Goal: Transaction & Acquisition: Subscribe to service/newsletter

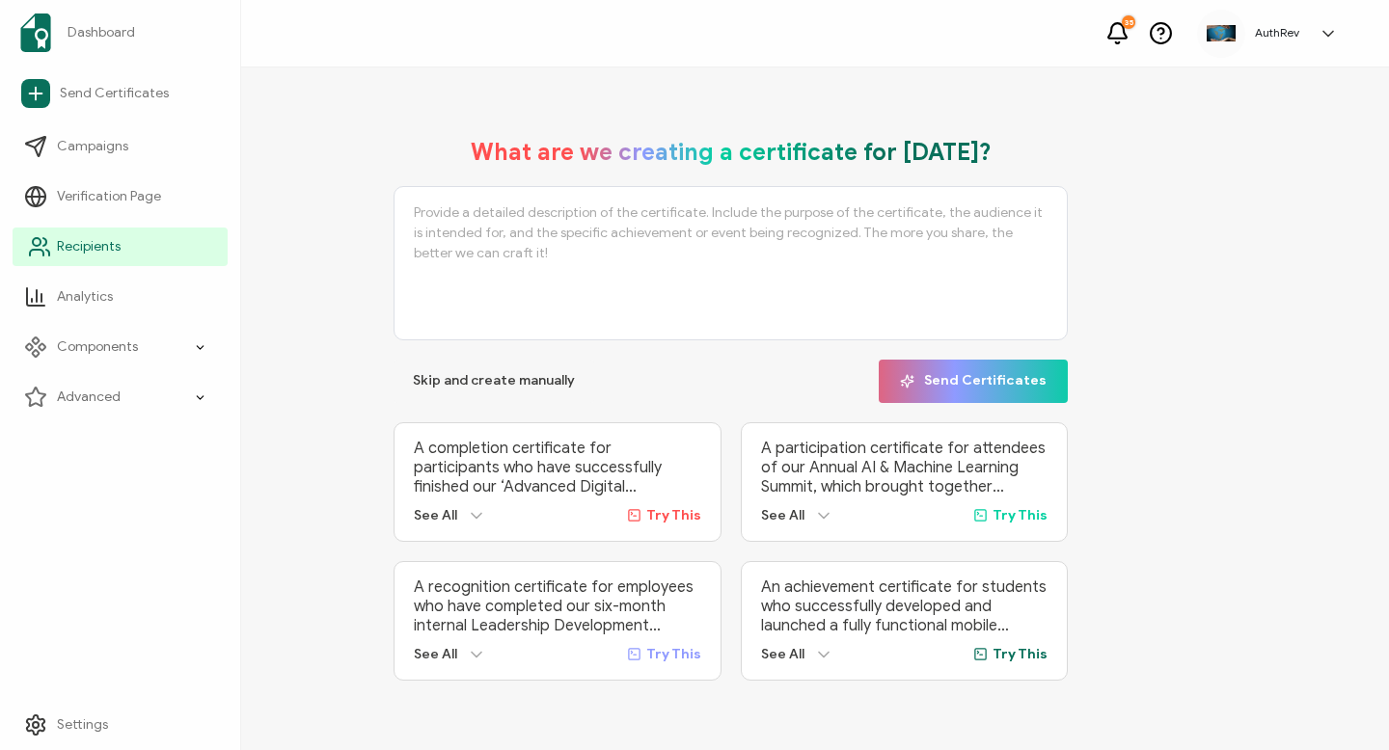
click at [56, 255] on link "Recipients" at bounding box center [120, 247] width 215 height 39
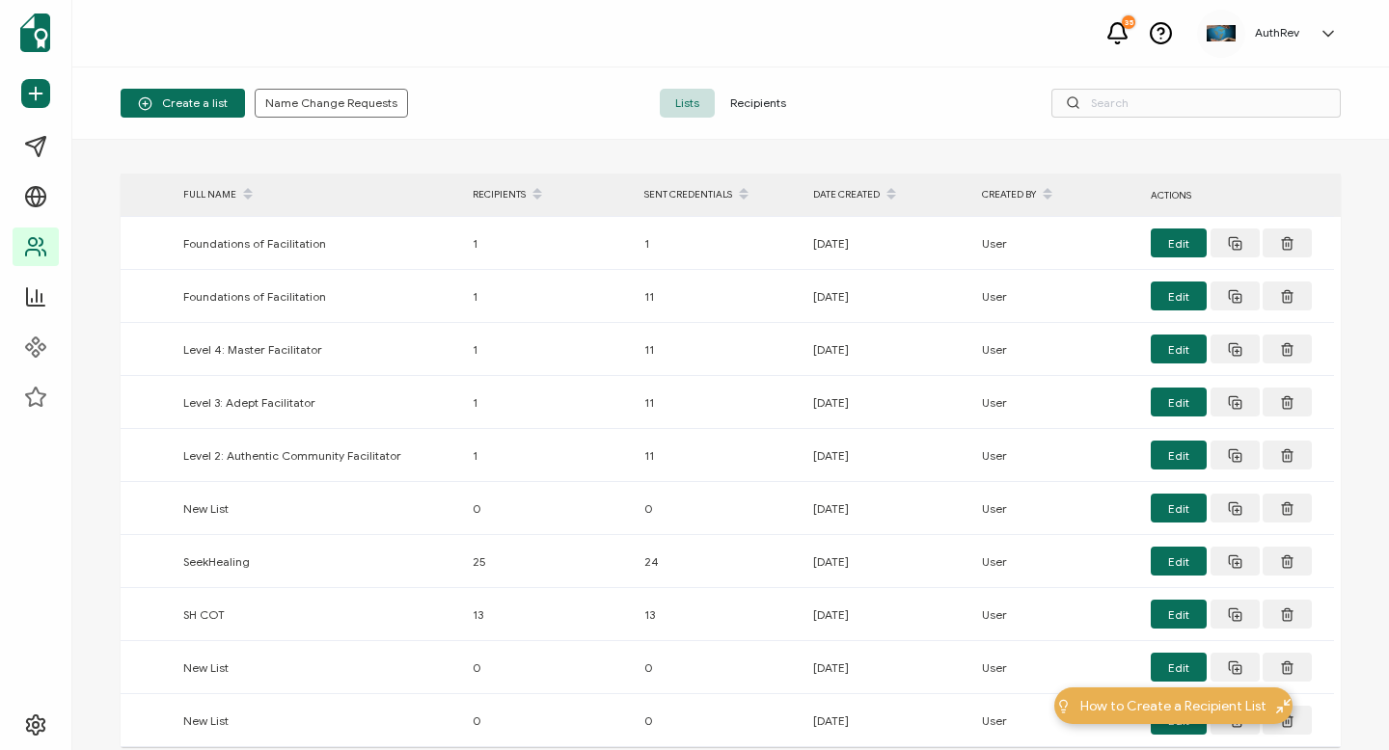
click at [758, 103] on span "Recipients" at bounding box center [758, 103] width 87 height 29
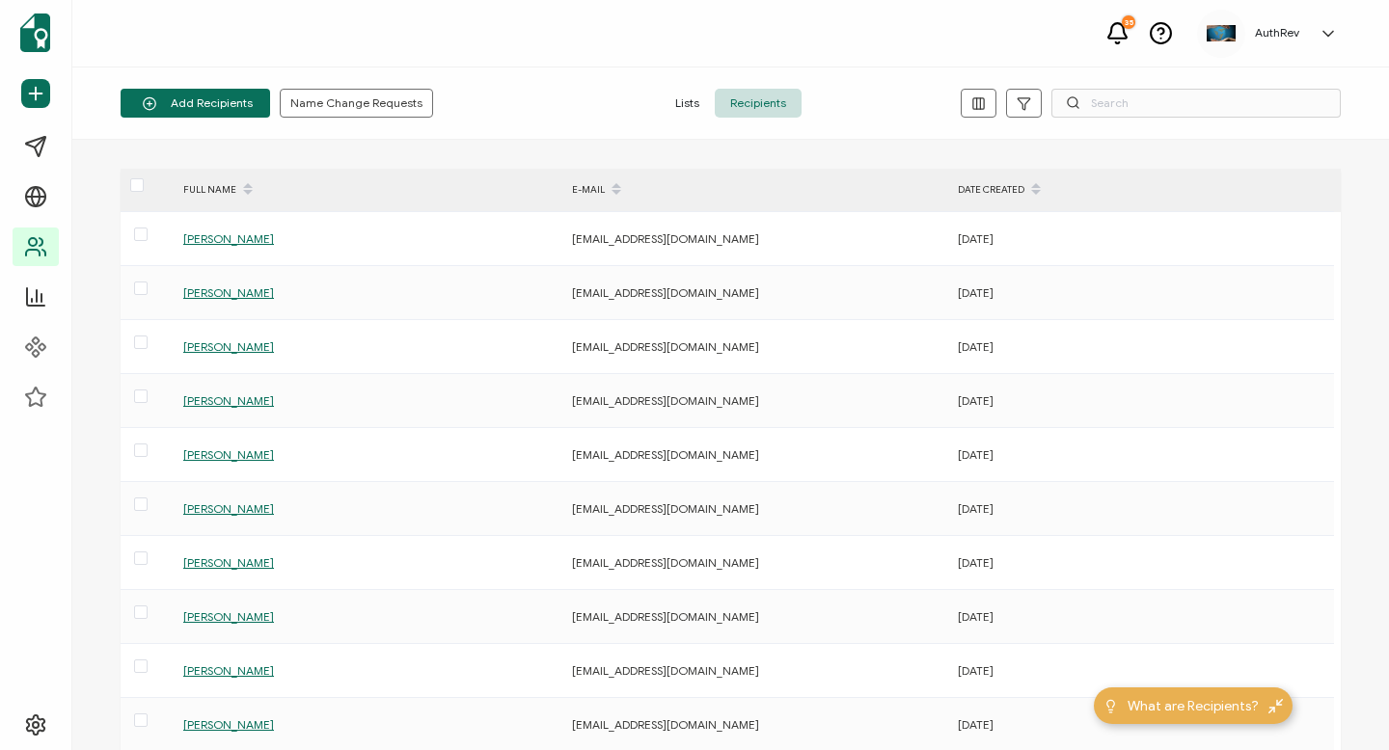
scroll to position [6, 0]
click at [146, 101] on icon at bounding box center [149, 103] width 23 height 14
click at [162, 98] on button "Add Recipients" at bounding box center [195, 103] width 149 height 29
click at [167, 188] on span "Add a Single Recipient" at bounding box center [222, 186] width 122 height 14
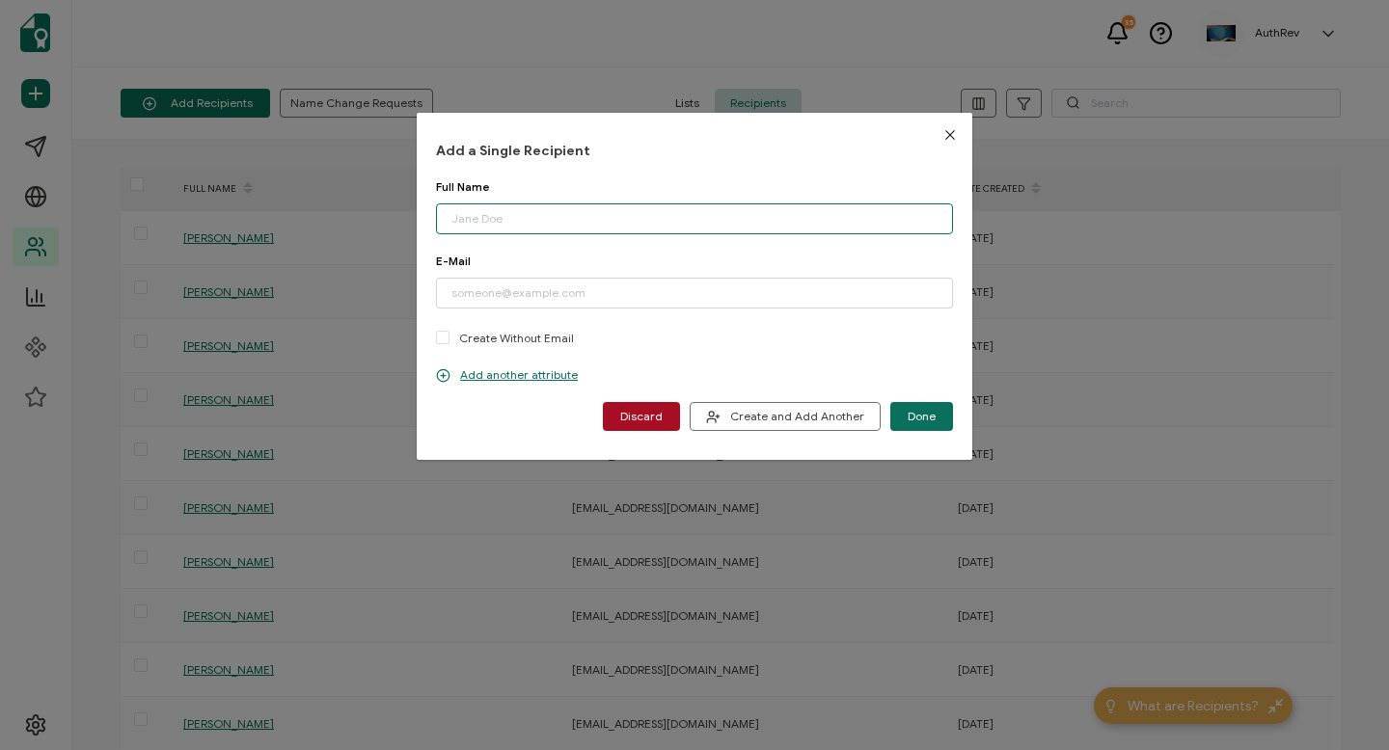
click at [562, 222] on input "dialog" at bounding box center [694, 218] width 517 height 31
type input "[PERSON_NAME] Post"
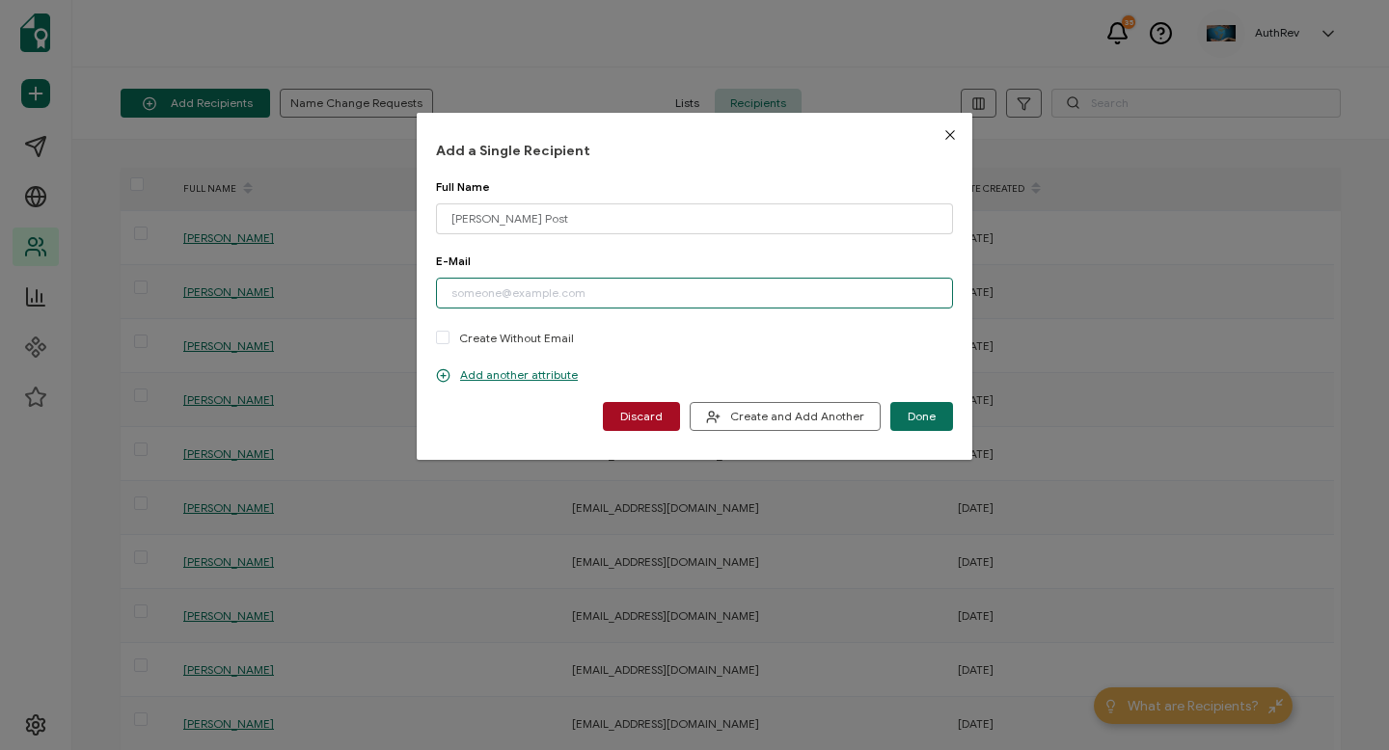
click at [574, 284] on input "dialog" at bounding box center [694, 293] width 517 height 31
paste input "[EMAIL_ADDRESS][DOMAIN_NAME]"
type input "[EMAIL_ADDRESS][DOMAIN_NAME]"
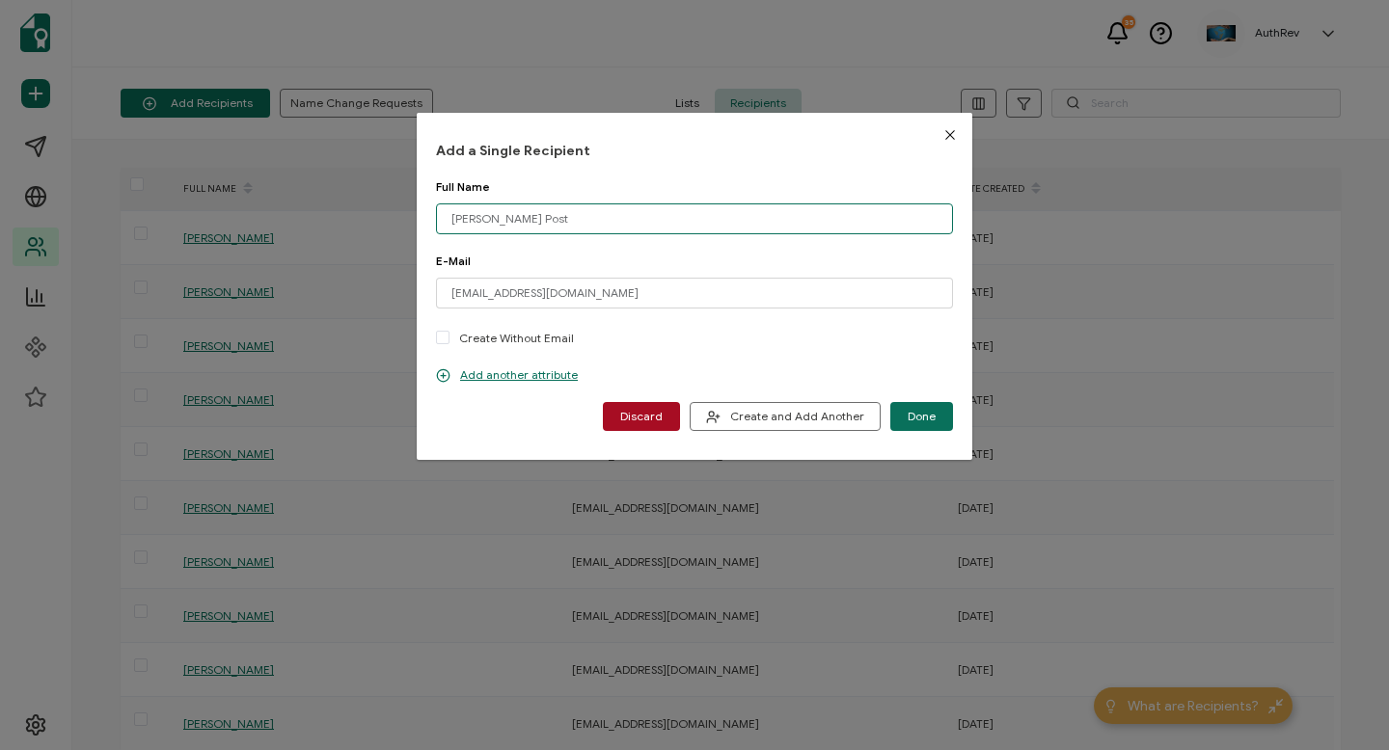
click at [598, 210] on input "[PERSON_NAME] Post" at bounding box center [694, 218] width 517 height 31
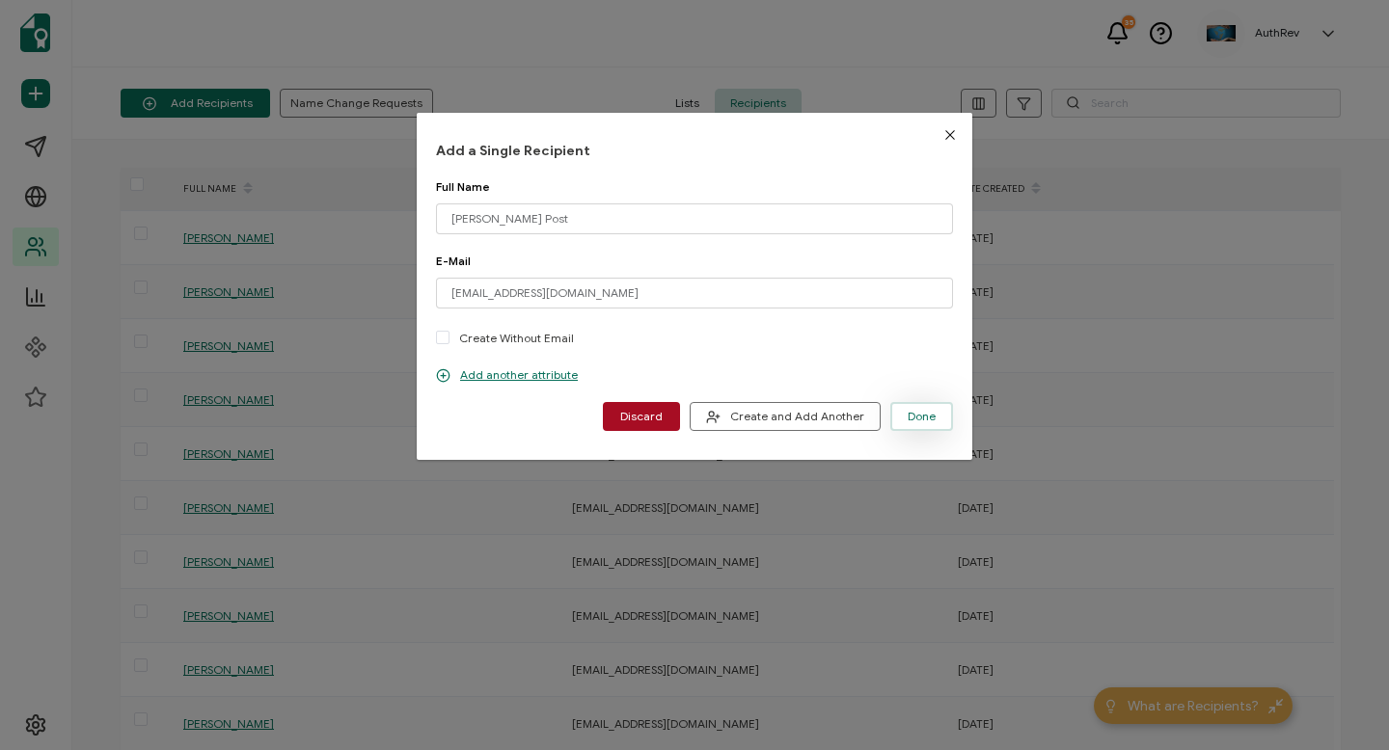
click at [904, 403] on button "Done" at bounding box center [921, 416] width 63 height 29
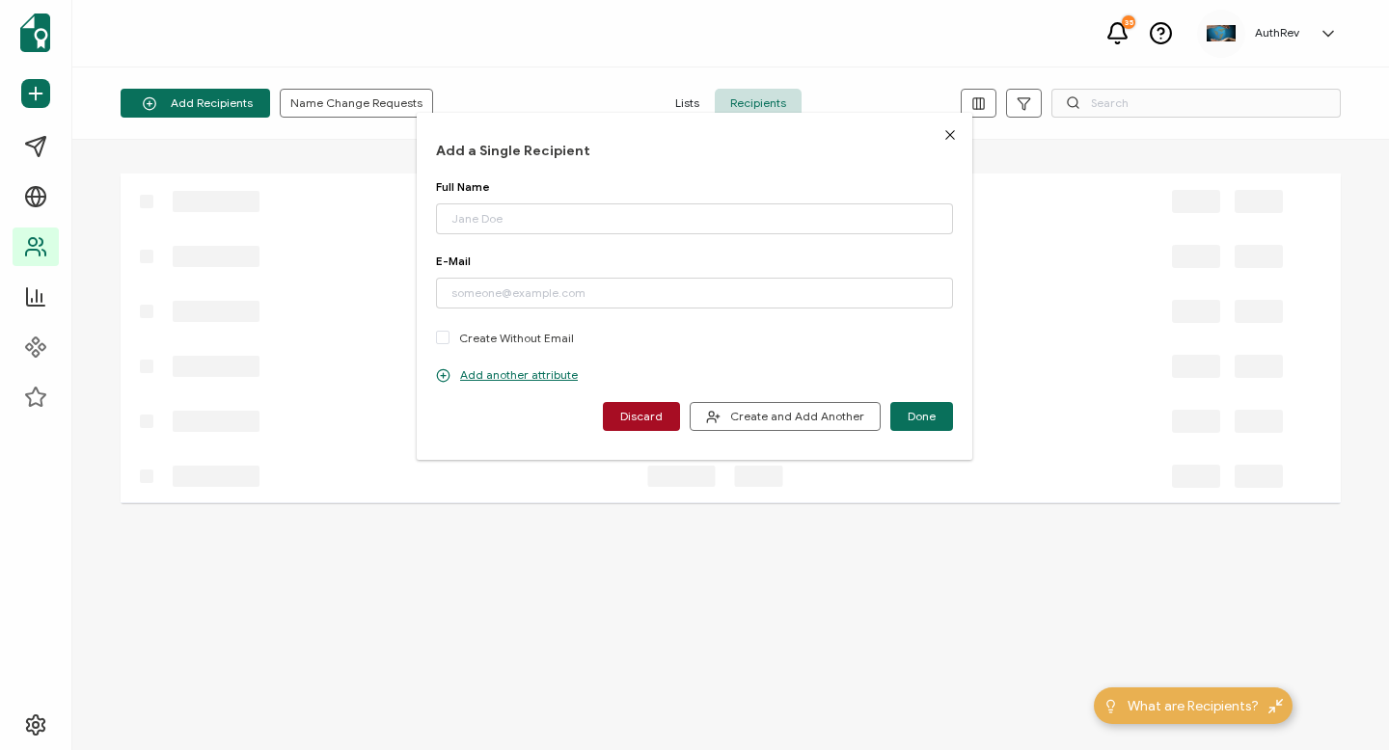
scroll to position [0, 0]
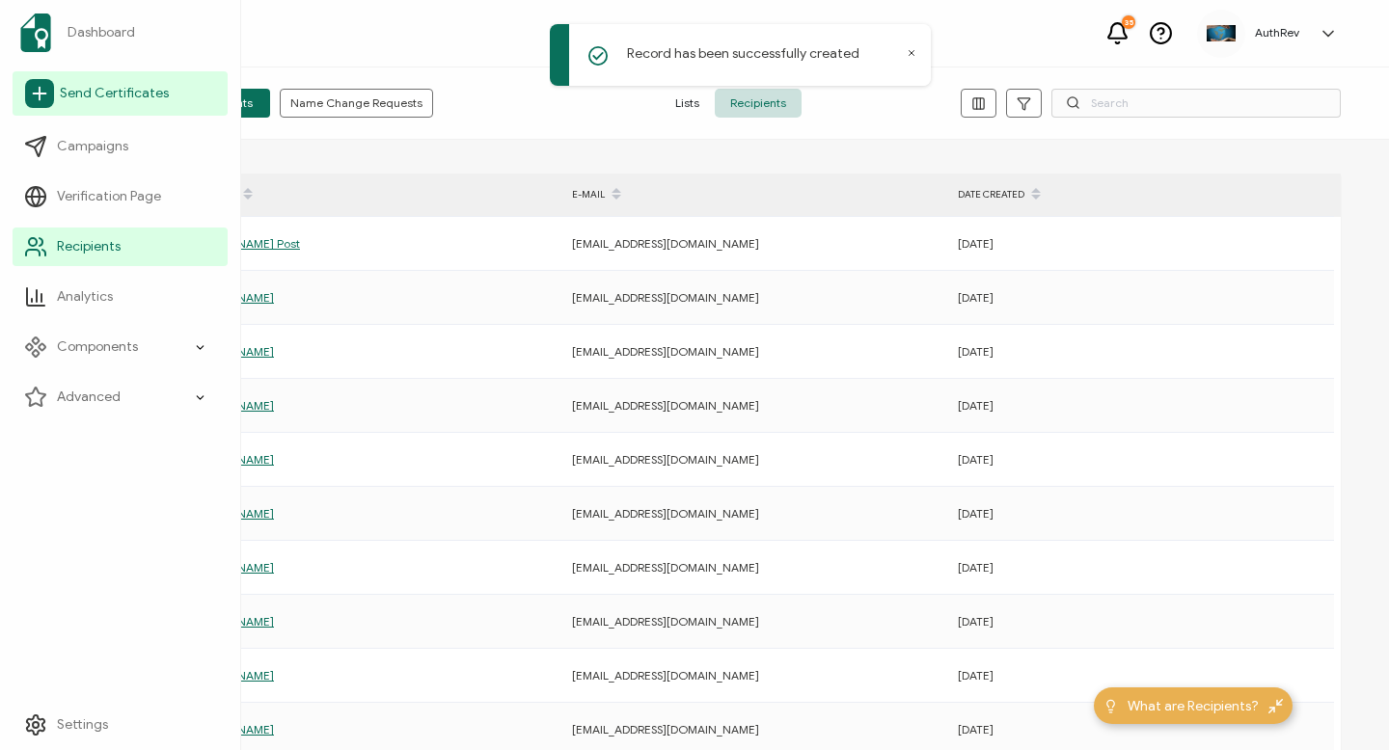
click at [50, 108] on link "Send Certificates" at bounding box center [120, 93] width 215 height 44
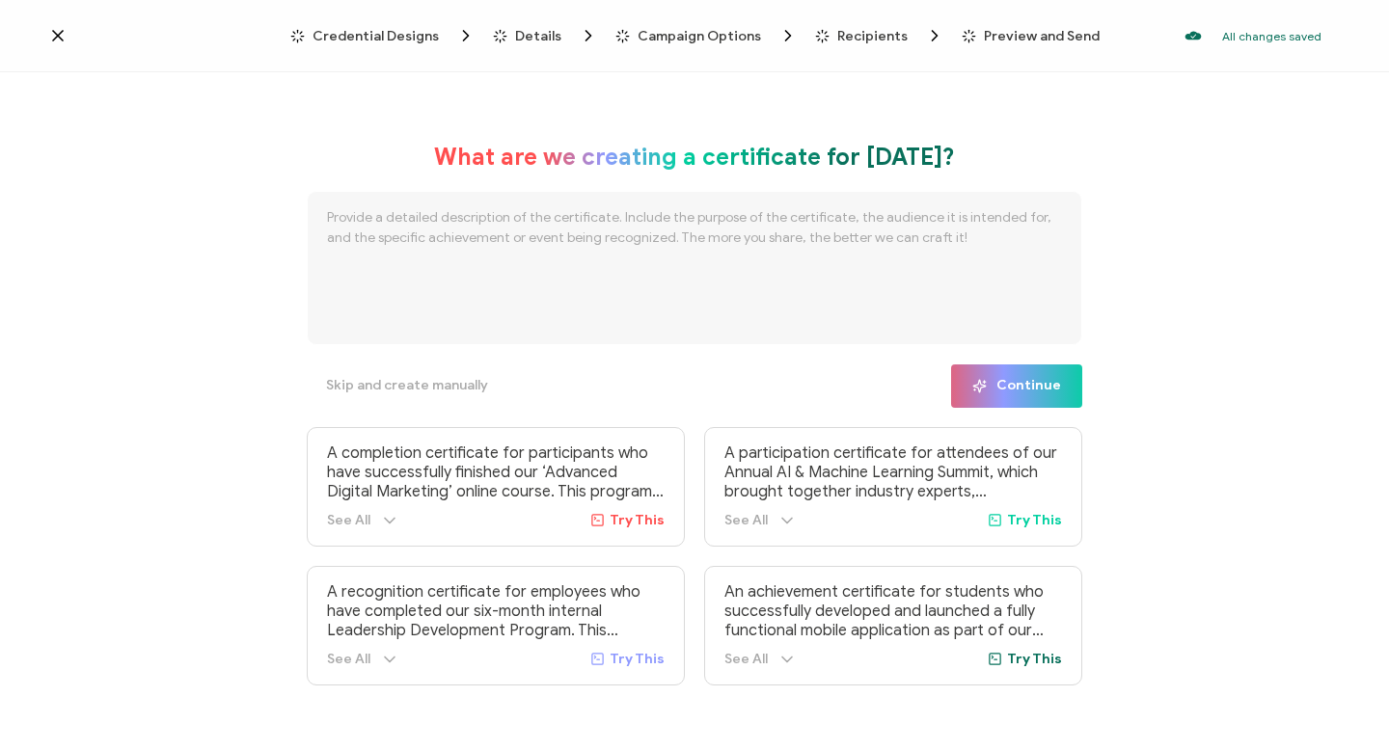
click at [57, 31] on icon at bounding box center [57, 35] width 19 height 19
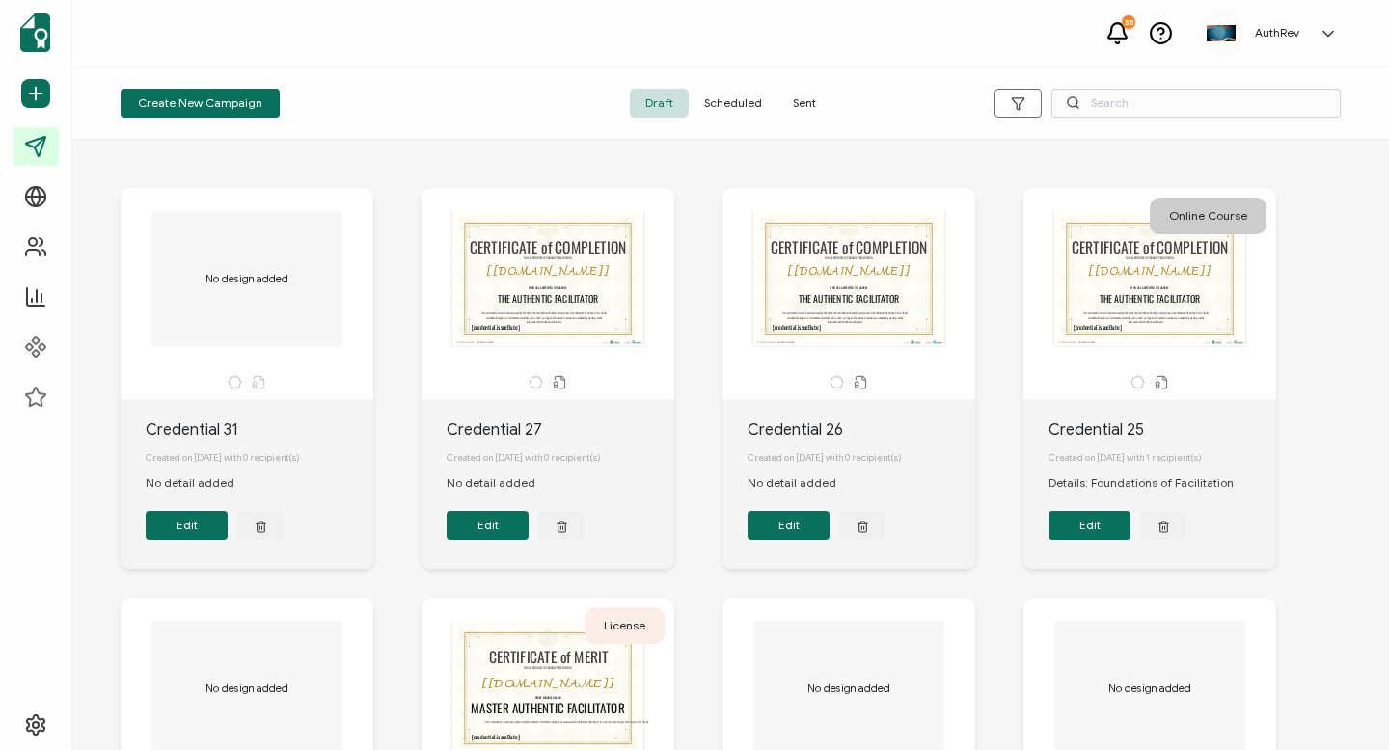
click at [497, 247] on div "CERTIFICATE of COMPLETION THIS CERTIFICATE IS PROUDLY PRESENTED TO This box wil…" at bounding box center [548, 278] width 203 height 135
click at [495, 329] on div "CERTIFICATE of COMPLETION THIS CERTIFICATE IS PROUDLY PRESENTED TO This box wil…" at bounding box center [548, 278] width 203 height 135
click at [239, 105] on span "Create New Campaign" at bounding box center [200, 103] width 124 height 12
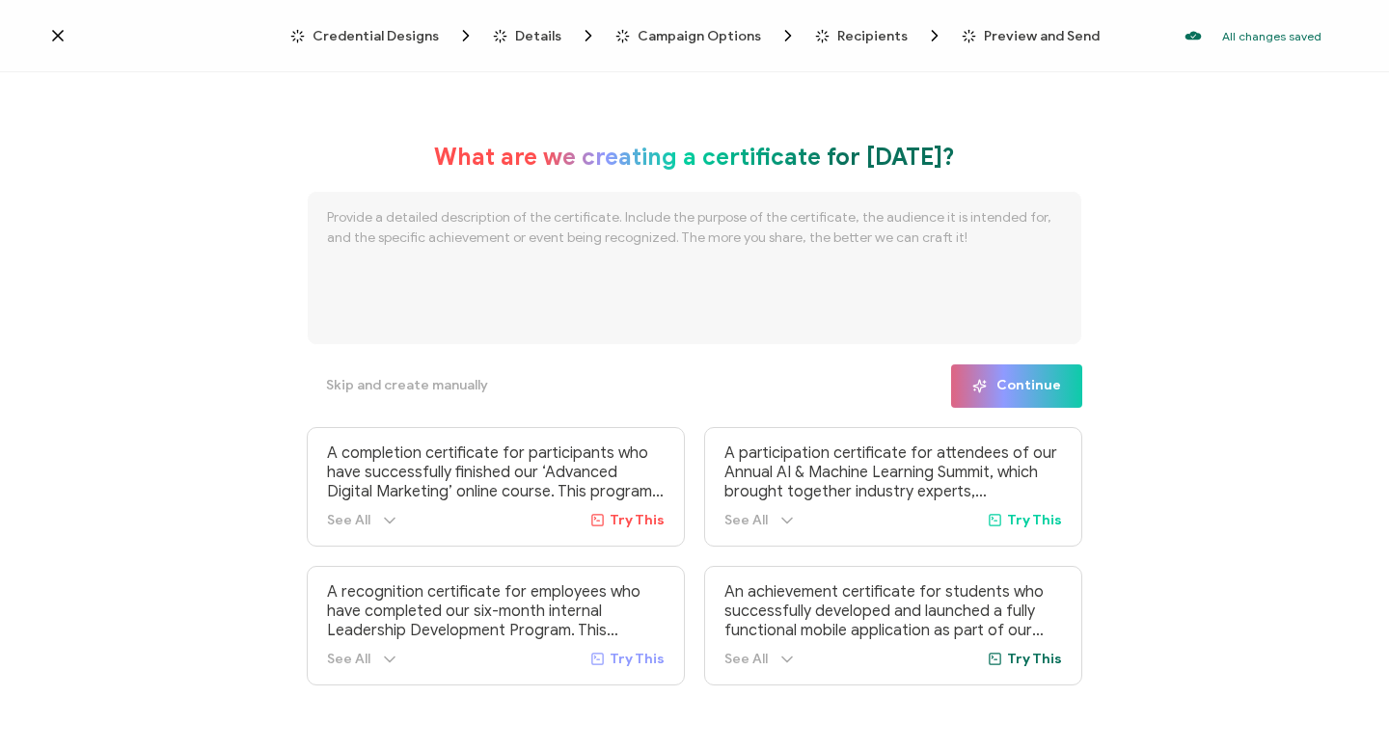
click at [393, 36] on span "Credential Designs" at bounding box center [375, 36] width 126 height 14
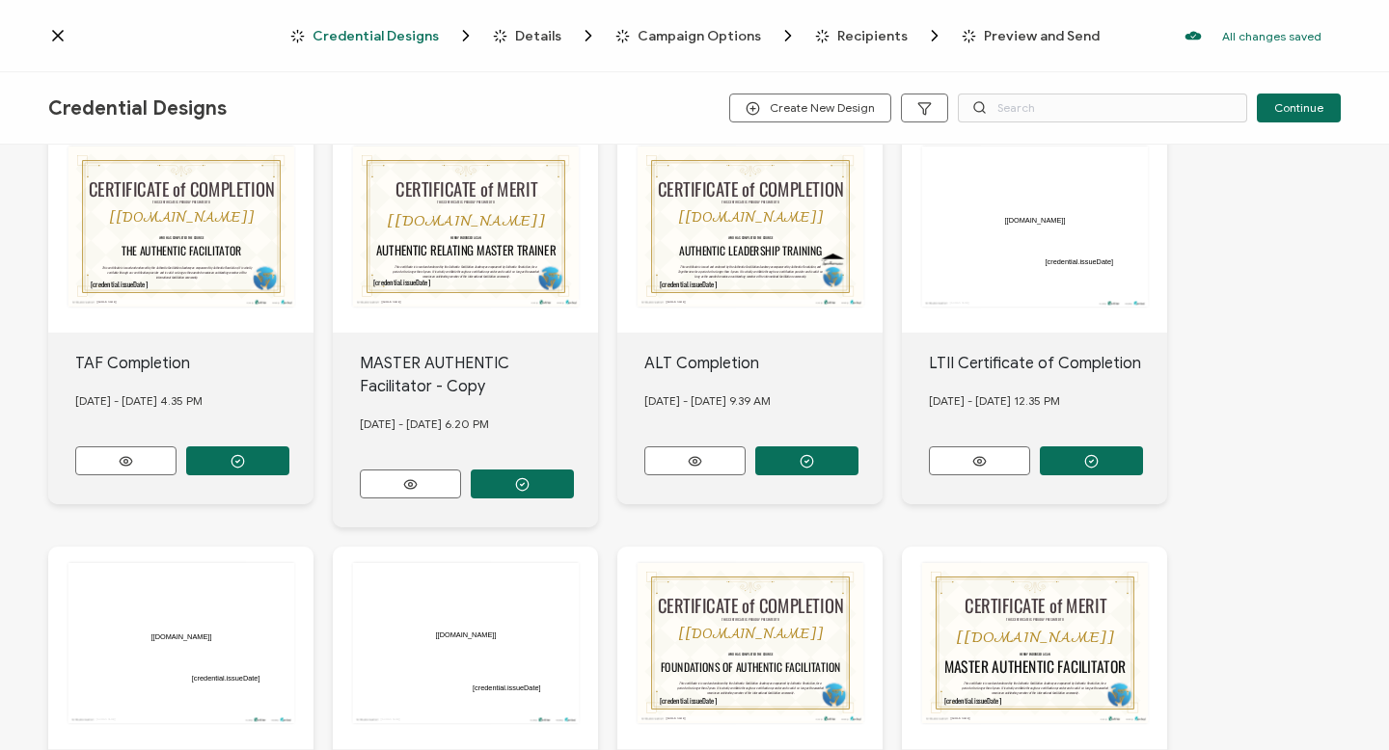
scroll to position [171, 0]
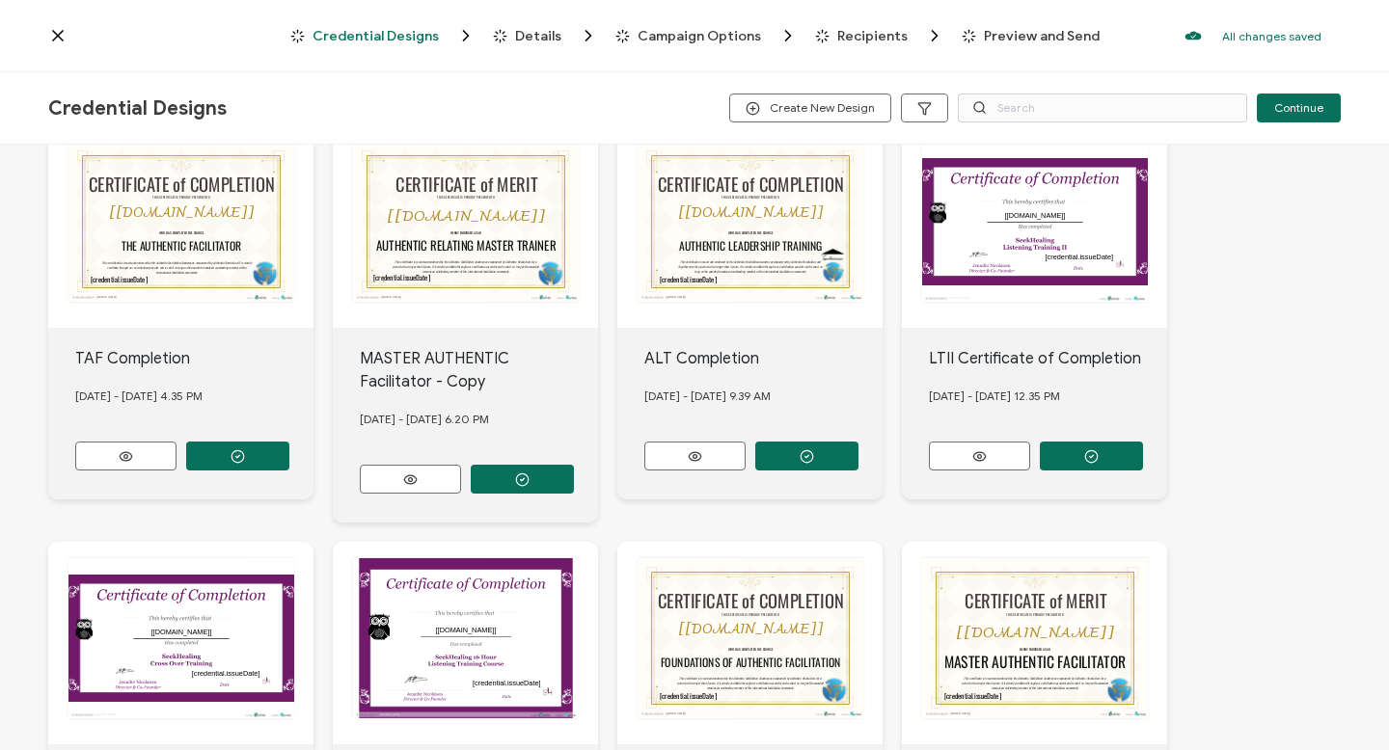
click at [212, 226] on div "CERTIFICATE of COMPLETION THIS CERTIFICATE IS PROUDLY PRESENTED TO This box wil…" at bounding box center [180, 226] width 265 height 203
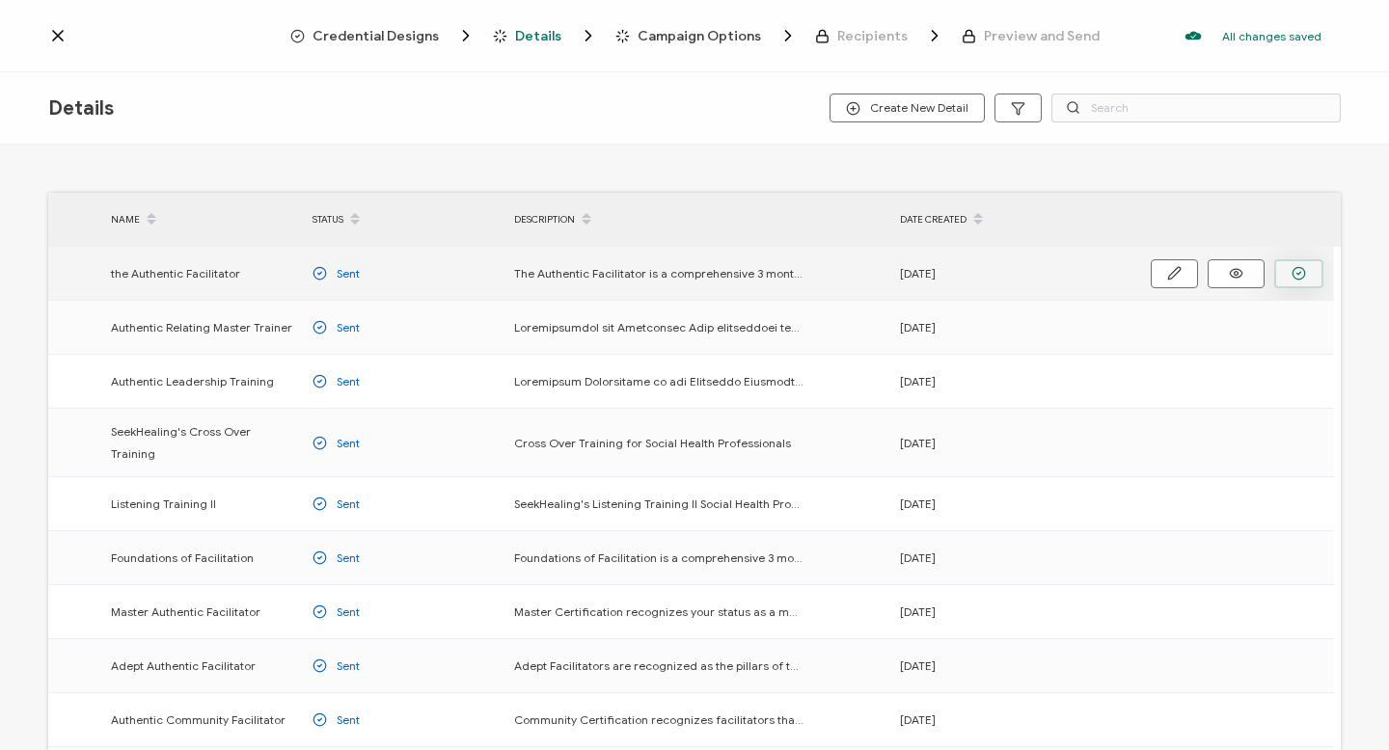
click at [1304, 274] on icon "button" at bounding box center [1298, 273] width 14 height 14
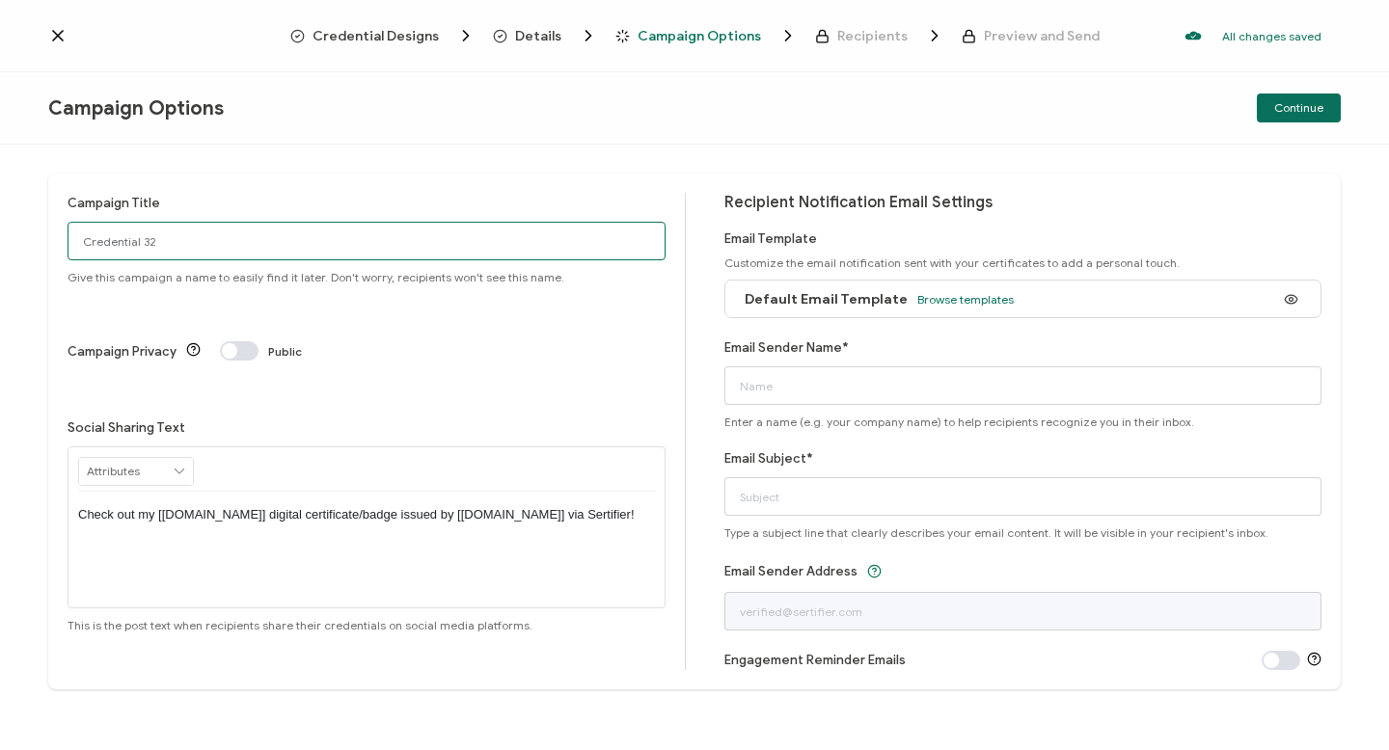
click at [311, 254] on input "Credential 32" at bounding box center [367, 241] width 598 height 39
type input "C"
type input "[PERSON_NAME] Post - Authentic Facilitator Completion"
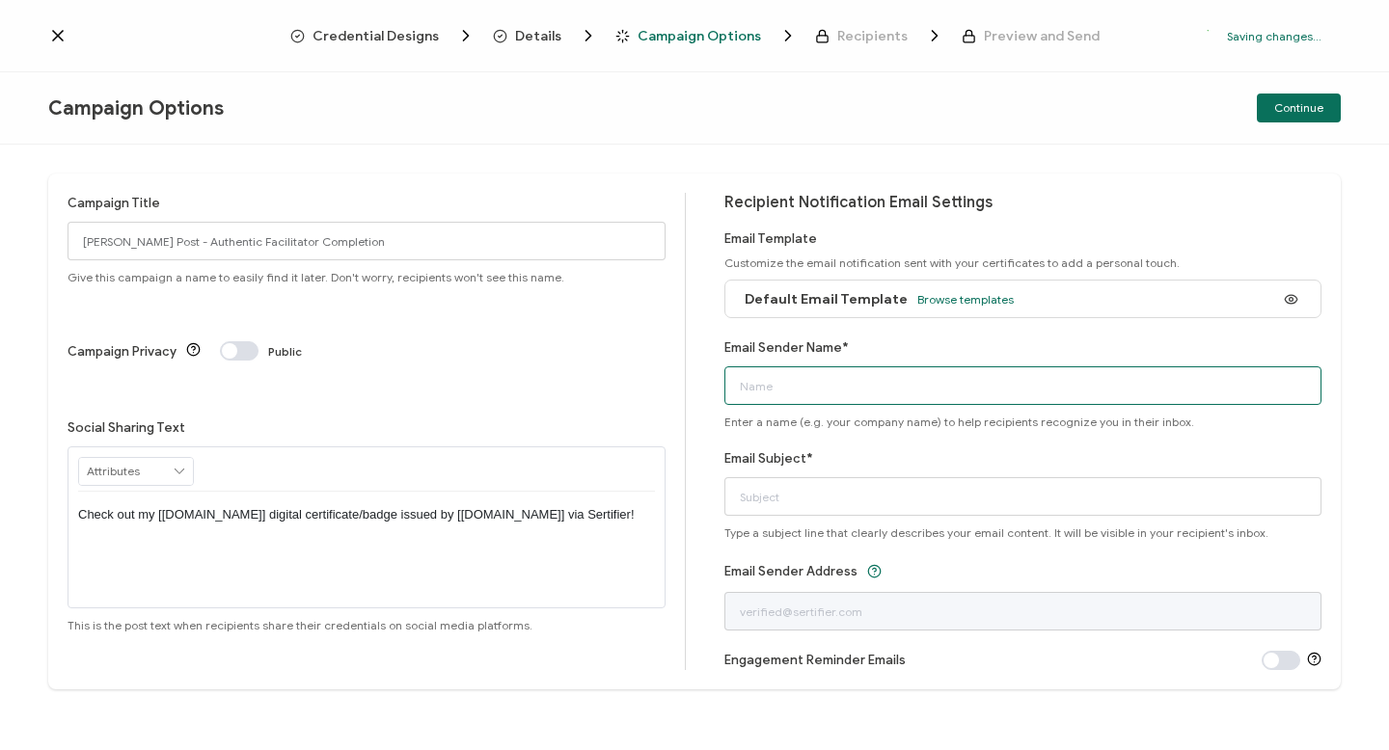
click at [842, 386] on input "Email Sender Name*" at bounding box center [1023, 385] width 598 height 39
type input "Geof. [PERSON_NAME] - Authentic Revolution"
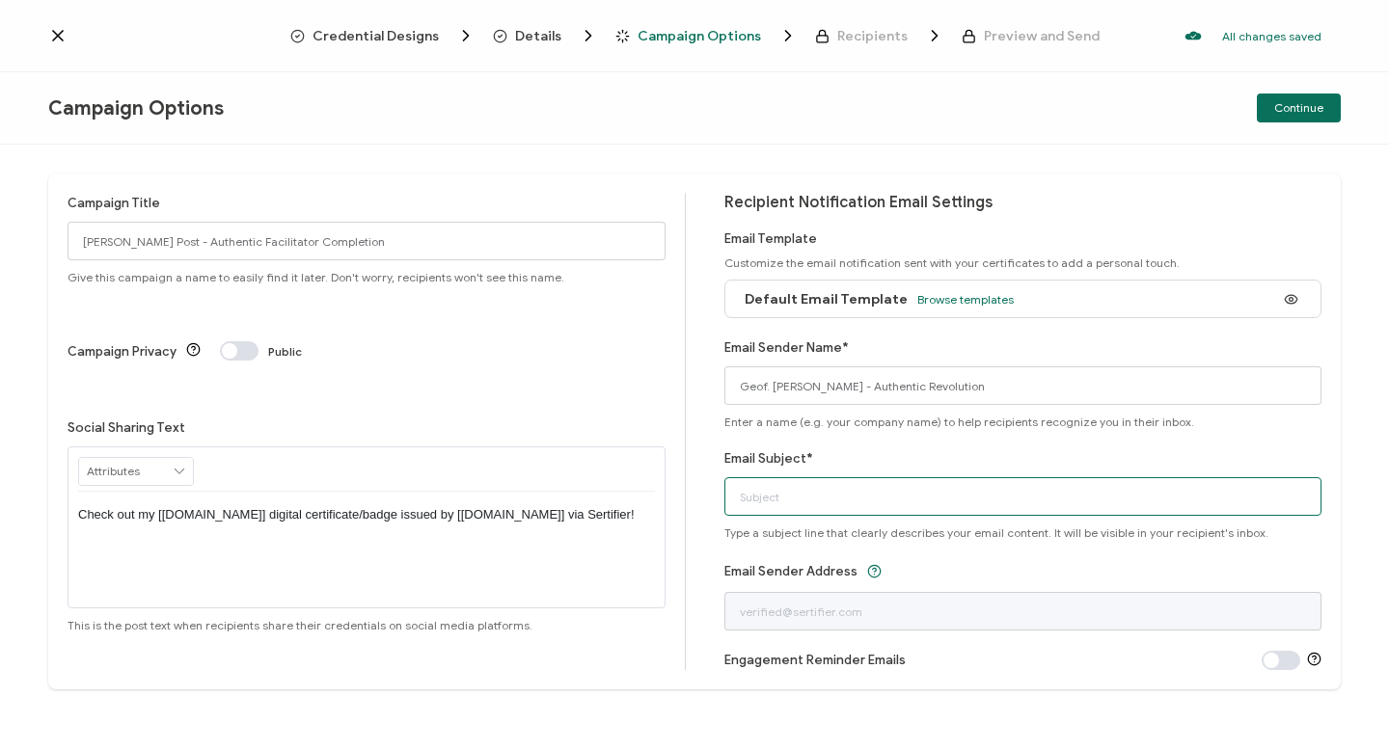
click at [846, 507] on input "Email Subject*" at bounding box center [1023, 496] width 598 height 39
click at [949, 496] on input "Your Certificate of Completion for the AUthentic Facilitator" at bounding box center [1023, 496] width 598 height 39
type input "Your Certificate of Completion for the Authentic Facilitator"
click at [929, 560] on div "Email Sender Address" at bounding box center [1023, 594] width 598 height 71
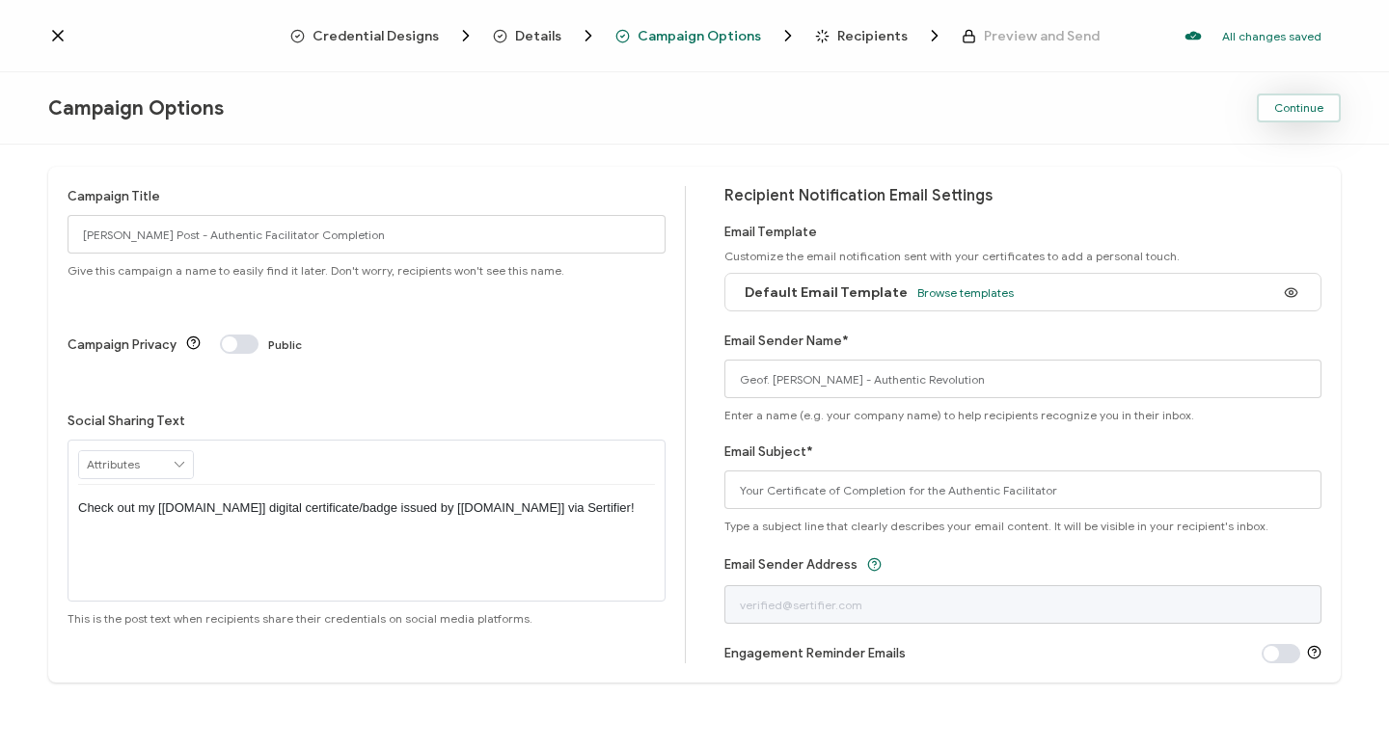
click at [1295, 110] on span "Continue" at bounding box center [1298, 108] width 49 height 12
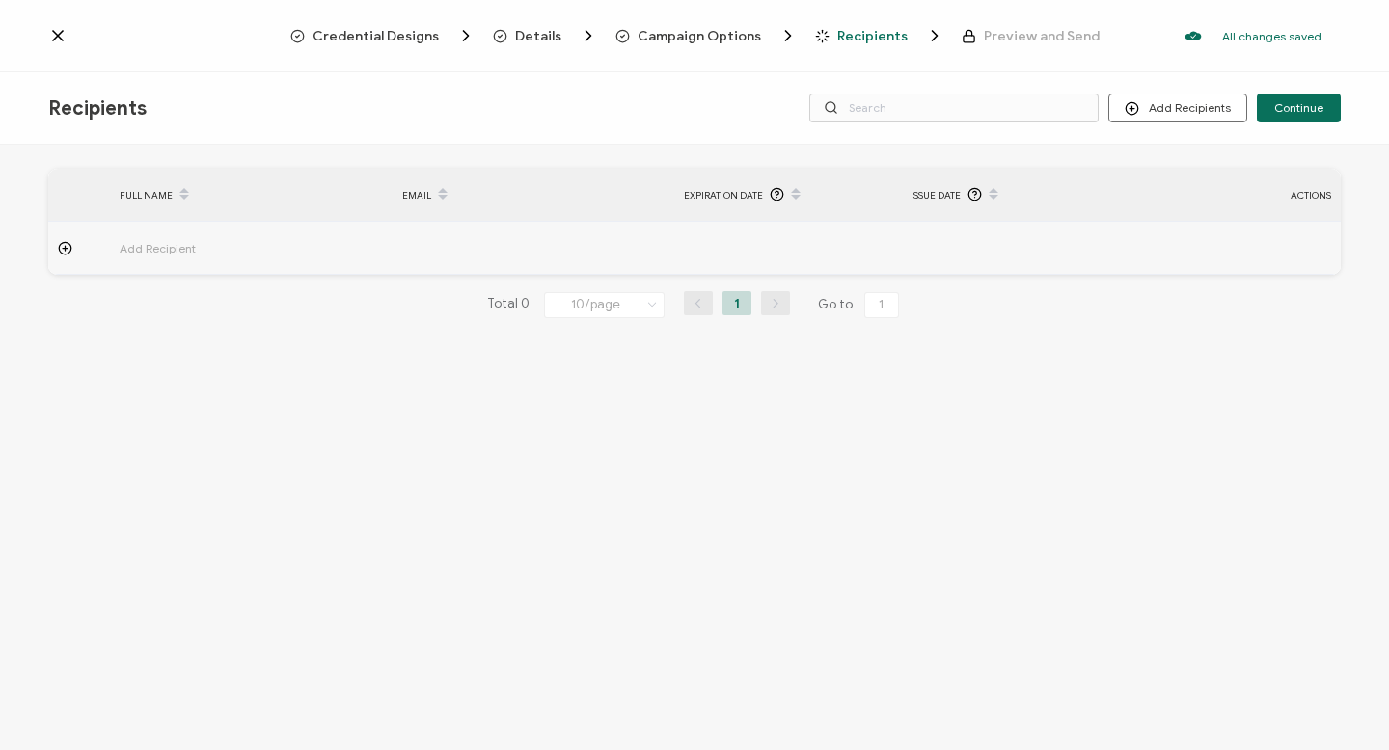
click at [69, 251] on circle at bounding box center [65, 248] width 13 height 13
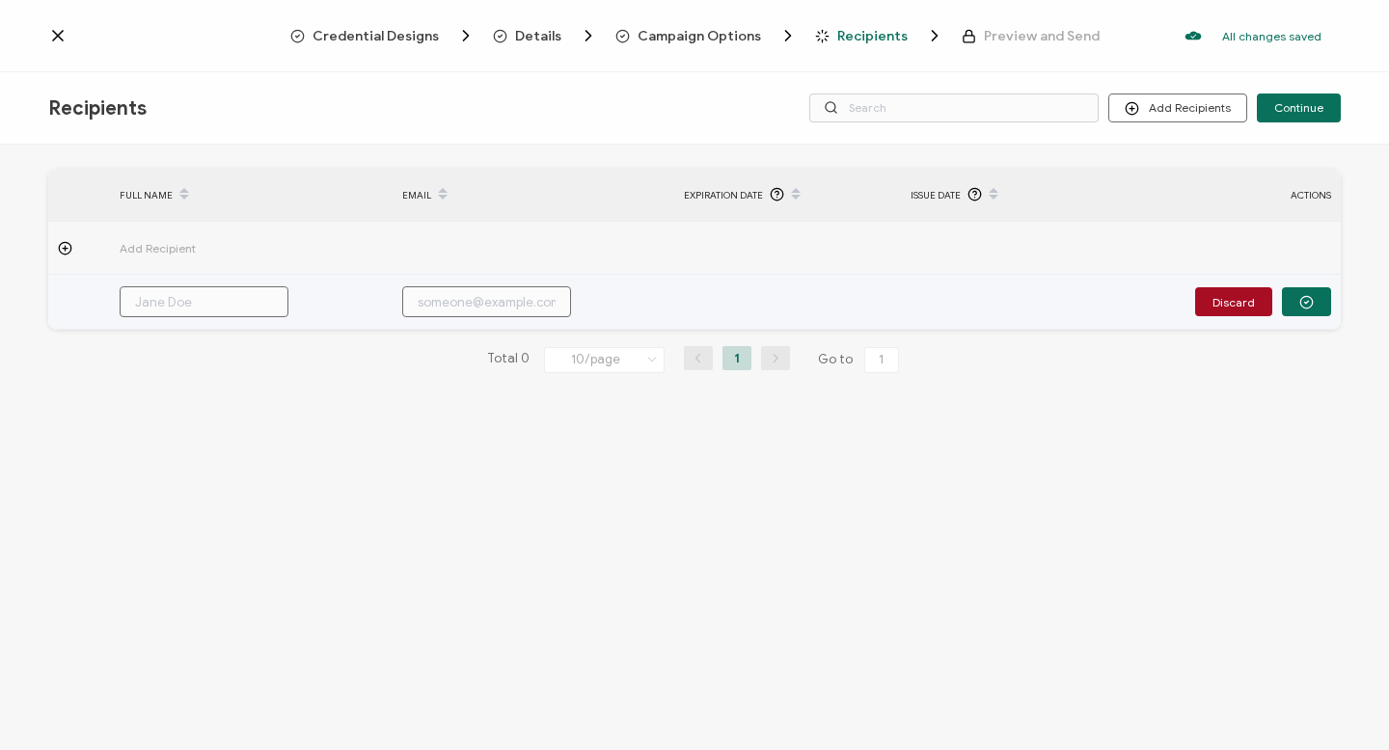
click at [149, 301] on input "text" at bounding box center [204, 301] width 169 height 31
type input "C"
type input "CO"
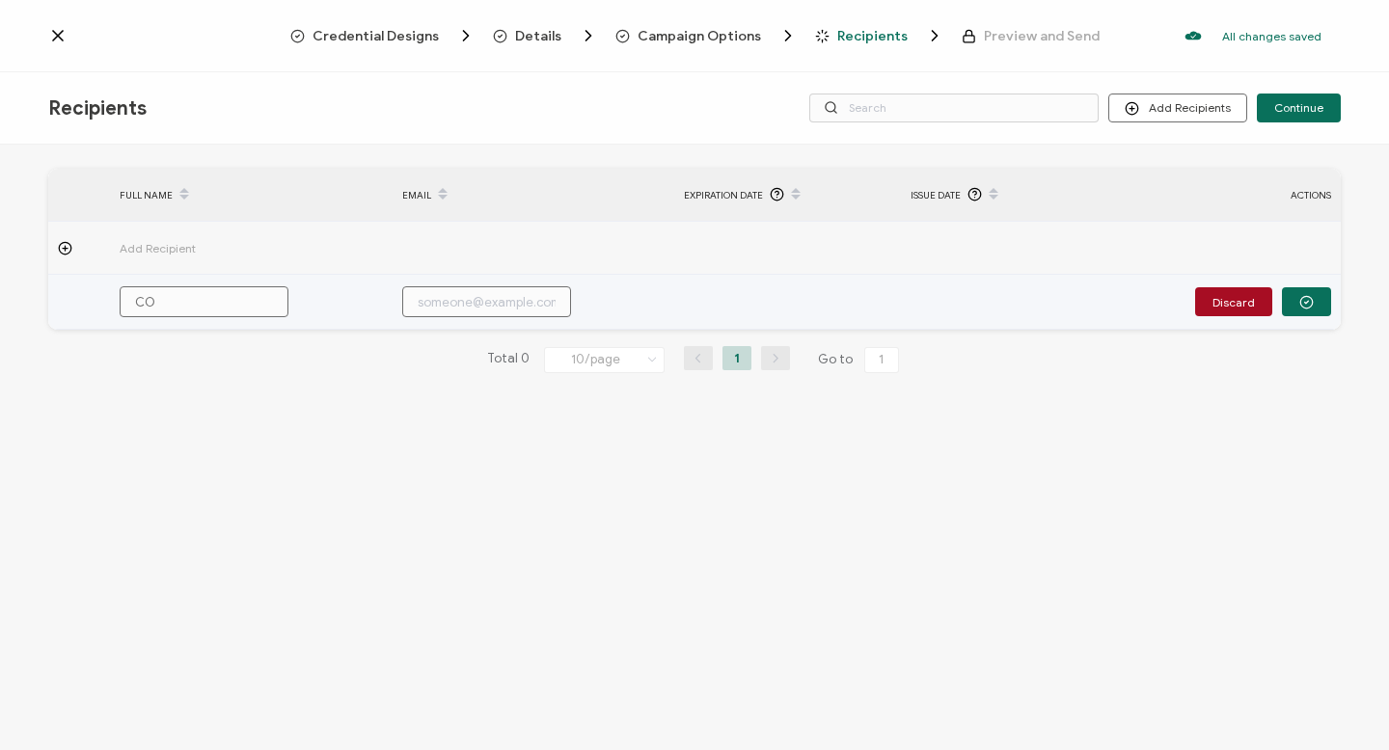
type input "COn"
type input "CO"
type input "C"
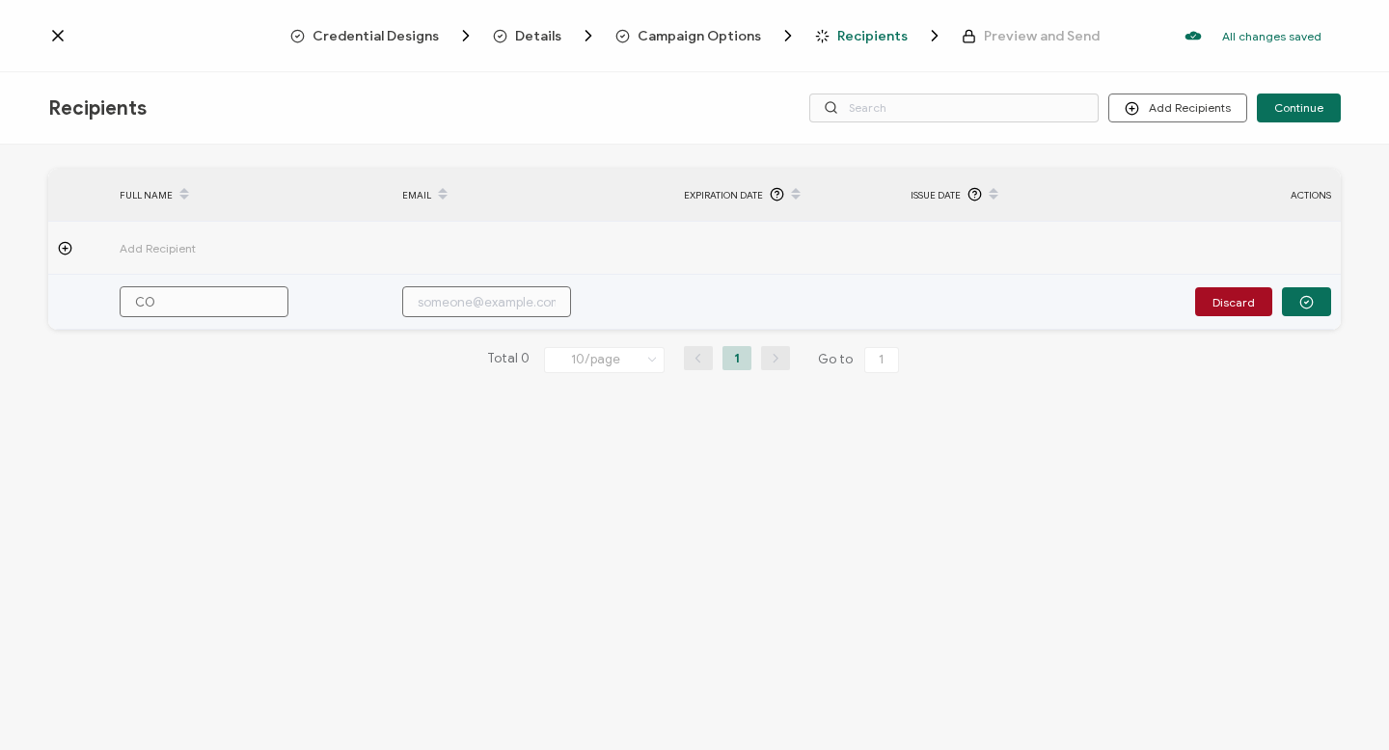
type input "C"
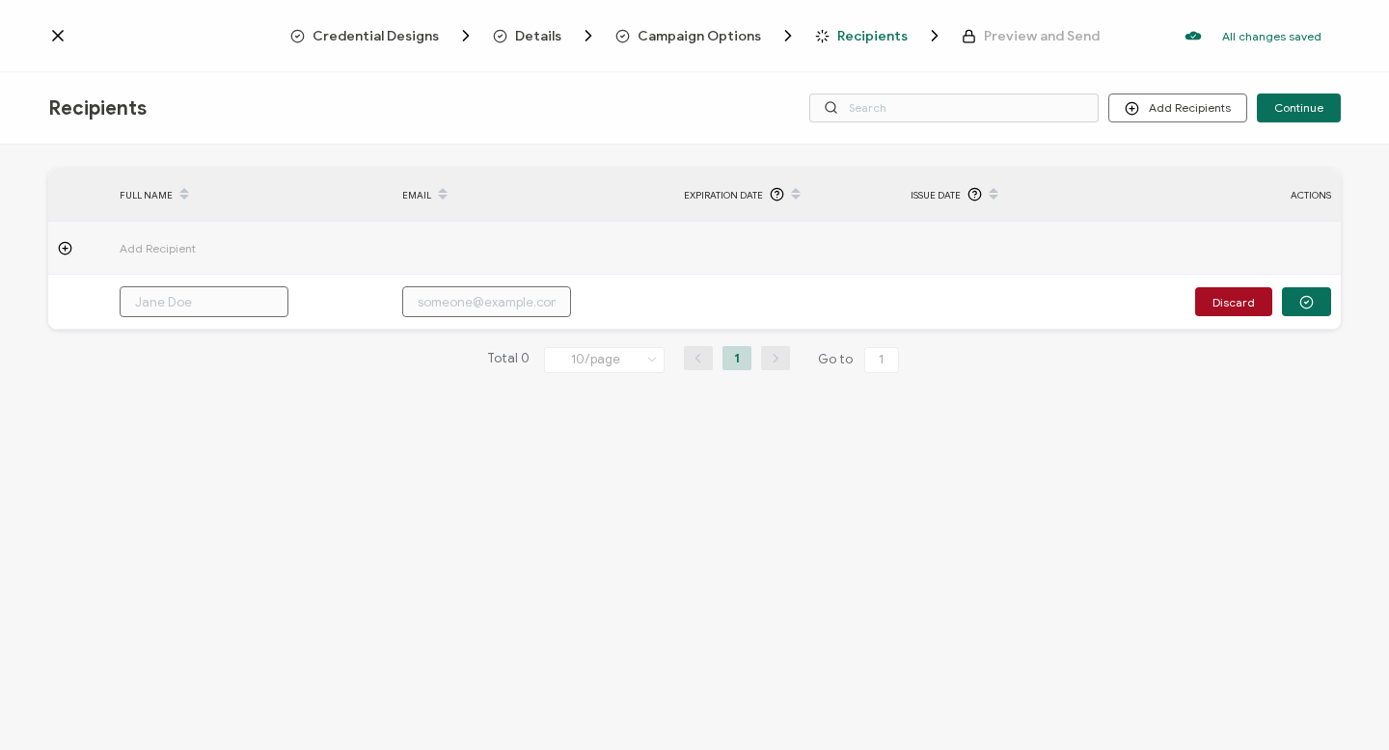
click at [789, 249] on td at bounding box center [787, 248] width 226 height 53
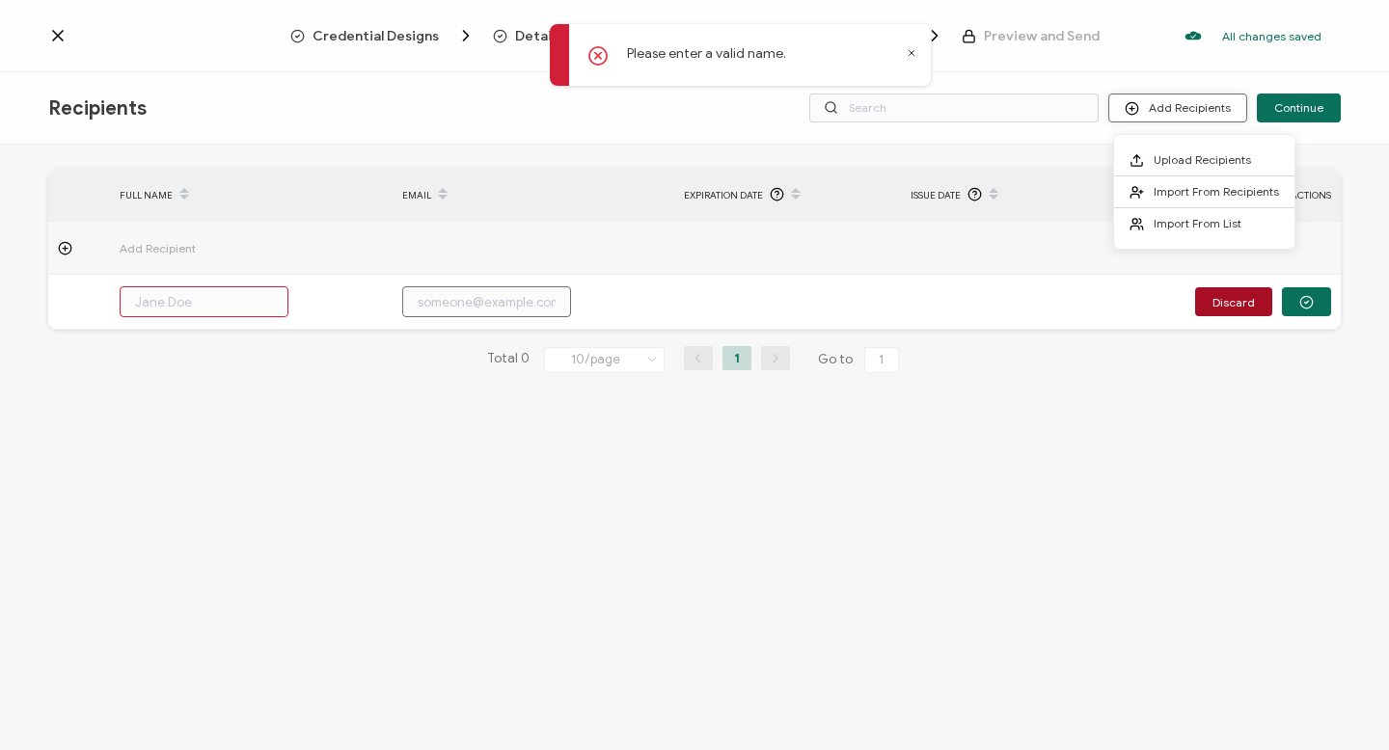
click at [1133, 107] on icon at bounding box center [1131, 108] width 14 height 14
click at [1138, 193] on icon at bounding box center [1136, 192] width 14 height 14
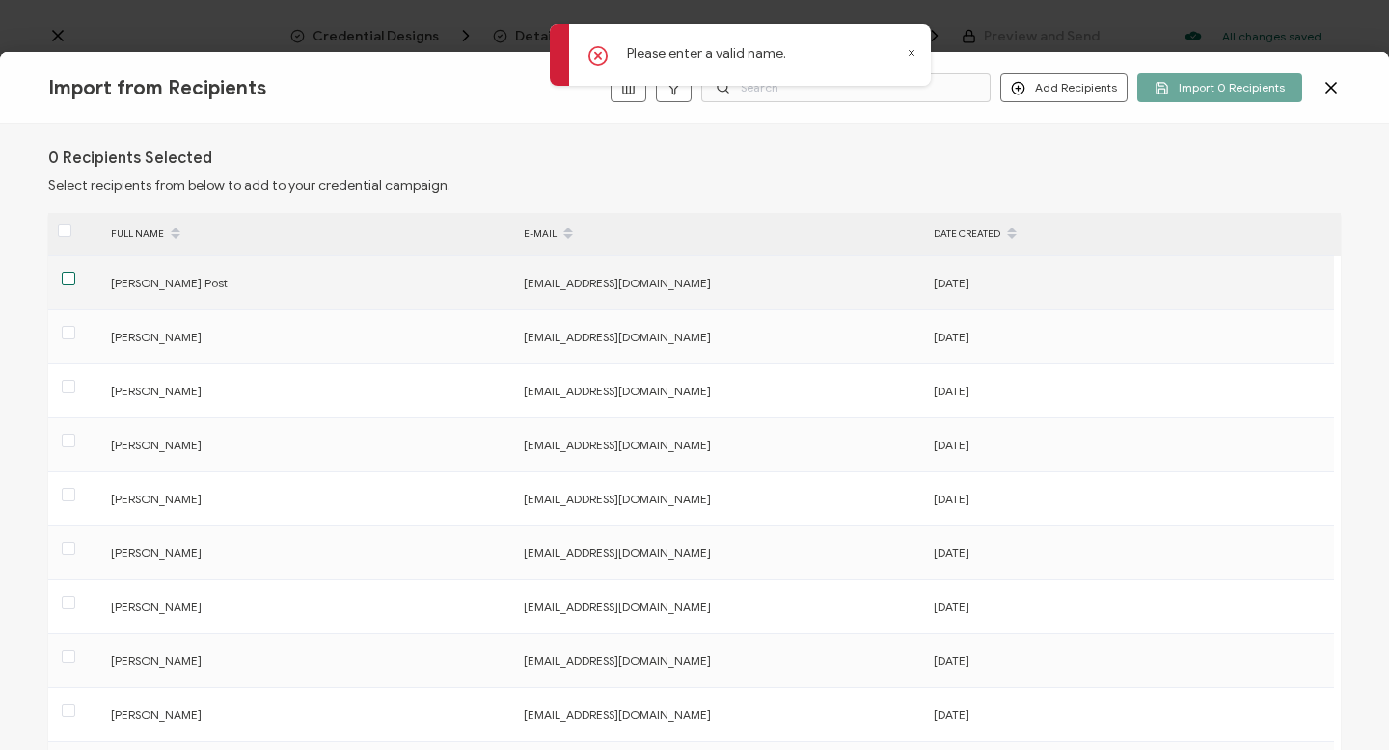
click at [68, 276] on span at bounding box center [69, 279] width 14 height 14
click at [75, 272] on input "checkbox" at bounding box center [75, 272] width 0 height 0
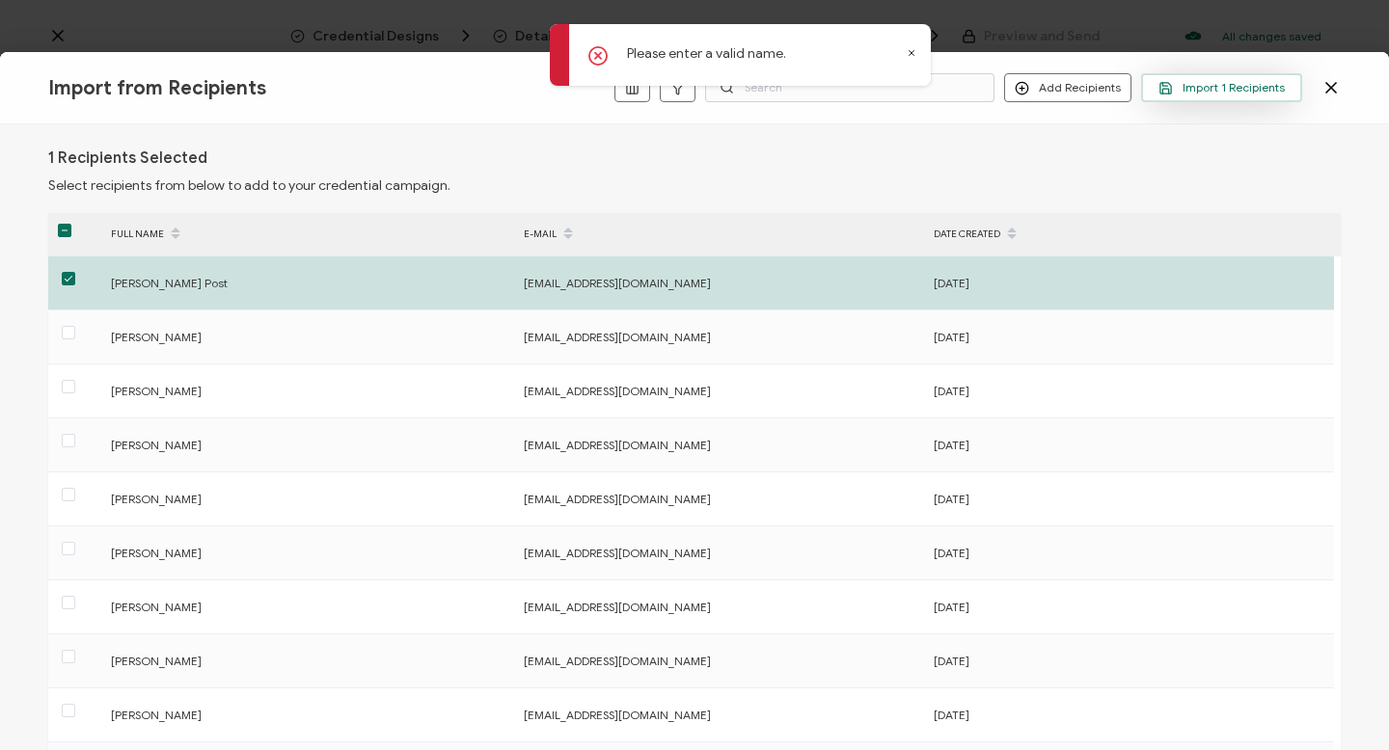
click at [1188, 92] on span "Import 1 Recipients" at bounding box center [1221, 88] width 126 height 14
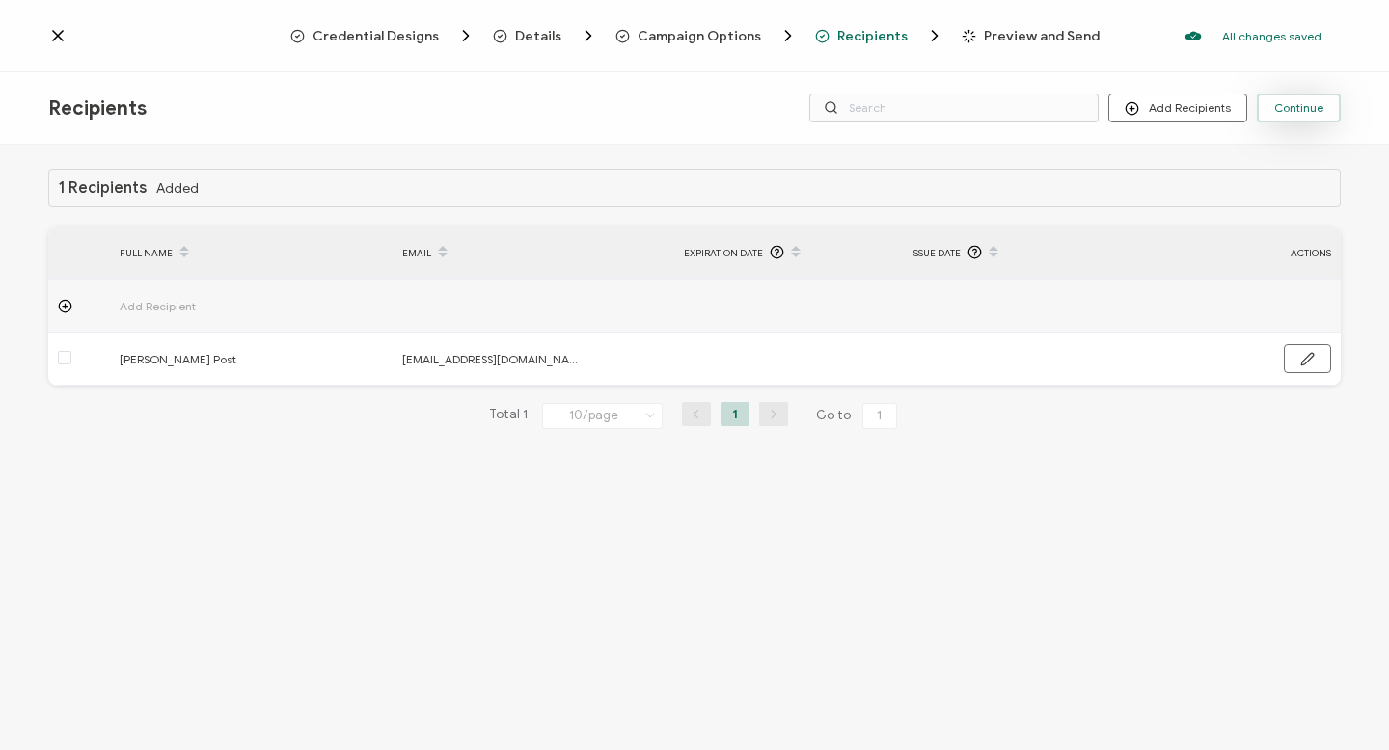
click at [1283, 96] on button "Continue" at bounding box center [1299, 108] width 84 height 29
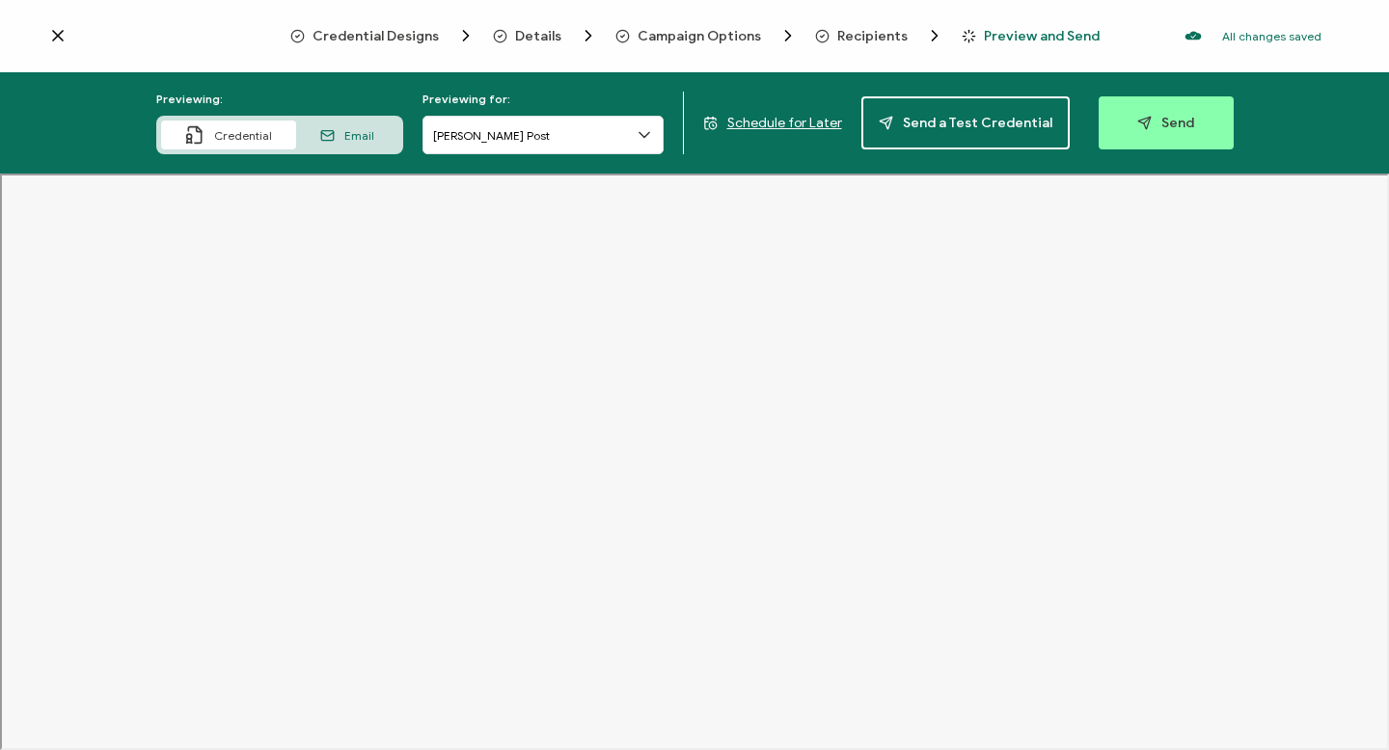
click at [53, 36] on icon at bounding box center [57, 35] width 19 height 19
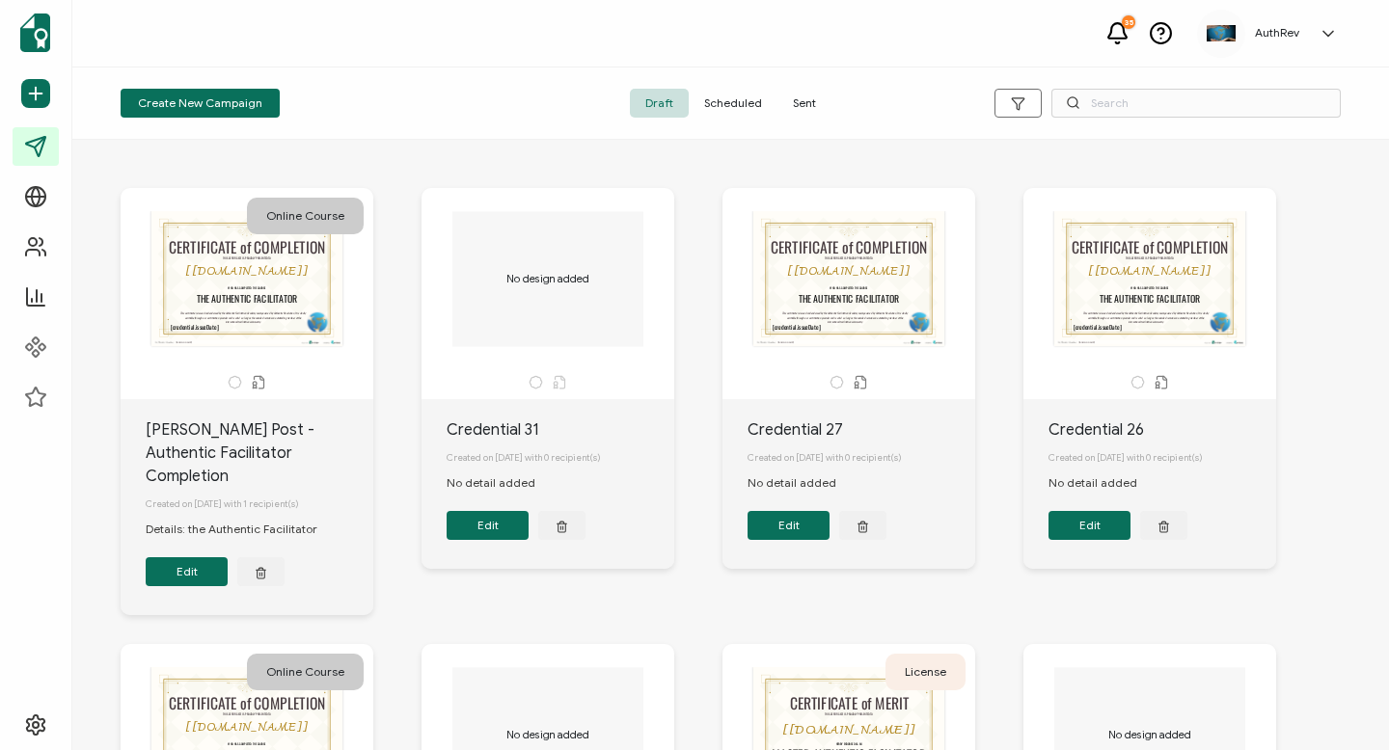
click at [280, 557] on button "button" at bounding box center [260, 571] width 47 height 29
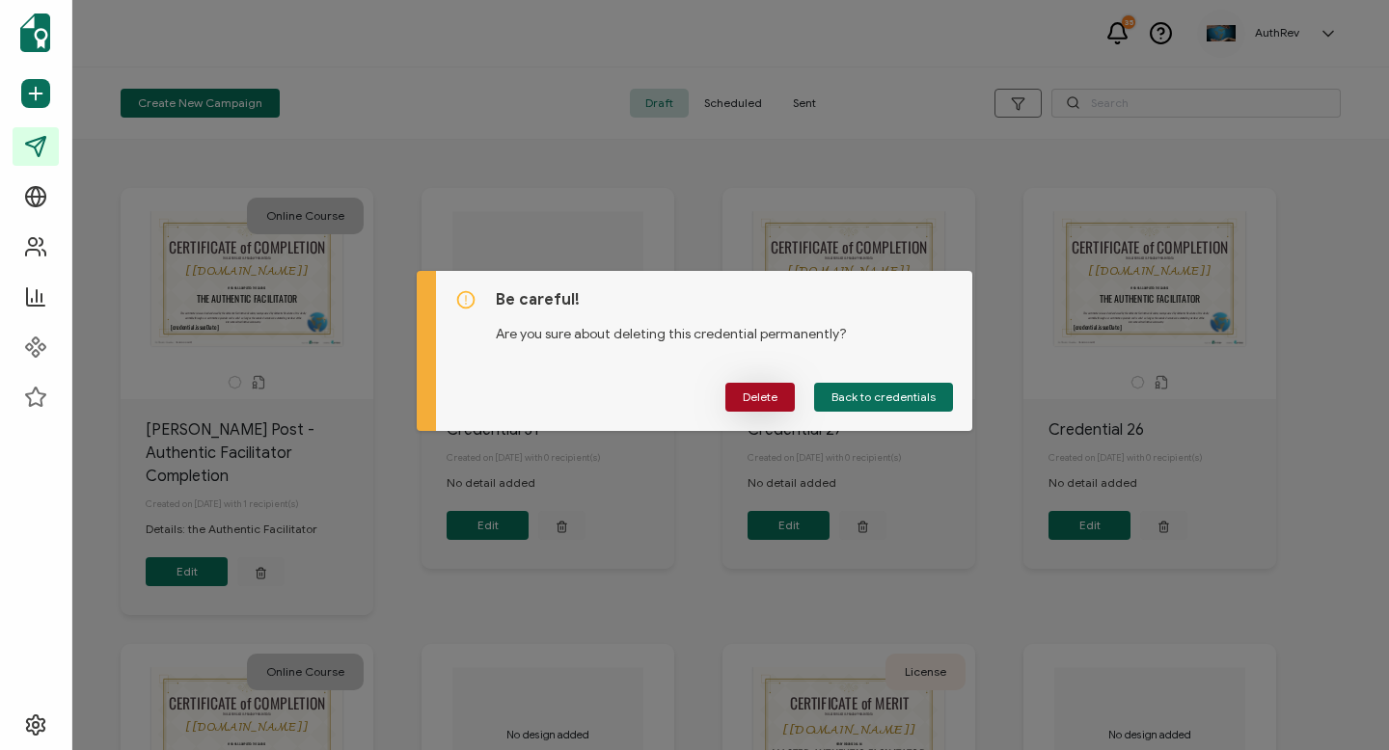
click at [766, 395] on span "Delete" at bounding box center [760, 398] width 35 height 12
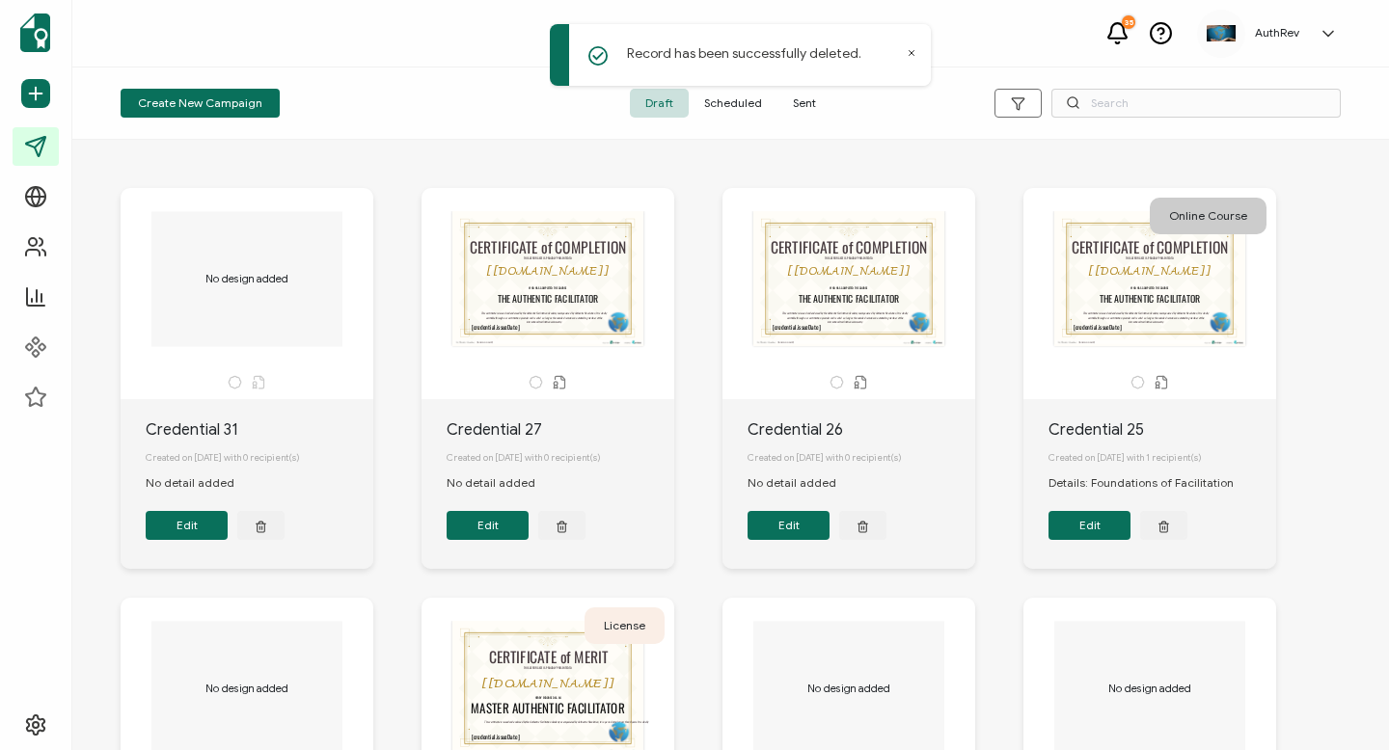
click at [0, 210] on ul "Dashboard Send Certificates Campaigns Verification Page Recipients Analytics Co…" at bounding box center [35, 211] width 71 height 422
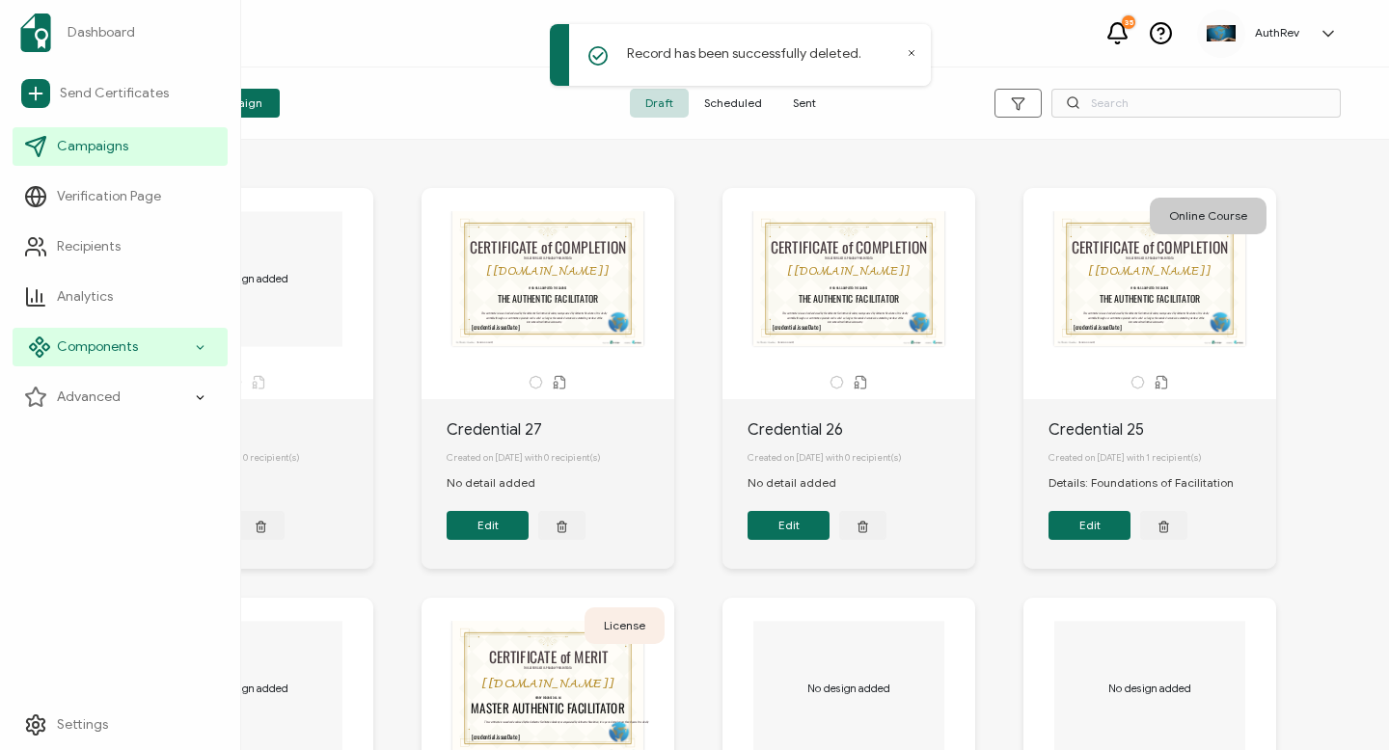
click at [85, 341] on span "Components" at bounding box center [97, 347] width 81 height 19
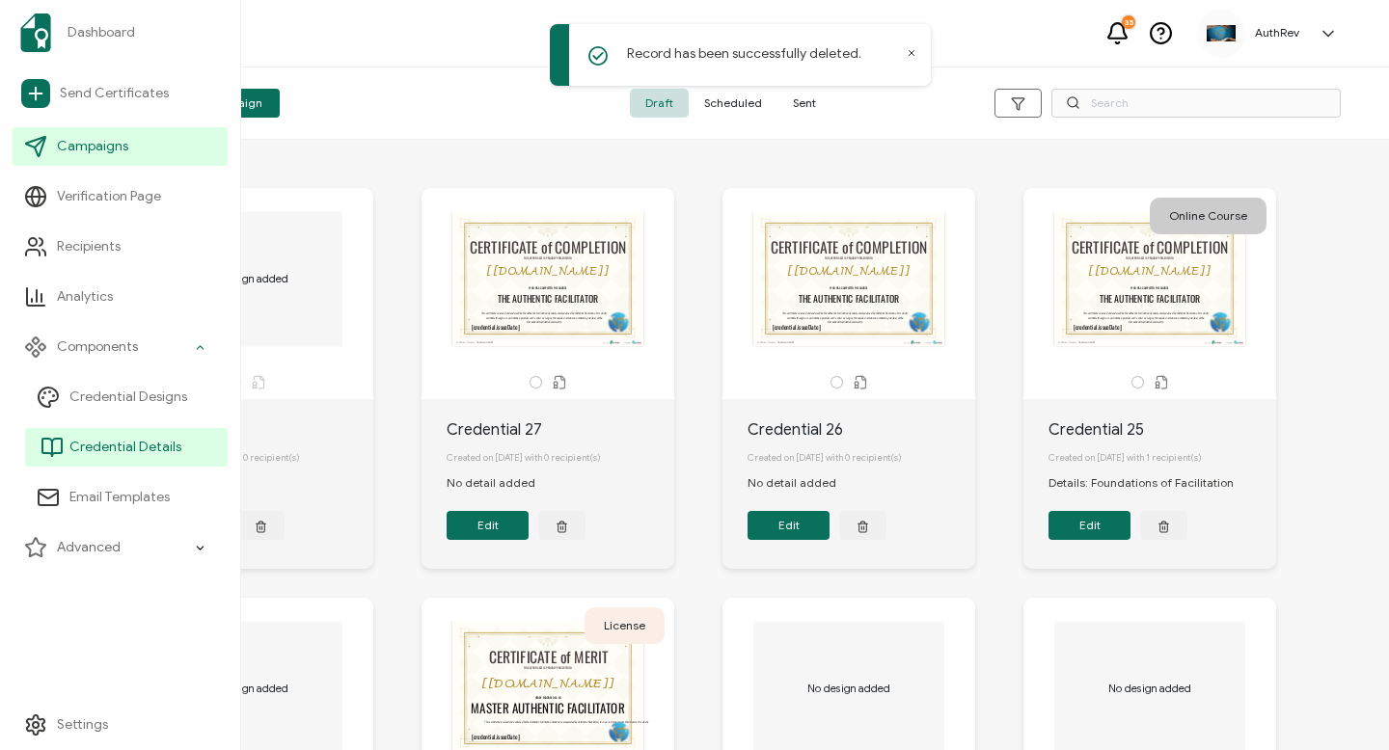
click at [75, 447] on span "Credential Details" at bounding box center [125, 447] width 112 height 19
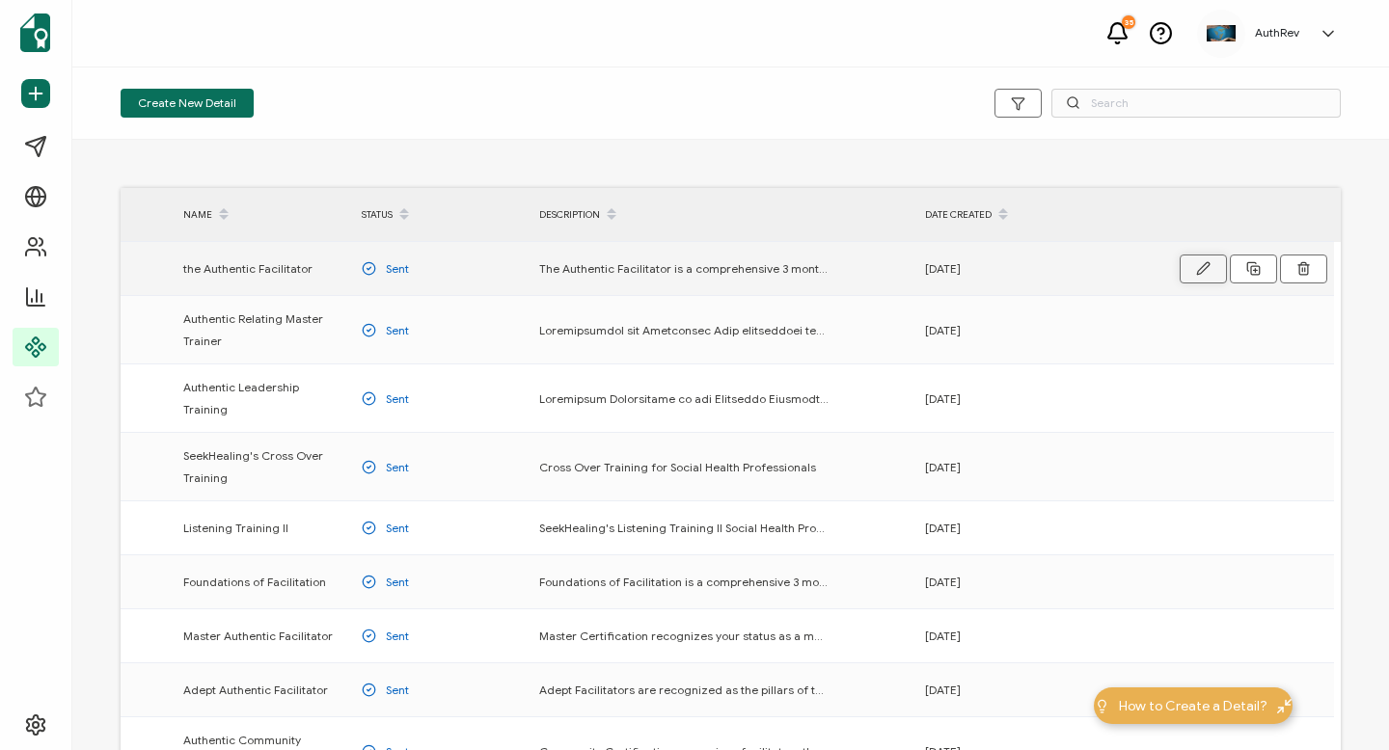
click at [1200, 266] on icon "button" at bounding box center [1203, 268] width 14 height 14
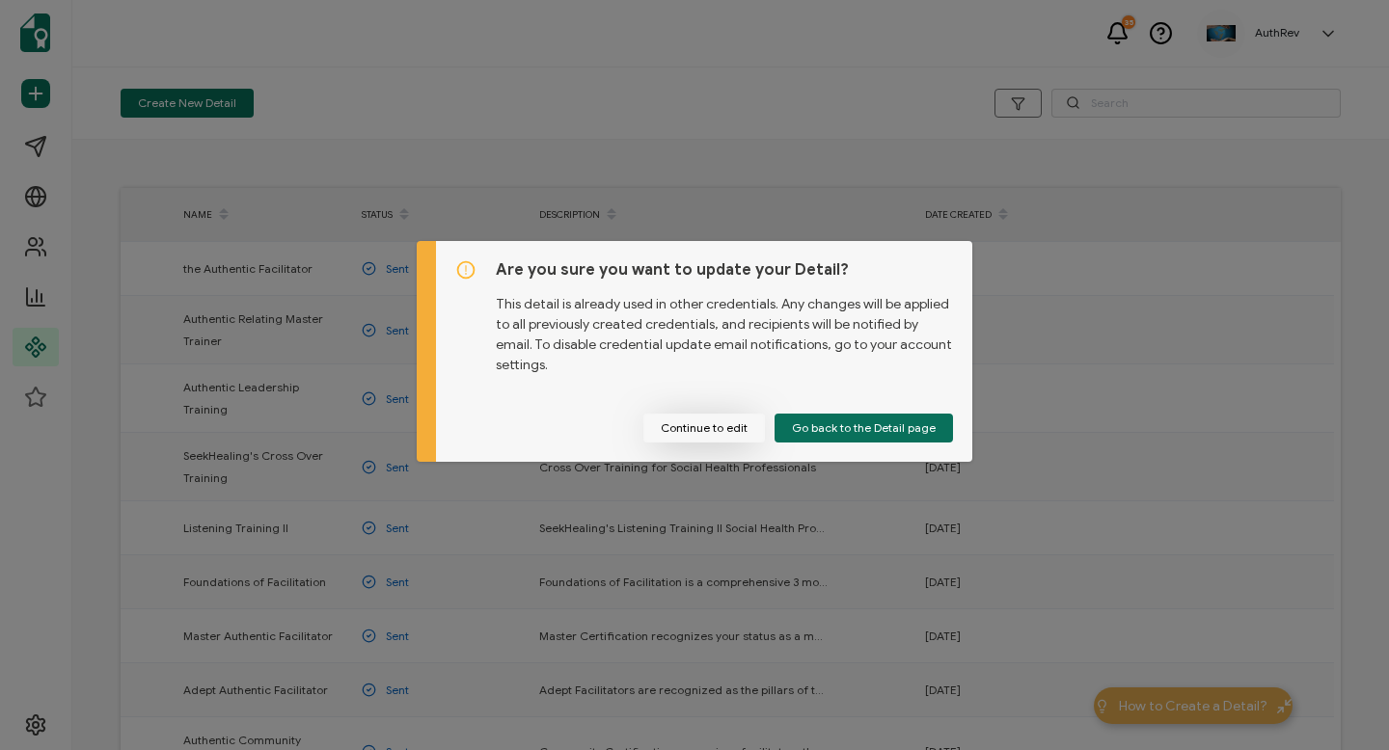
click at [722, 432] on button "Continue to edit" at bounding box center [704, 428] width 122 height 29
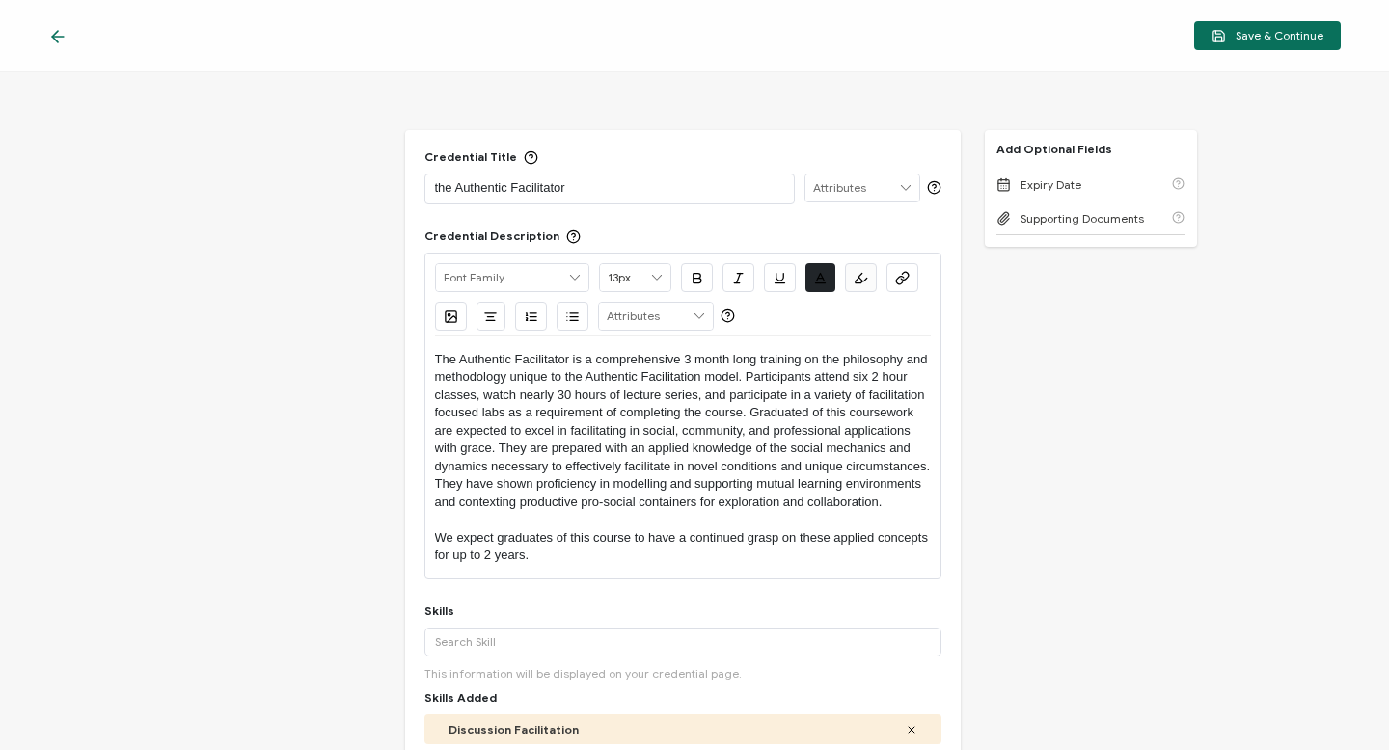
click at [684, 355] on p "The Authentic Facilitator is a comprehensive 3 month long training on the philo…" at bounding box center [683, 431] width 496 height 160
click at [687, 355] on p "The Authentic Facilitator is a comprehensive 3 month long training on the philo…" at bounding box center [683, 431] width 496 height 160
click at [748, 376] on p "The Authentic Facilitator is a comprehensive 6 month long training on the philo…" at bounding box center [683, 431] width 496 height 160
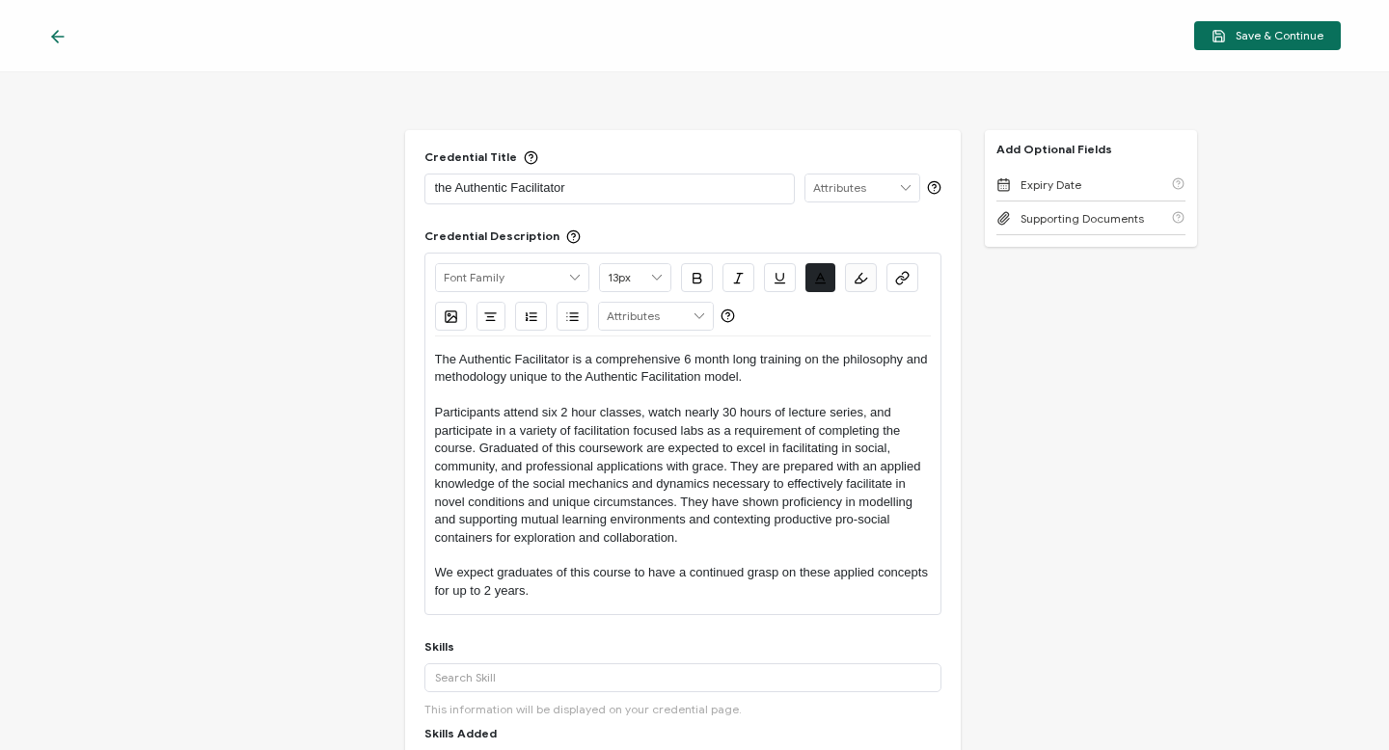
click at [558, 417] on p "Participants attend six 2 hour classes, watch nearly 30 hours of lecture series…" at bounding box center [683, 475] width 496 height 143
click at [640, 414] on p "Participants attend 15 2 hour classes, watch nearly 30 hours of lecture series,…" at bounding box center [683, 475] width 496 height 143
click at [636, 416] on p "Participants attend 15 2 hour classes, watch nearly 30 hours of lecture series,…" at bounding box center [683, 475] width 496 height 143
click at [479, 454] on p "Participants attend 15 2 hour class sessions, watch nearly 30 hours of lecture …" at bounding box center [683, 475] width 496 height 143
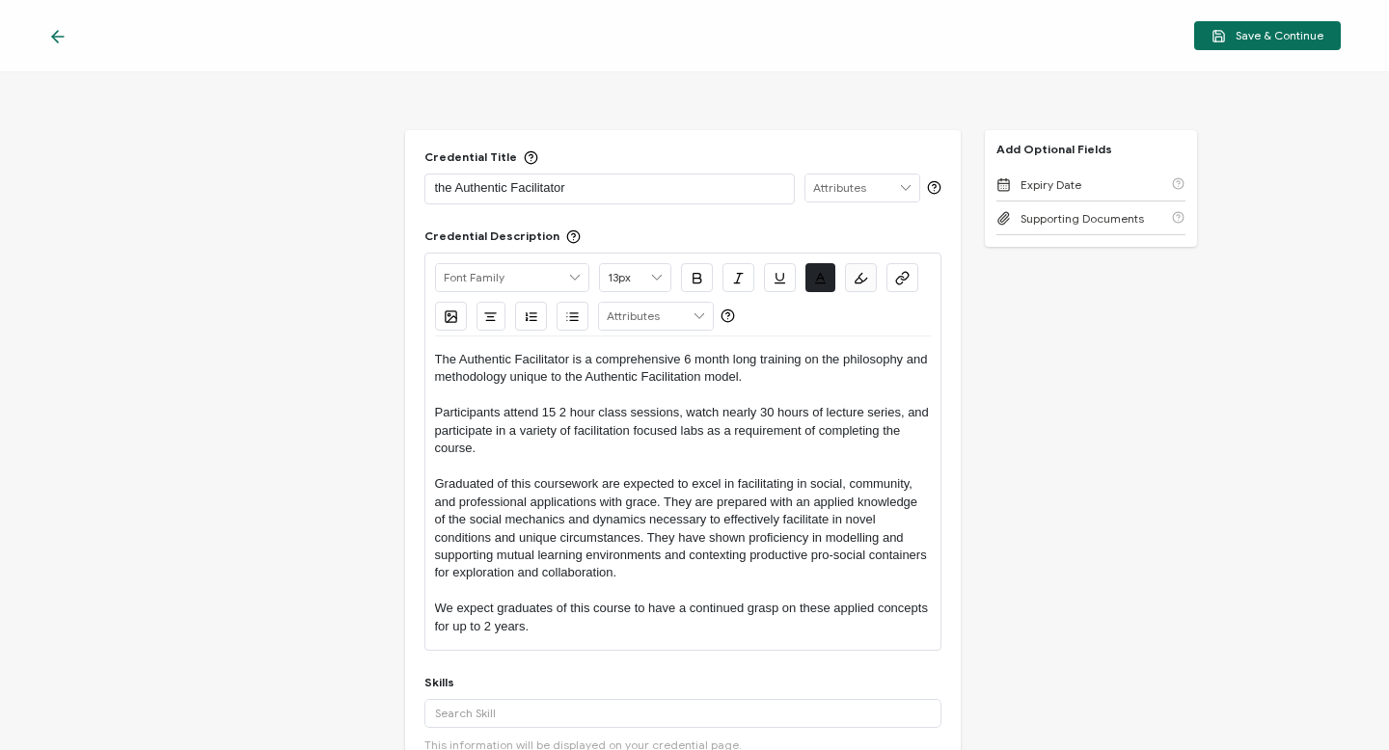
click at [486, 485] on p "Graduated of this coursework are expected to excel in facilitating in social, c…" at bounding box center [683, 528] width 496 height 107
click at [664, 500] on p "Graduates of this coursework are expected to excel in facilitating in social, c…" at bounding box center [683, 528] width 496 height 107
click at [712, 474] on p at bounding box center [683, 466] width 496 height 17
click at [655, 502] on p "Graduates of this coursework are expected to excel in facilitating in social, c…" at bounding box center [683, 528] width 496 height 107
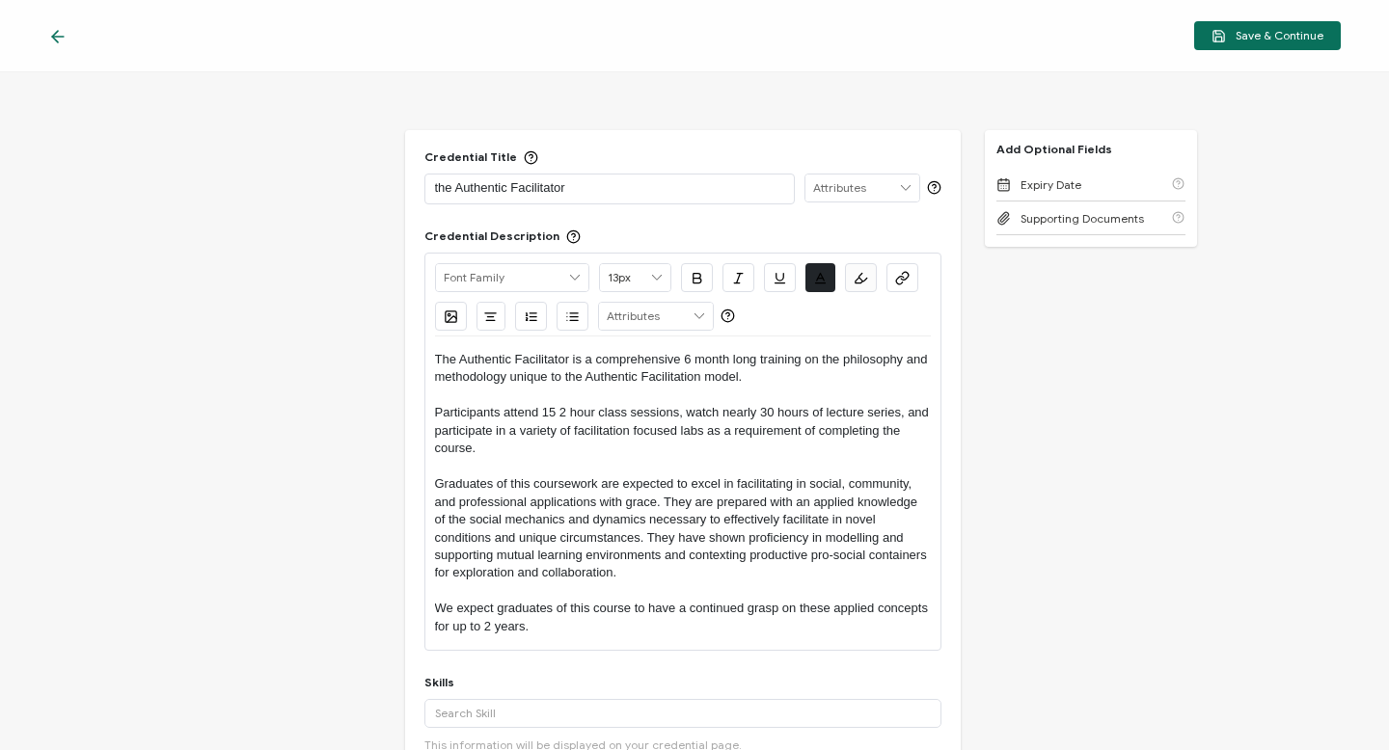
click at [665, 509] on p "Graduates of this coursework are expected to excel in facilitating in social, c…" at bounding box center [683, 528] width 496 height 107
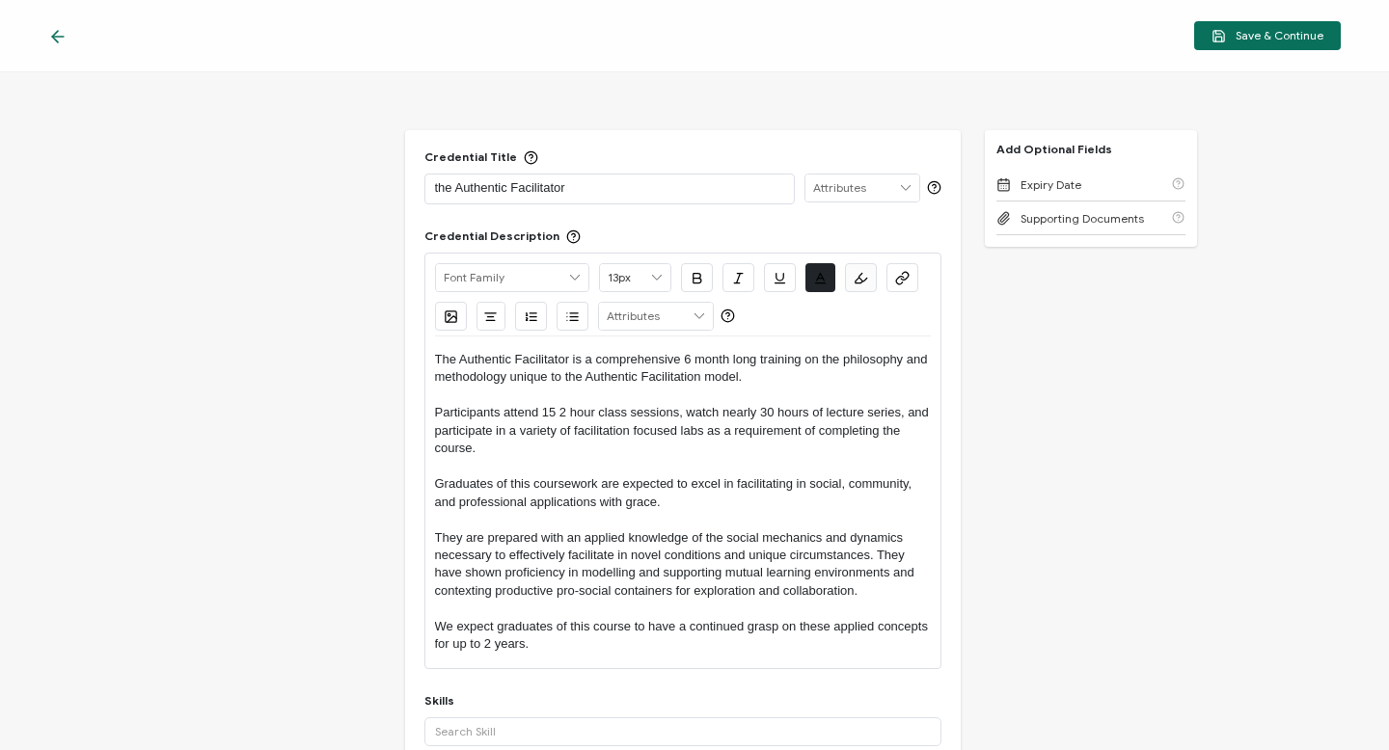
click at [878, 557] on p "They are prepared with an applied knowledge of the social mechanics and dynamic…" at bounding box center [683, 564] width 496 height 71
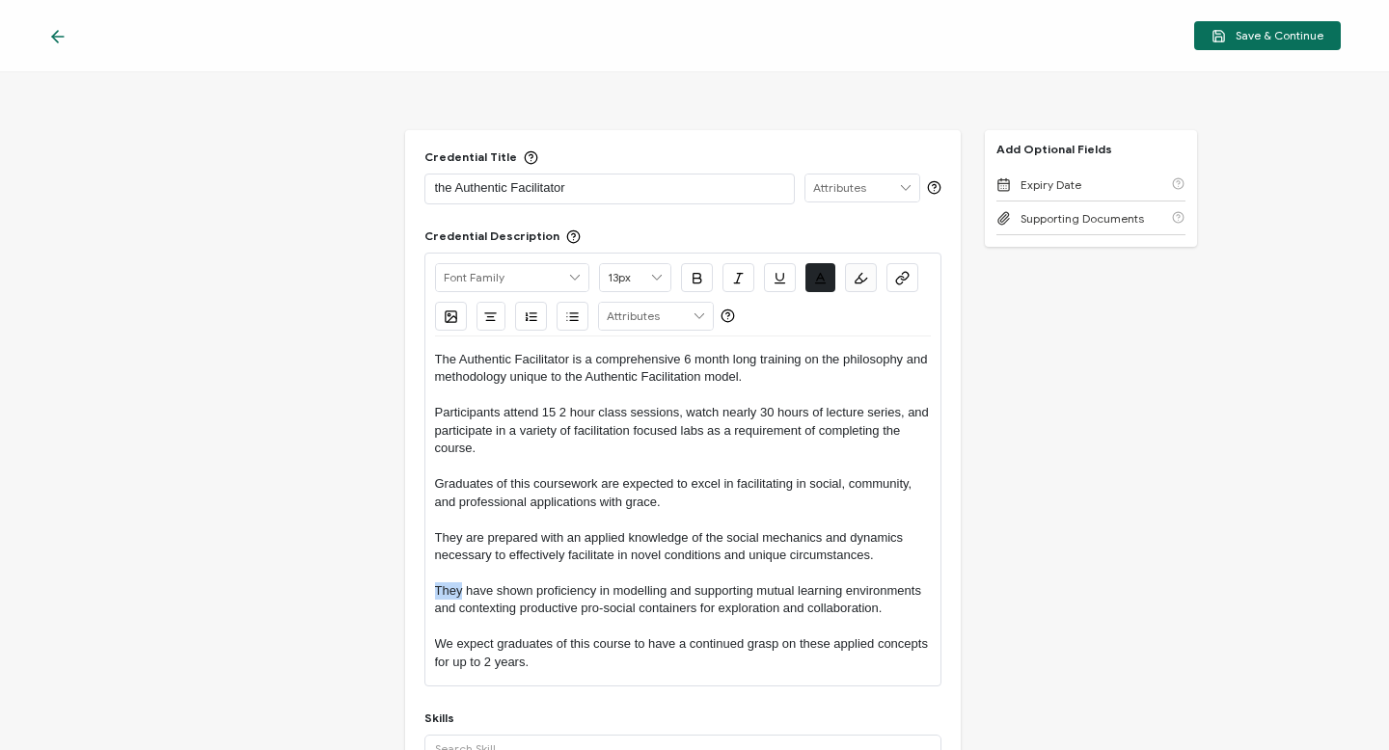
drag, startPoint x: 459, startPoint y: 588, endPoint x: 429, endPoint y: 586, distance: 30.0
click at [429, 586] on div "Alright Sans [PERSON_NAME] Archivo Black Arial Arimo Blinker Caveat Charm Charm…" at bounding box center [682, 470] width 517 height 434
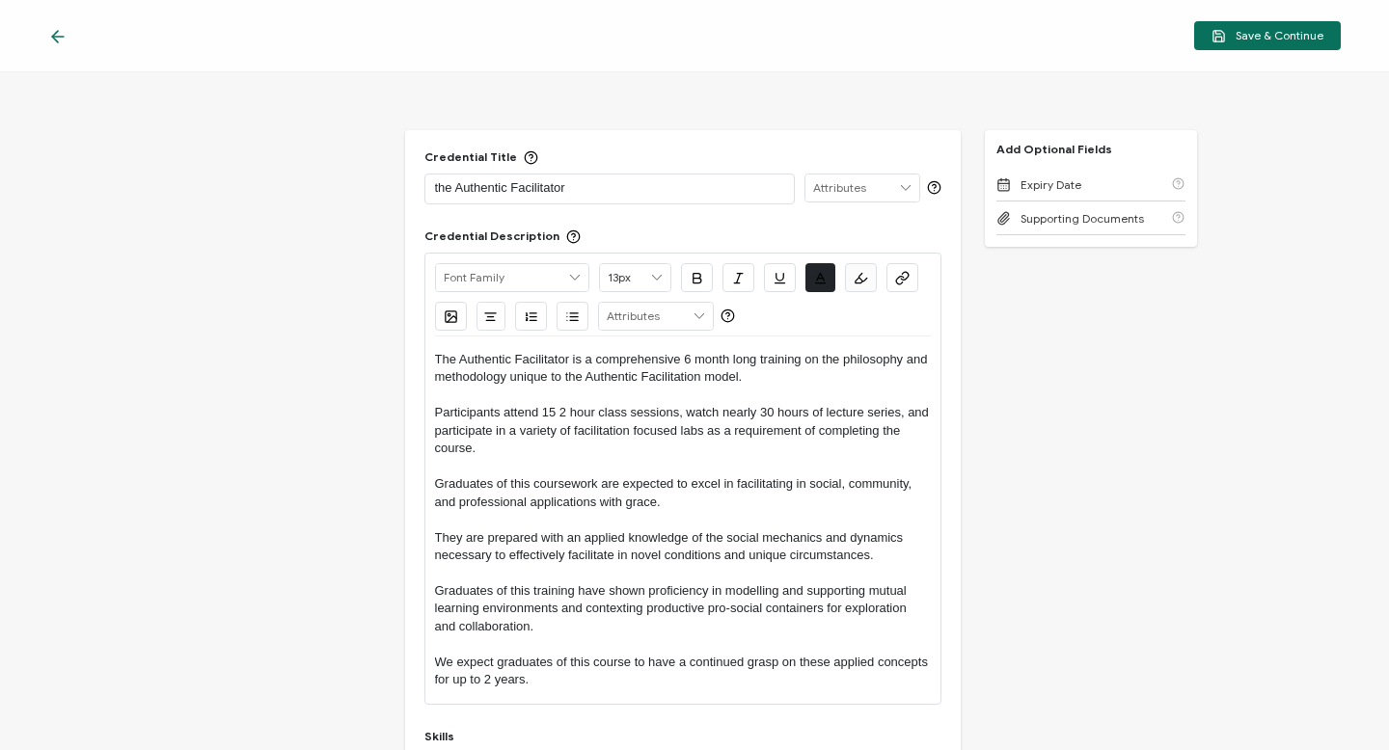
click at [633, 607] on p "Graduates of this training have shown proficiency in modelling and supporting m…" at bounding box center [683, 608] width 496 height 53
click at [610, 611] on p "Graduates of this training have shown proficiency in modelling and supporting m…" at bounding box center [683, 608] width 496 height 53
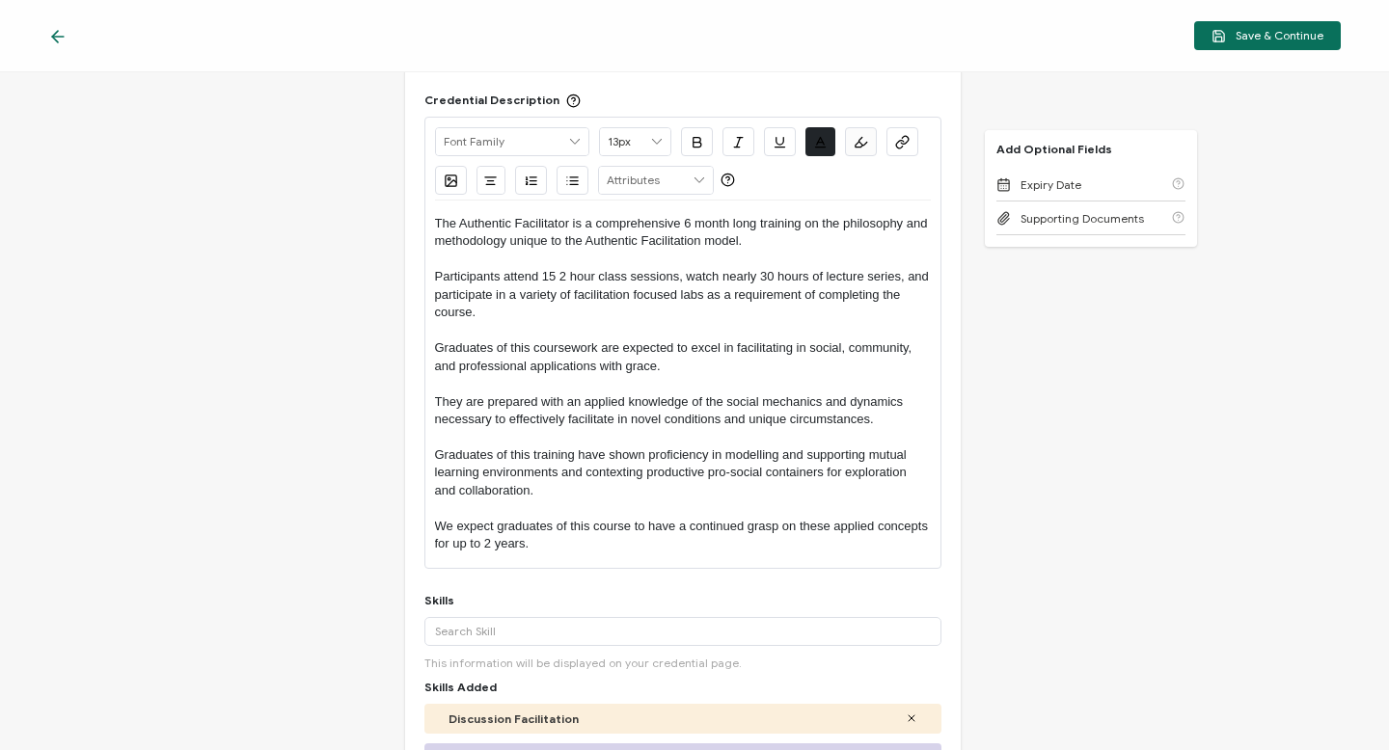
scroll to position [139, 0]
click at [578, 541] on p "We expect graduates of this course to have a continued grasp on these applied c…" at bounding box center [683, 533] width 496 height 36
click at [547, 540] on p "We expect graduates of this course to have a continued grasp on these applied c…" at bounding box center [683, 533] width 496 height 36
click at [600, 544] on p "We expect graduates of this course to have a continued grasp on these applied c…" at bounding box center [683, 533] width 496 height 36
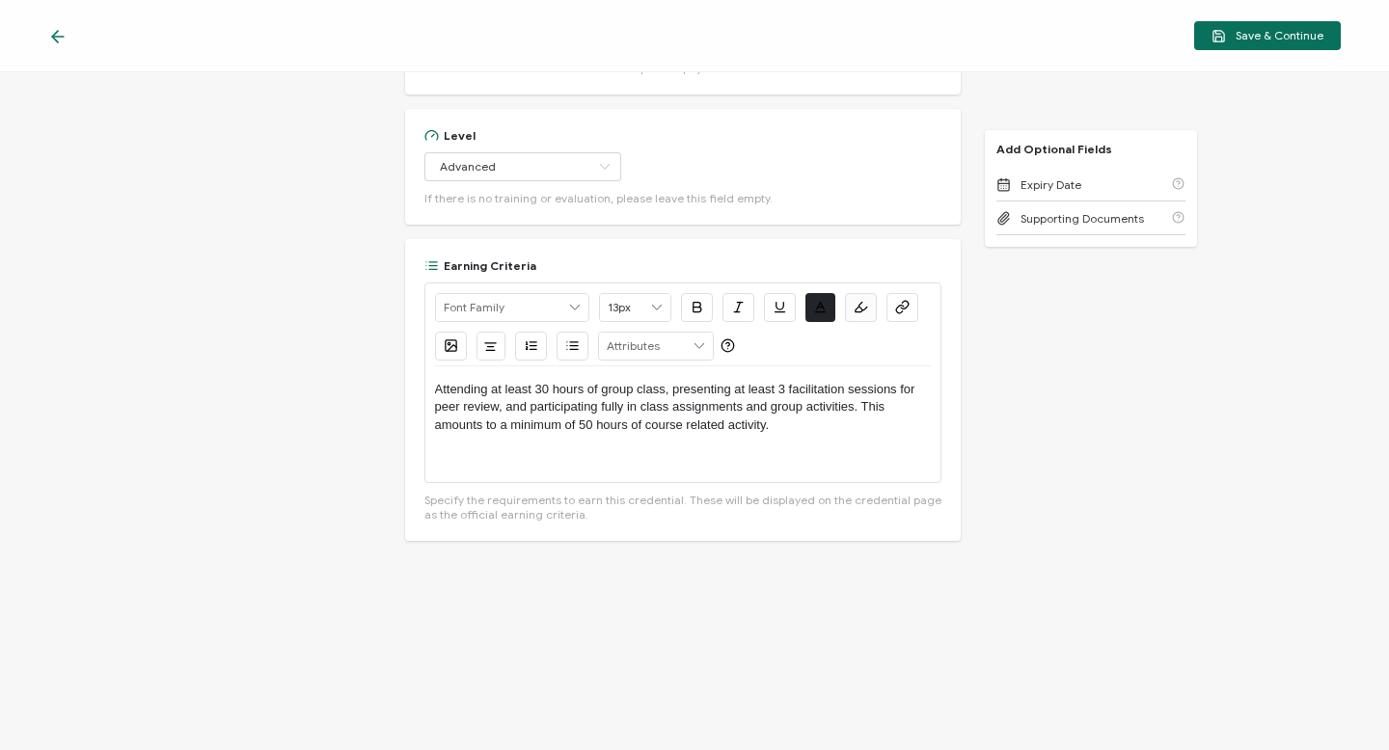
scroll to position [1460, 0]
click at [439, 393] on p "Attending at least 30 hours of group class, presenting at least 3 facilitation …" at bounding box center [683, 406] width 496 height 53
click at [864, 408] on p "Attending at least 30 hours of group class, presenting at least 3 facilitation …" at bounding box center [683, 406] width 496 height 53
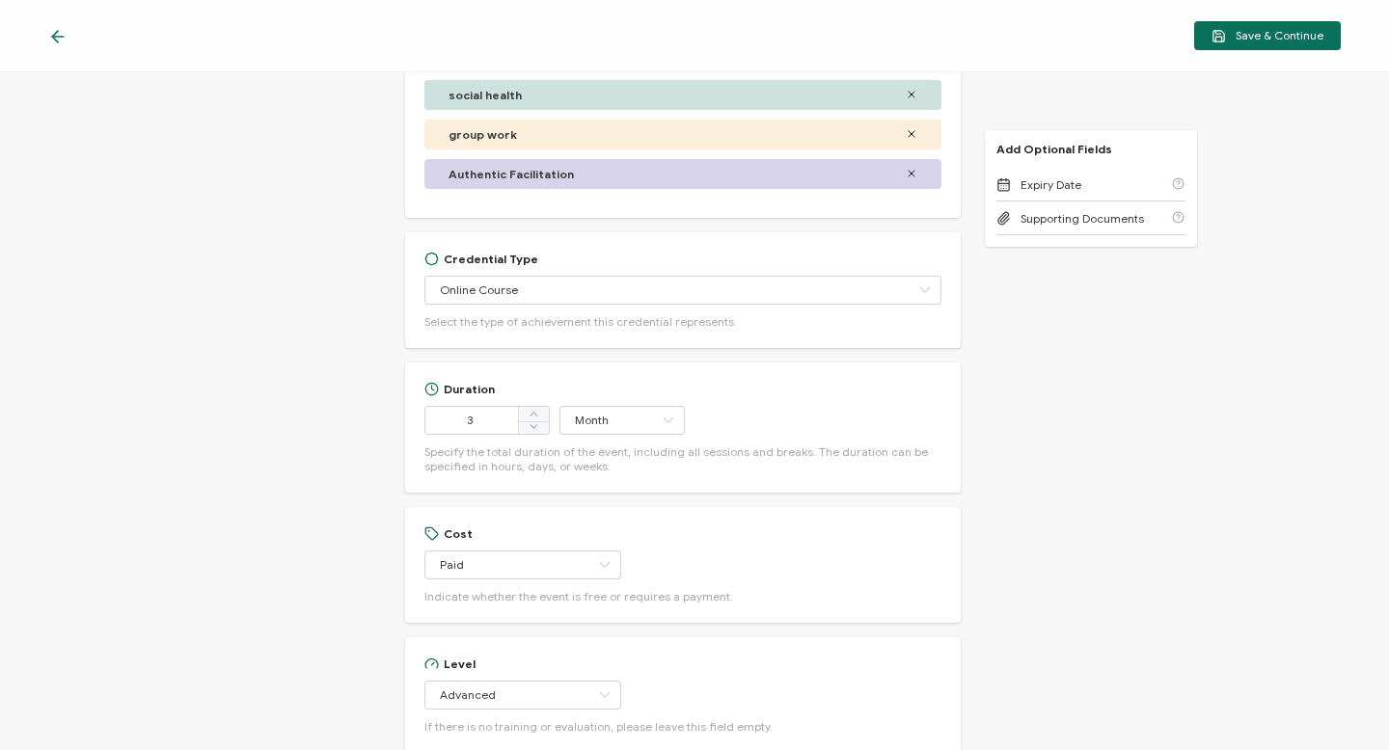
scroll to position [911, 0]
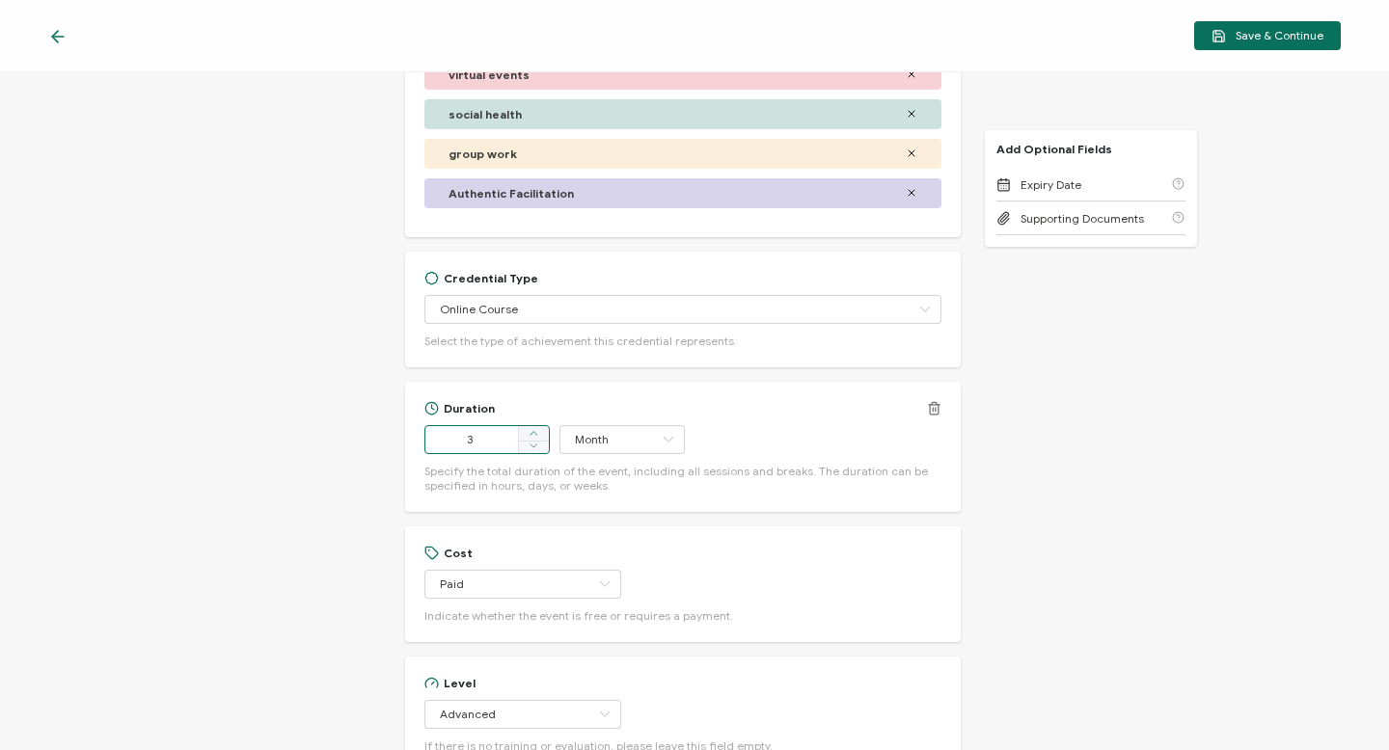
click at [524, 432] on span at bounding box center [533, 433] width 31 height 15
click at [520, 448] on span at bounding box center [533, 446] width 31 height 14
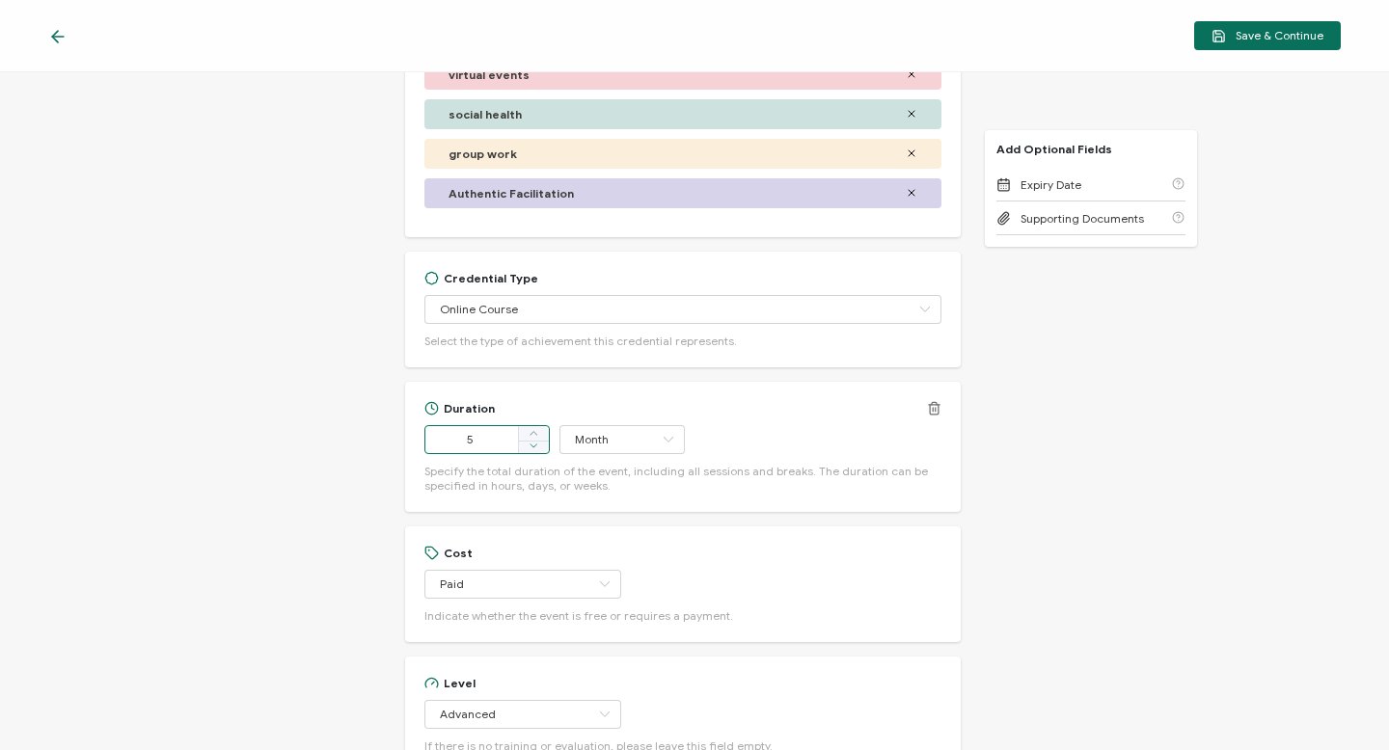
type input "4"
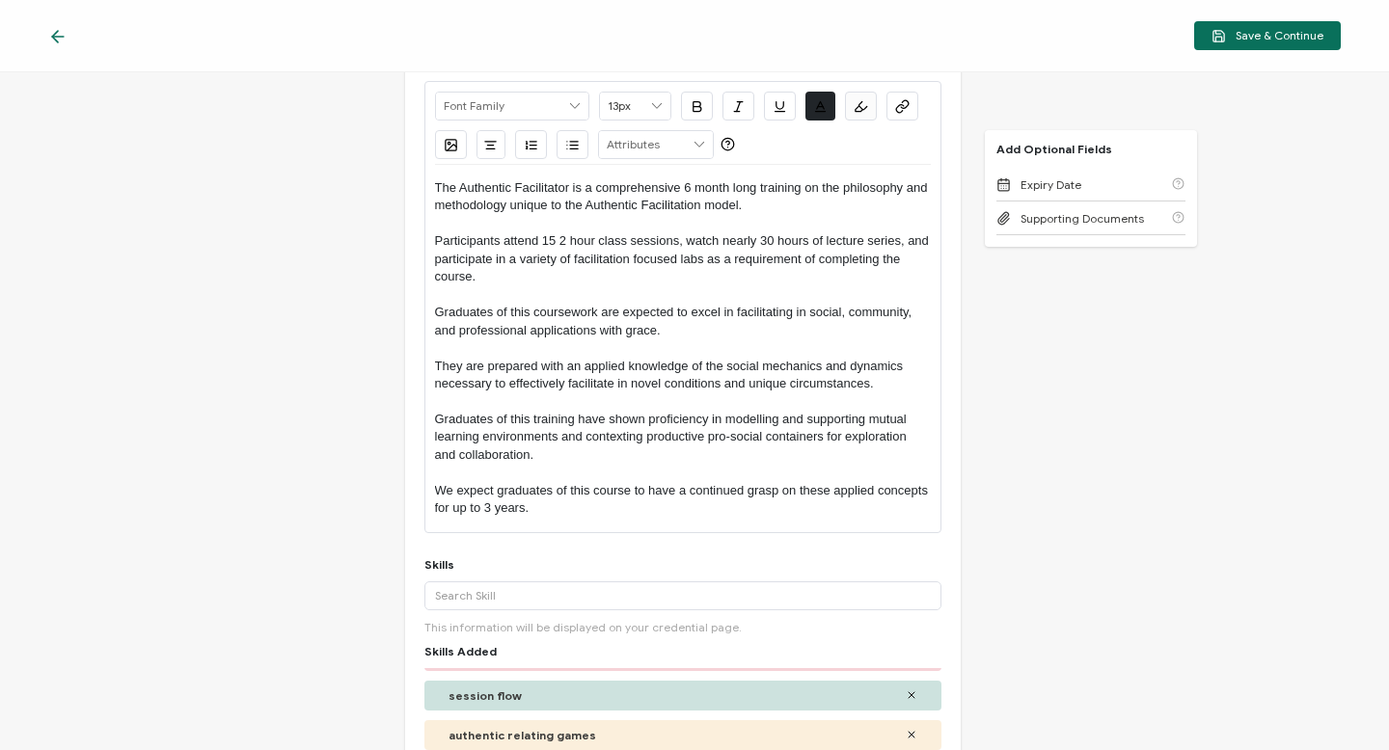
scroll to position [0, 0]
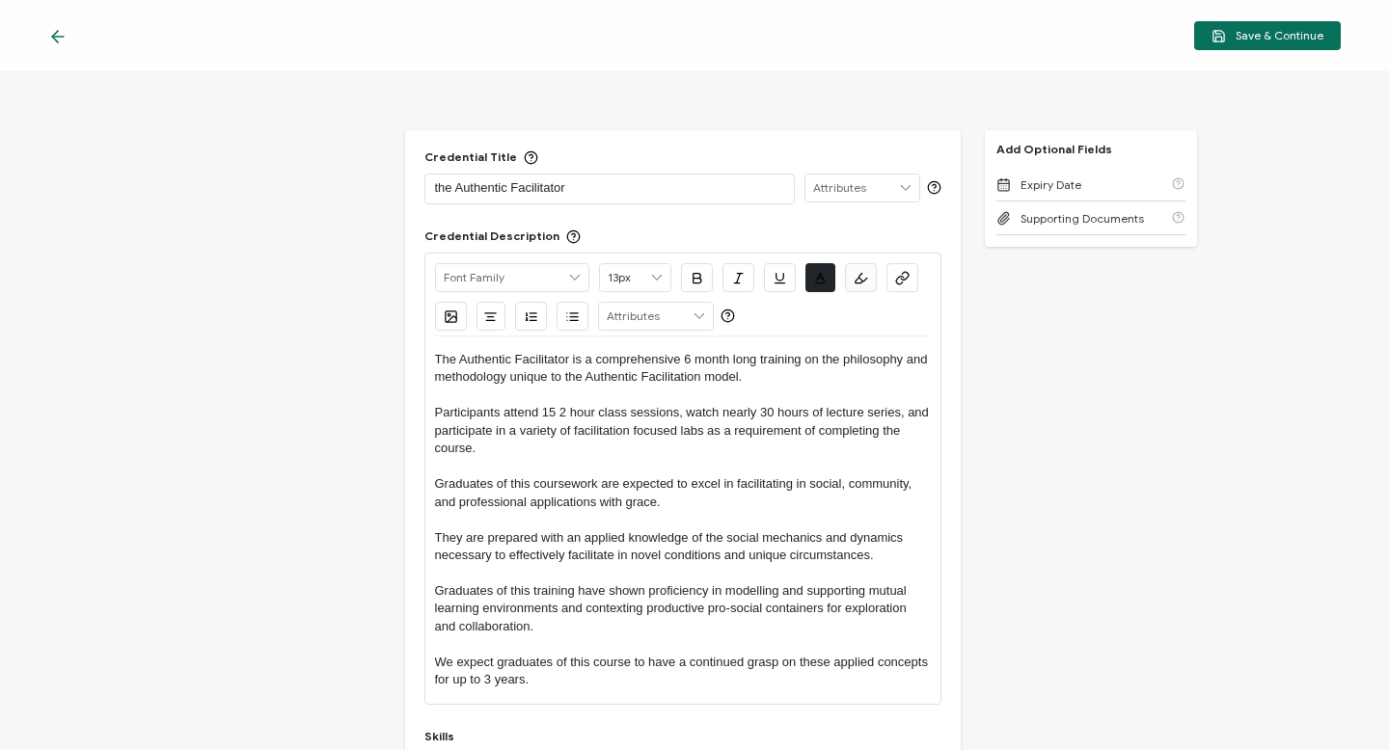
click at [687, 353] on p "The Authentic Facilitator is a comprehensive 6 month long training on the philo…" at bounding box center [683, 369] width 496 height 36
click at [700, 416] on p "Participants attend 15 2 hour class sessions, watch nearly 30 hours of lecture …" at bounding box center [683, 430] width 496 height 53
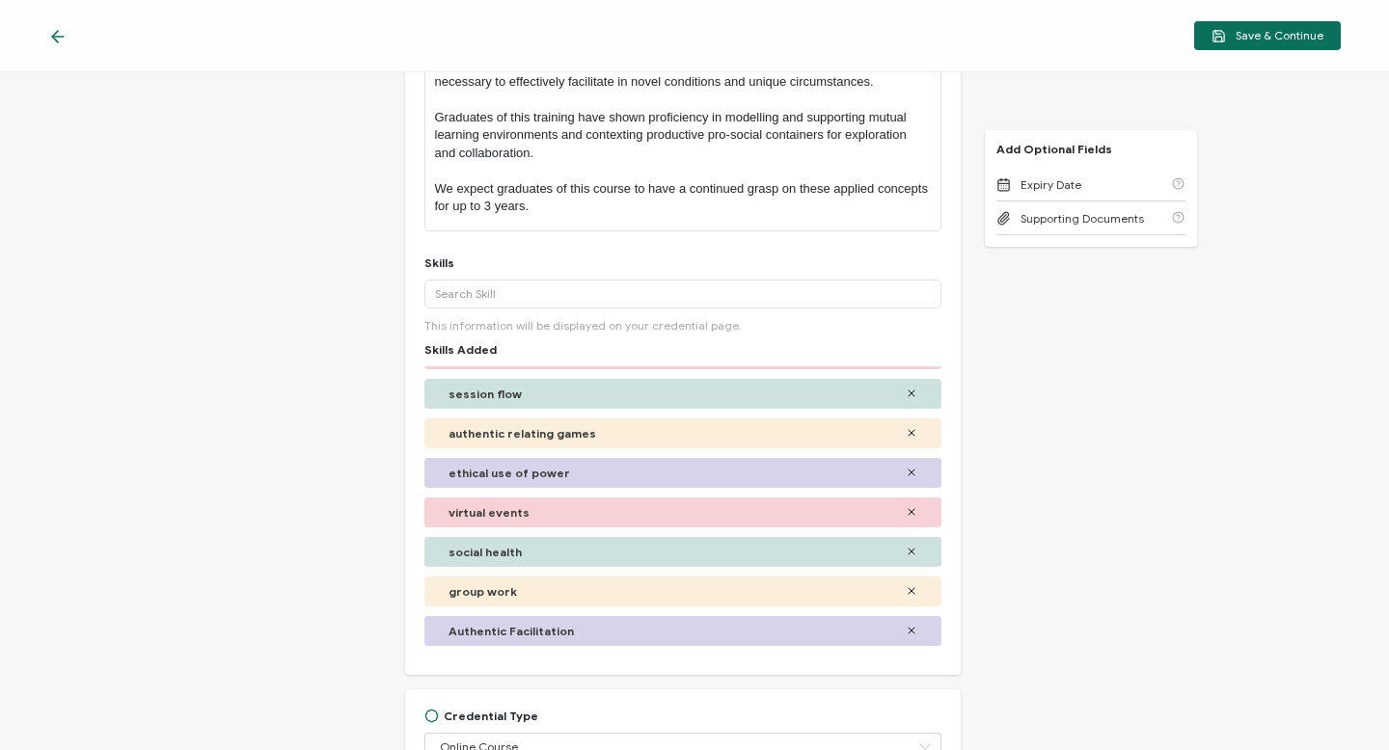
scroll to position [433, 0]
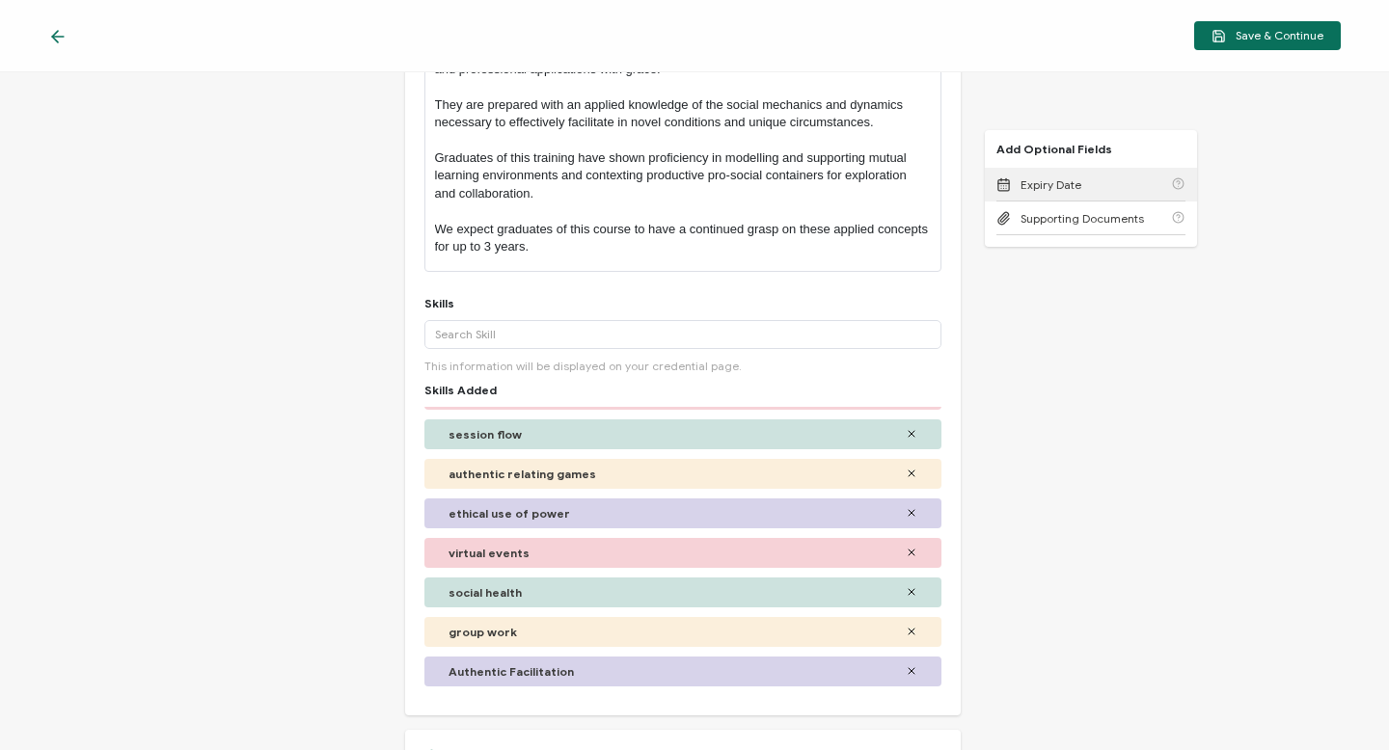
click at [1064, 197] on div "Expiry Date" at bounding box center [1090, 185] width 189 height 34
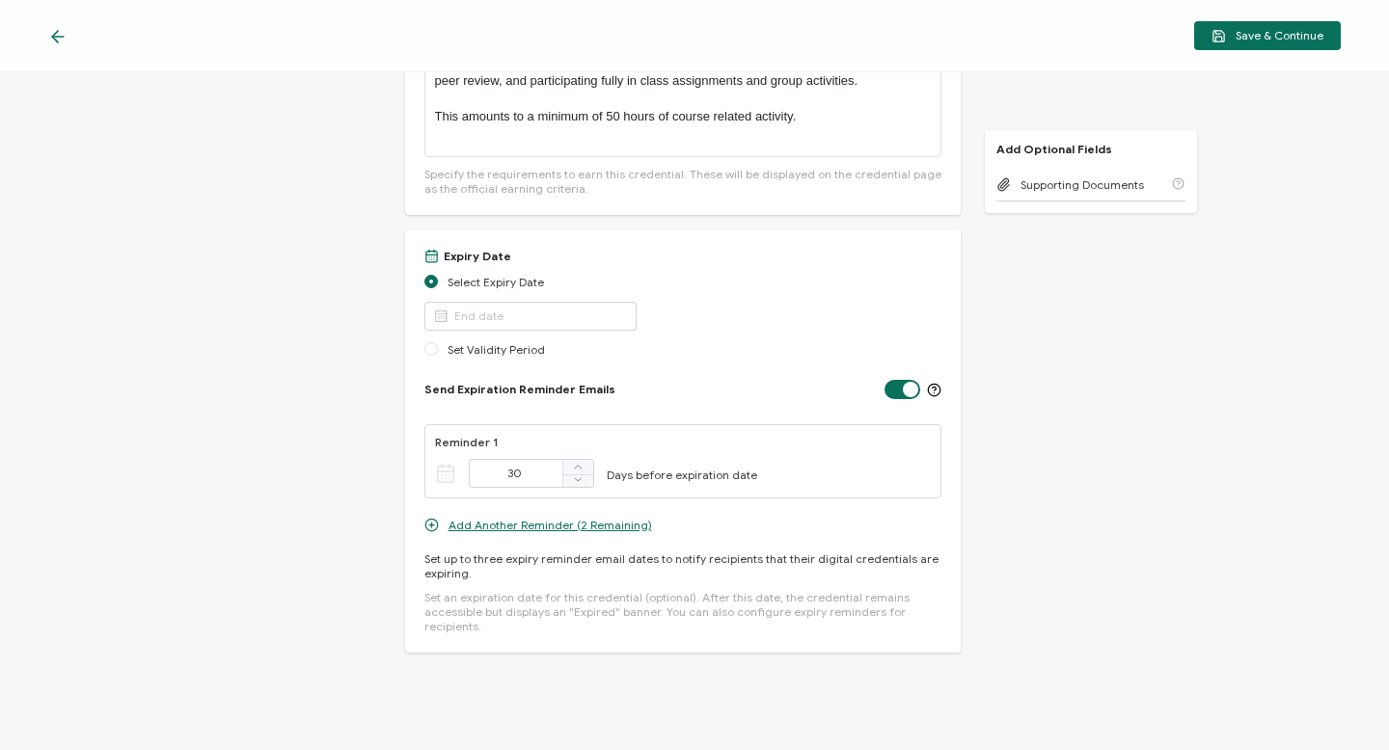
scroll to position [1789, 0]
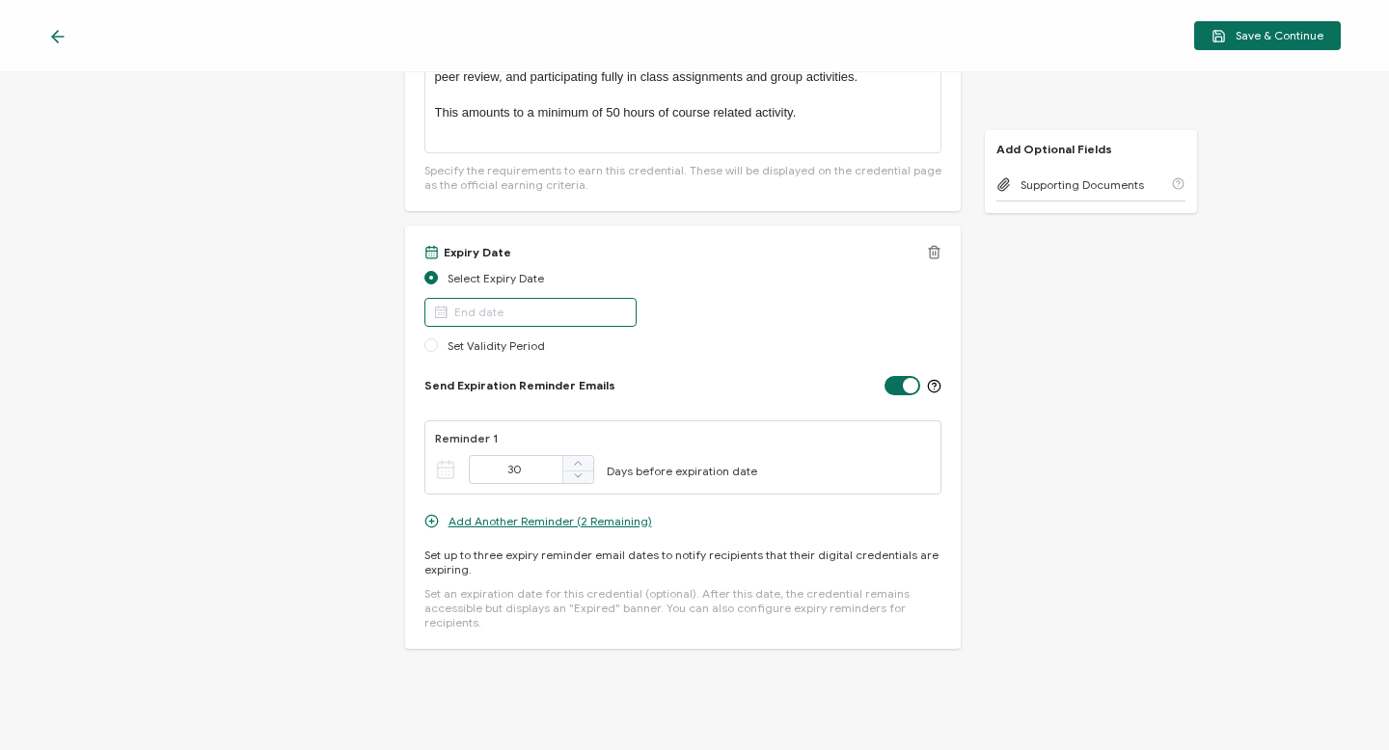
click at [460, 312] on input "text" at bounding box center [530, 312] width 212 height 29
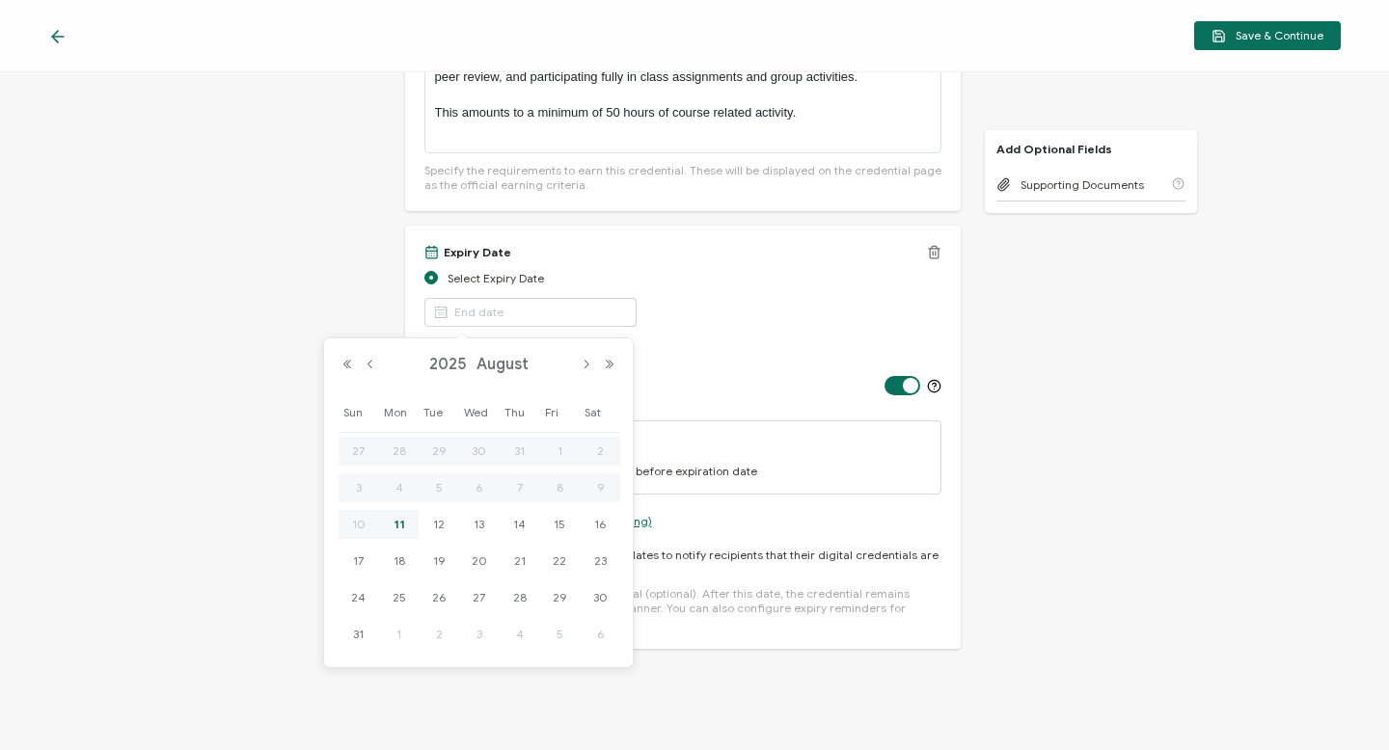
click at [729, 279] on div "Select Expiry Date" at bounding box center [682, 303] width 517 height 68
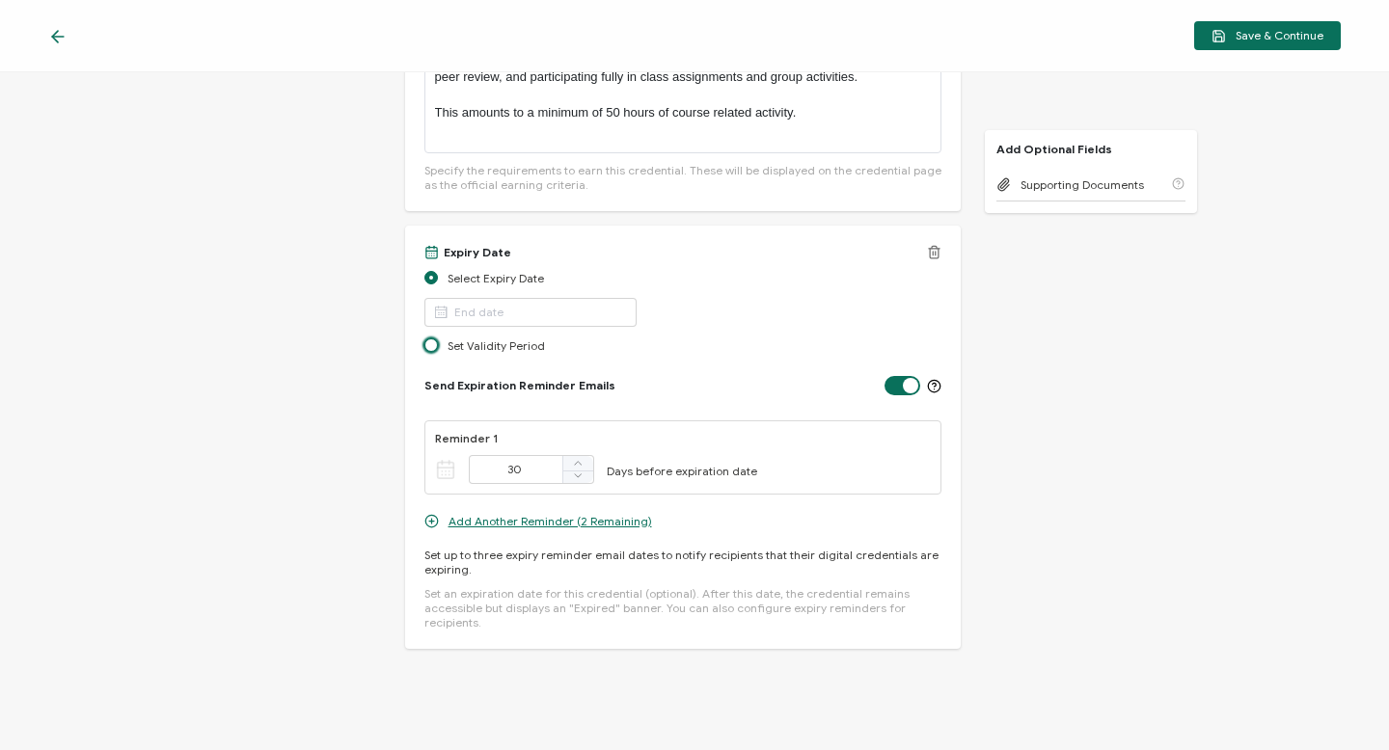
click at [432, 349] on span at bounding box center [431, 346] width 14 height 14
click at [432, 349] on input "Set Validity Period" at bounding box center [431, 346] width 14 height 15
radio input "true"
radio input "false"
radio input "true"
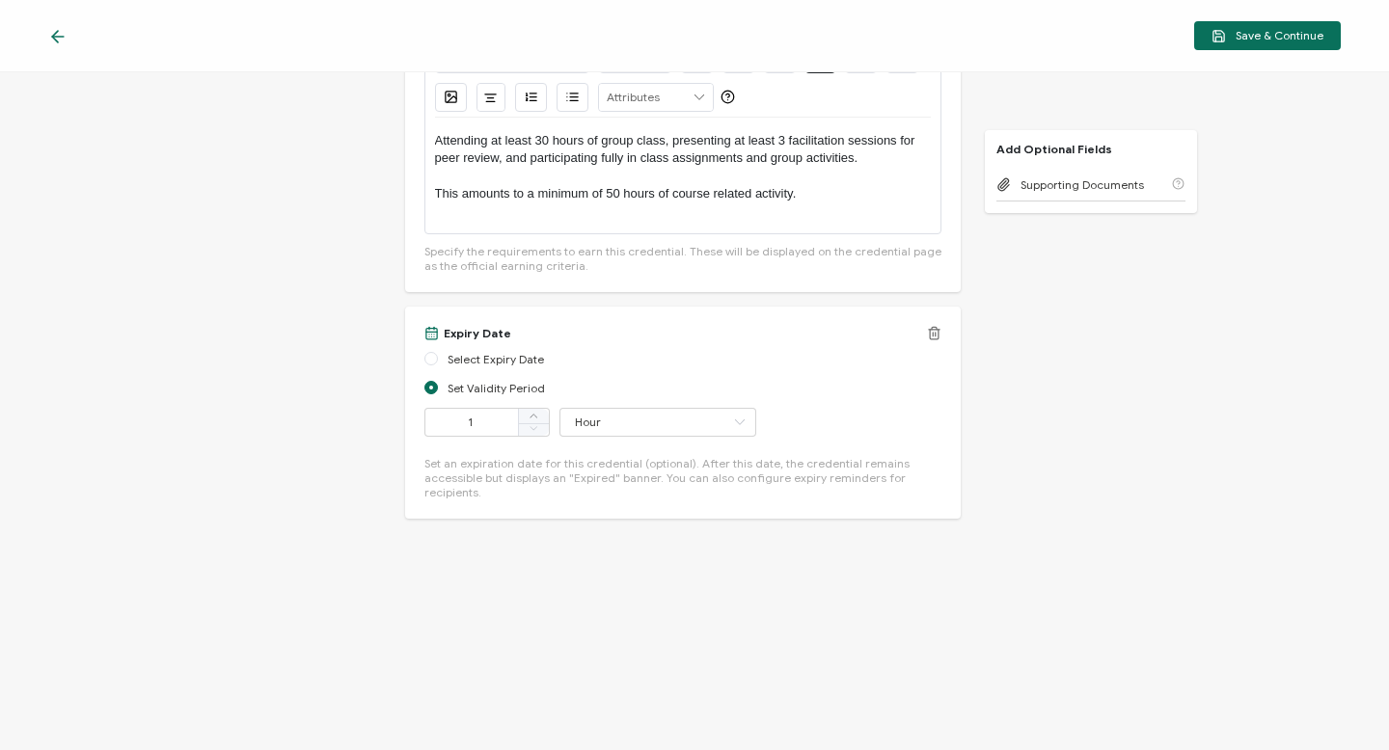
scroll to position [1693, 0]
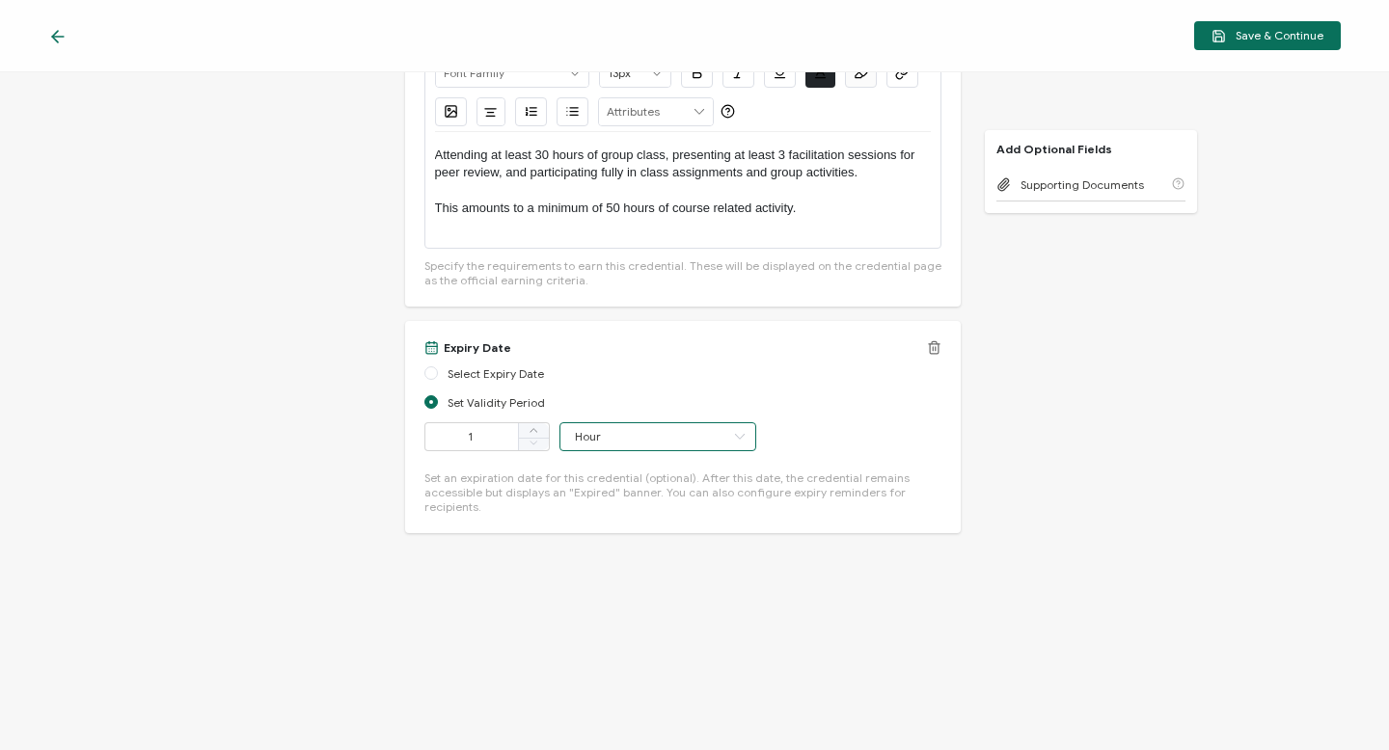
click at [627, 423] on input "Hour" at bounding box center [657, 436] width 197 height 29
click at [571, 616] on li "Year" at bounding box center [647, 616] width 181 height 33
type input "Year"
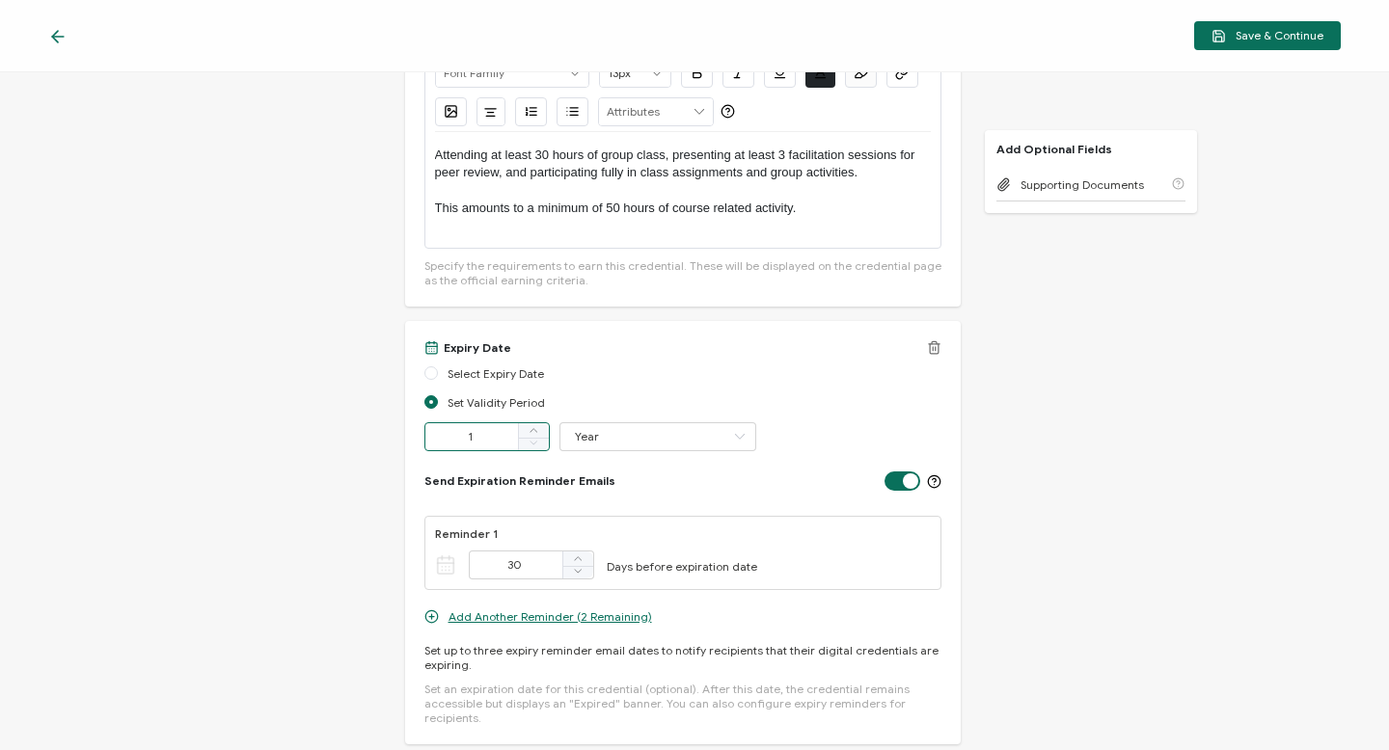
click at [488, 431] on input "1" at bounding box center [486, 436] width 125 height 29
type input "3"
click at [800, 407] on div "Set Validity Period 3 Year" at bounding box center [682, 427] width 517 height 68
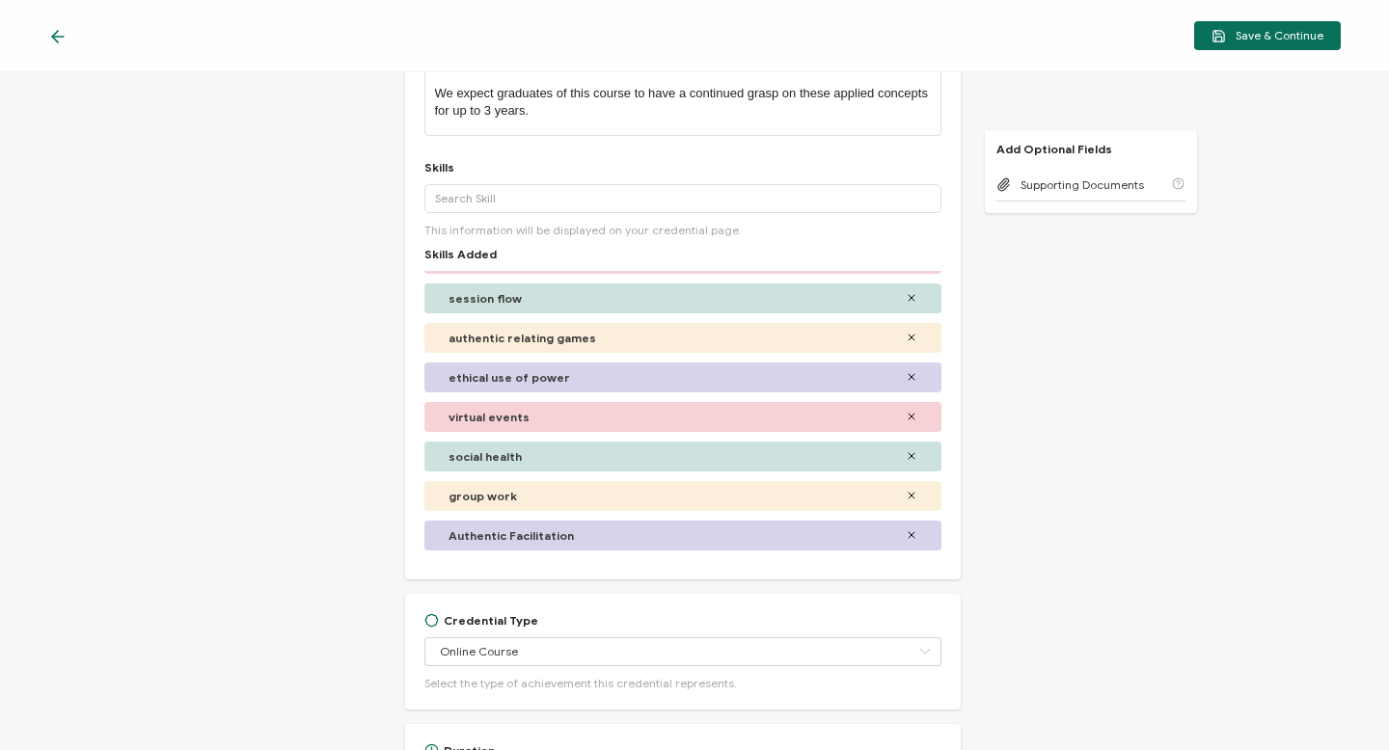
scroll to position [0, 0]
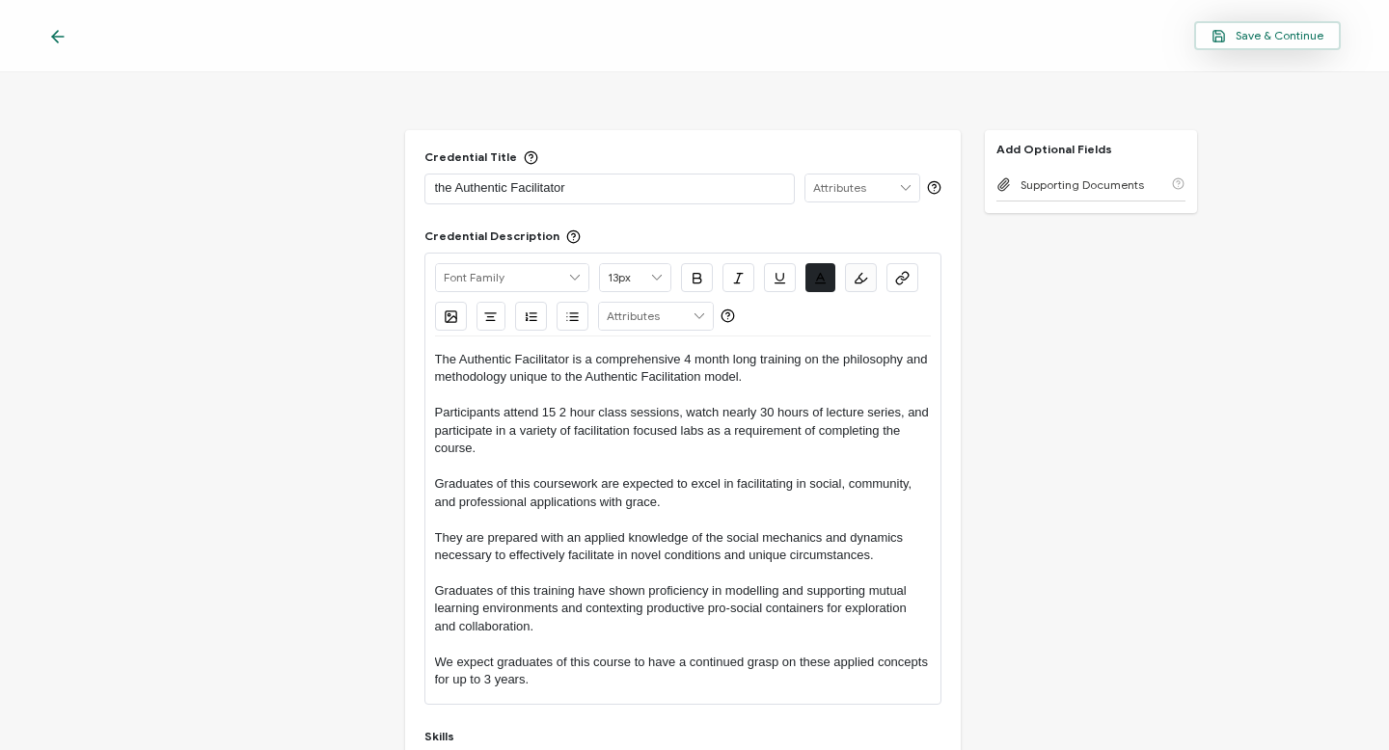
click at [1249, 34] on span "Save & Continue" at bounding box center [1267, 36] width 112 height 14
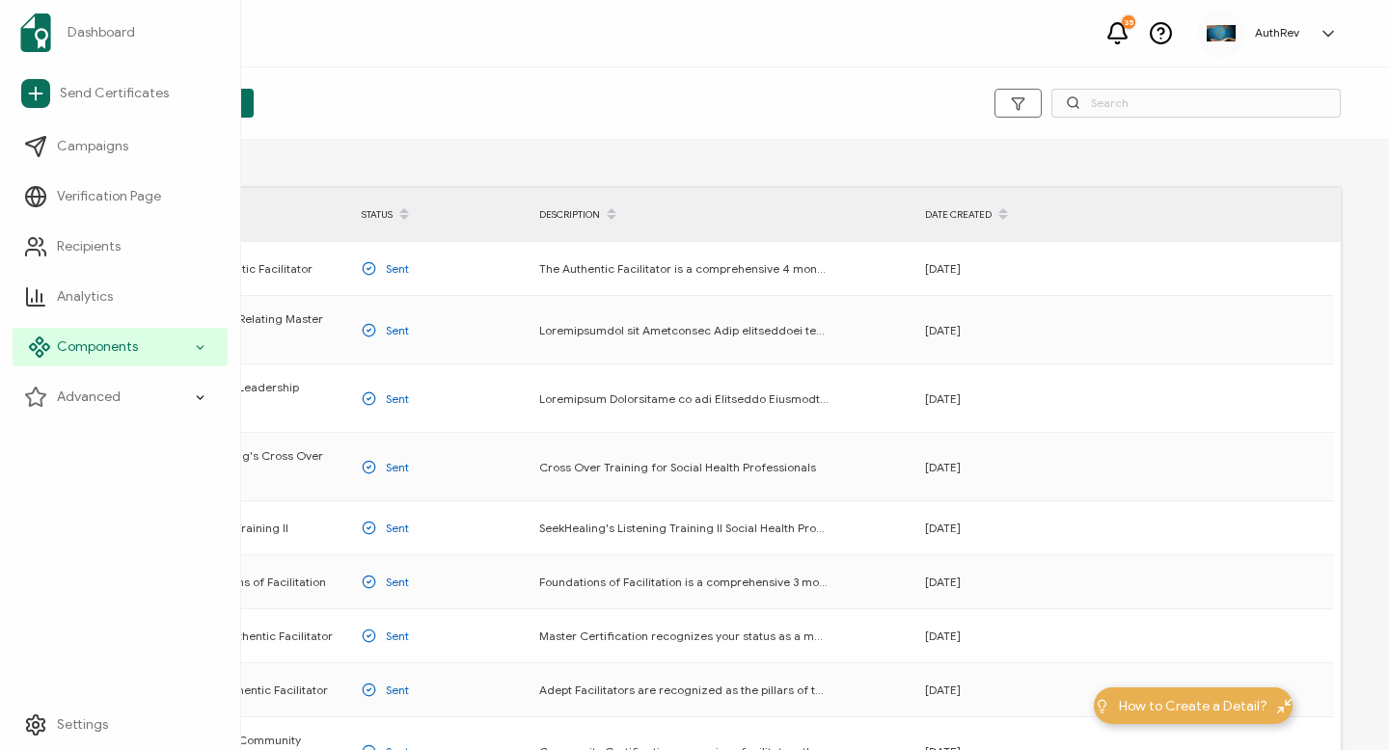
click at [88, 342] on span "Components" at bounding box center [97, 347] width 81 height 19
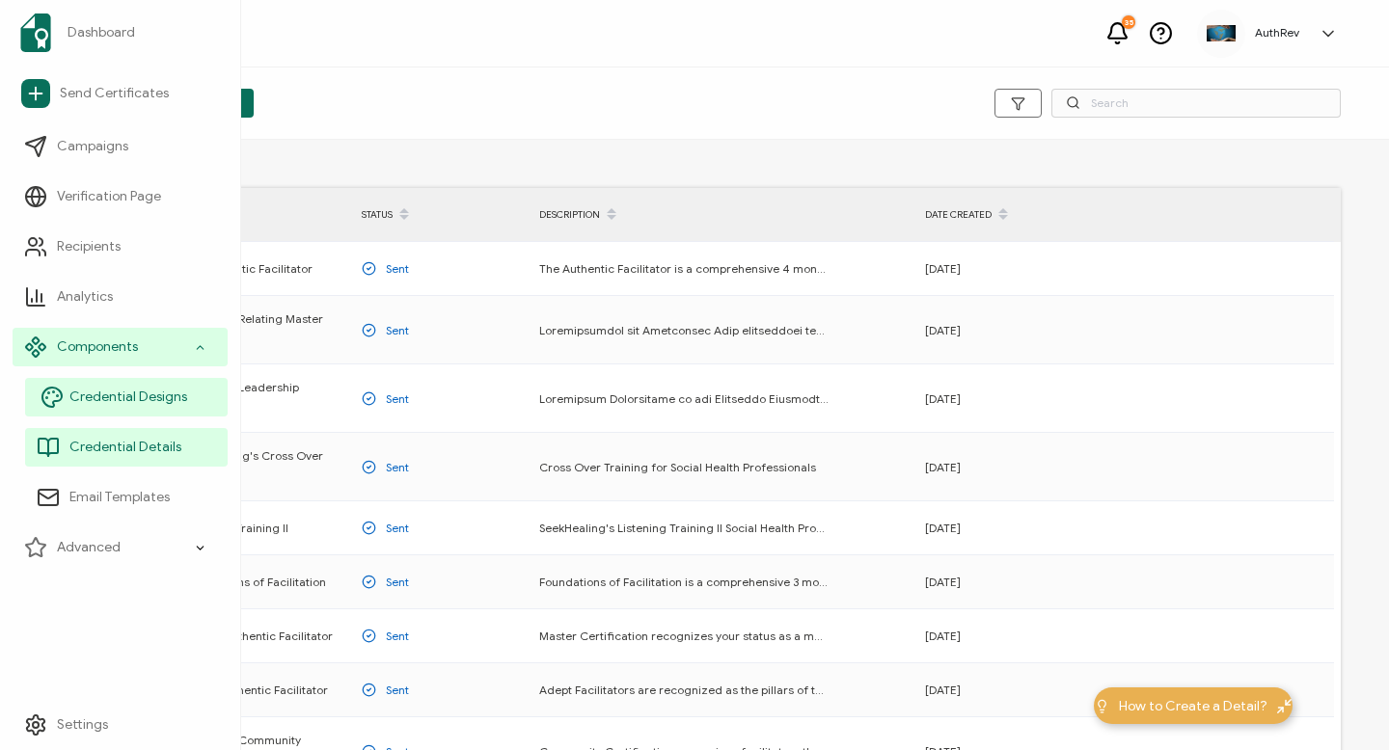
click at [89, 409] on link "Credential Designs" at bounding box center [126, 397] width 203 height 39
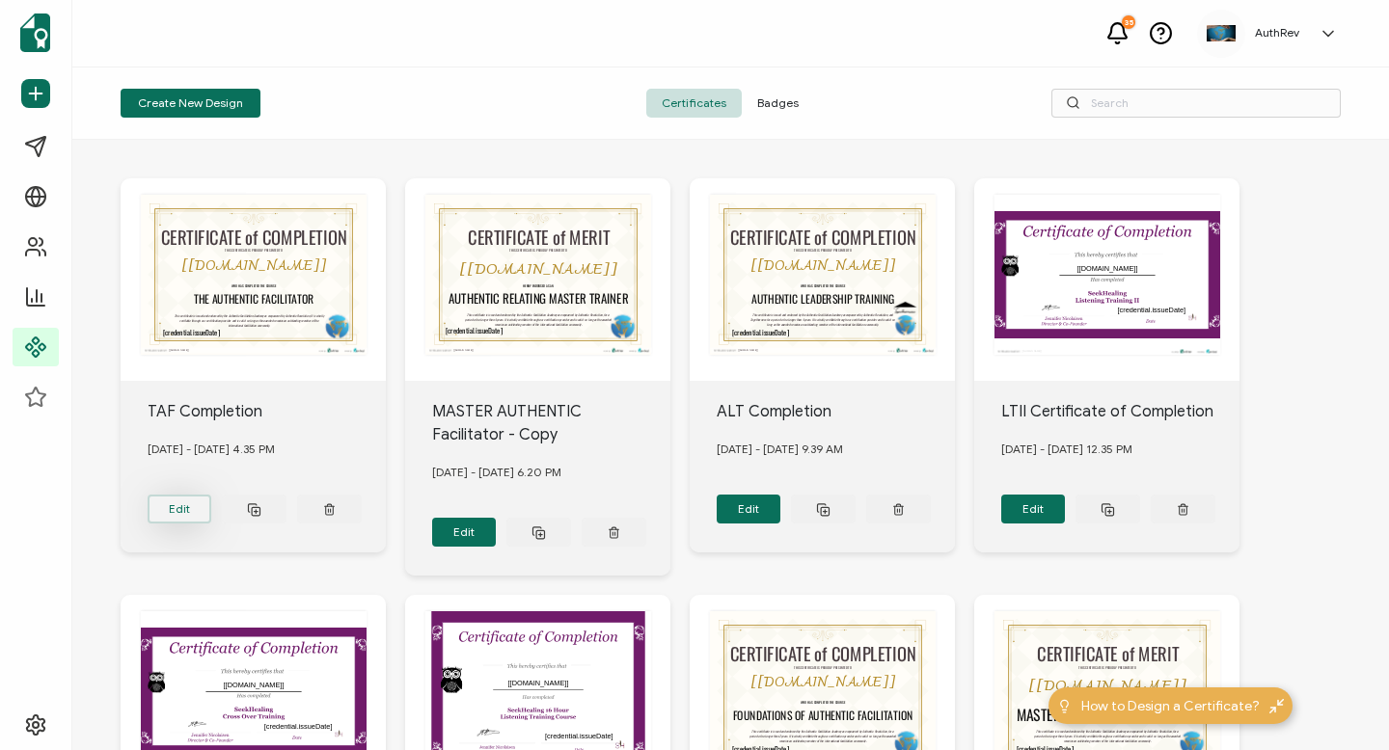
click at [191, 513] on button "Edit" at bounding box center [180, 509] width 65 height 29
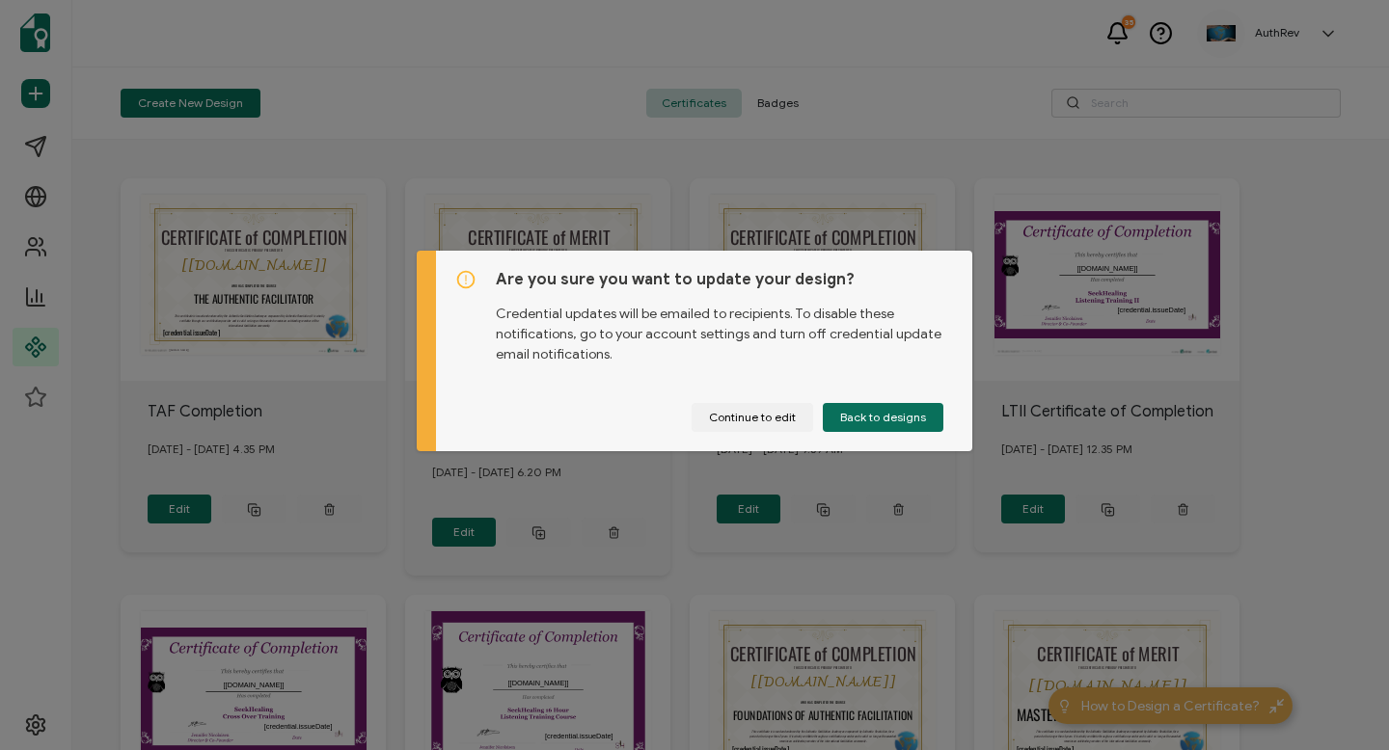
click at [277, 245] on div "Are you sure you want to update your design? Credential updates will be emailed…" at bounding box center [694, 375] width 1389 height 750
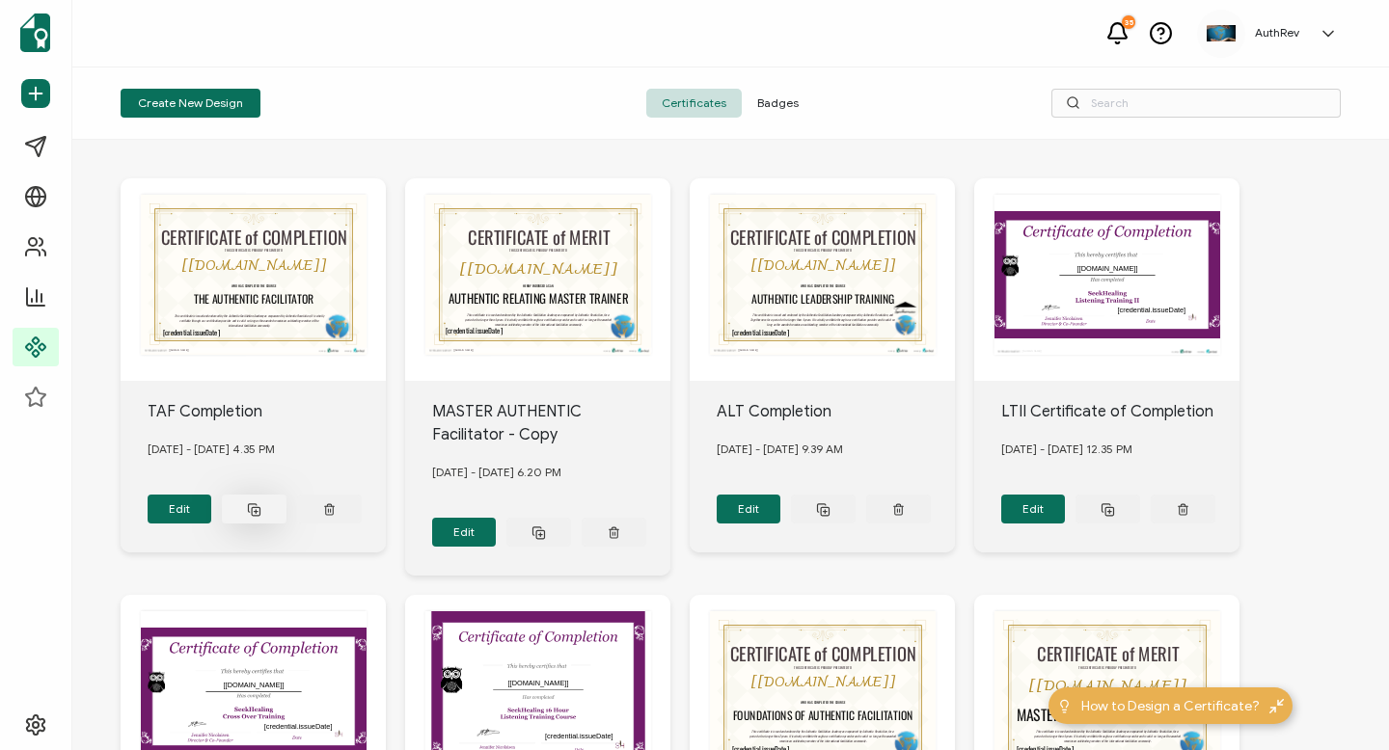
click at [255, 511] on rect at bounding box center [256, 511] width 8 height 8
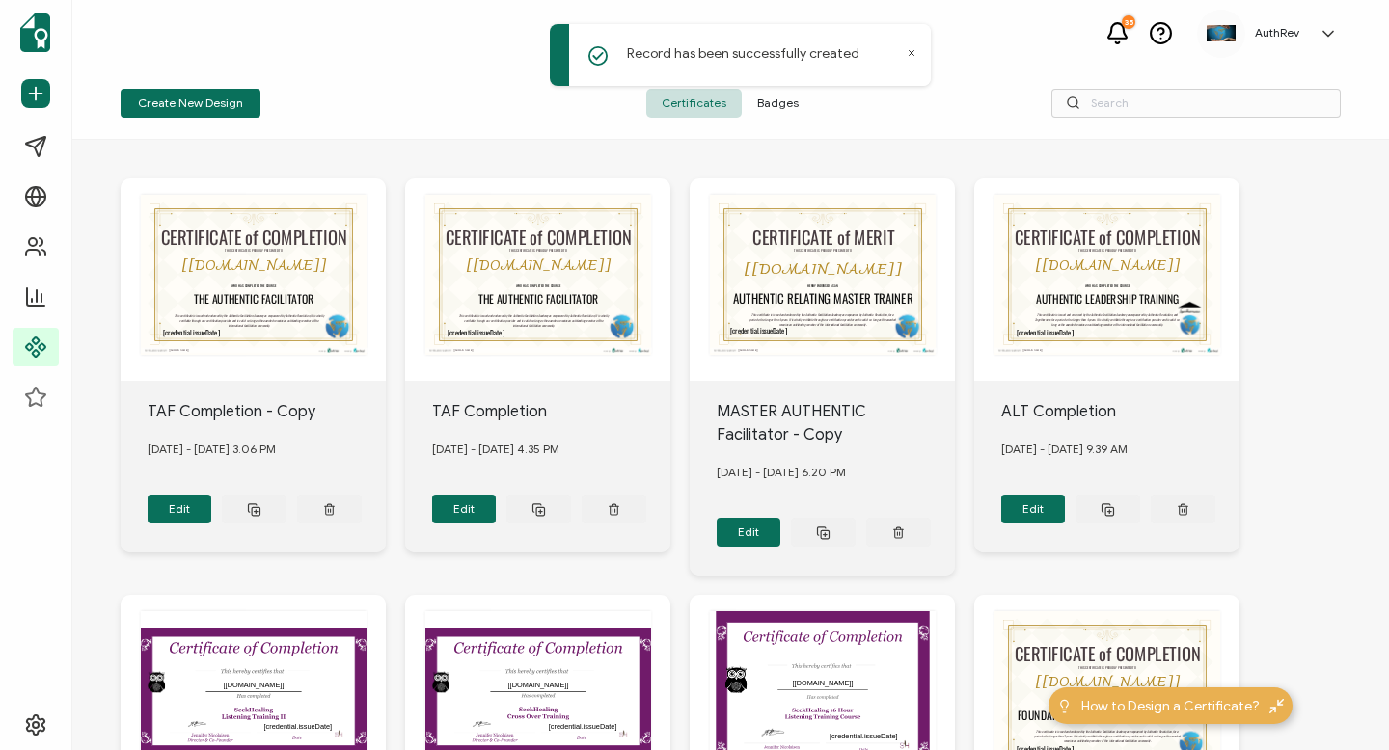
click at [239, 394] on div "TAF Completion - Copy [DATE] - [DATE] 3.06 PM Edit" at bounding box center [253, 467] width 265 height 172
click at [241, 405] on div "TAF Completion - Copy" at bounding box center [267, 411] width 239 height 23
click at [178, 502] on button "Edit" at bounding box center [180, 509] width 65 height 29
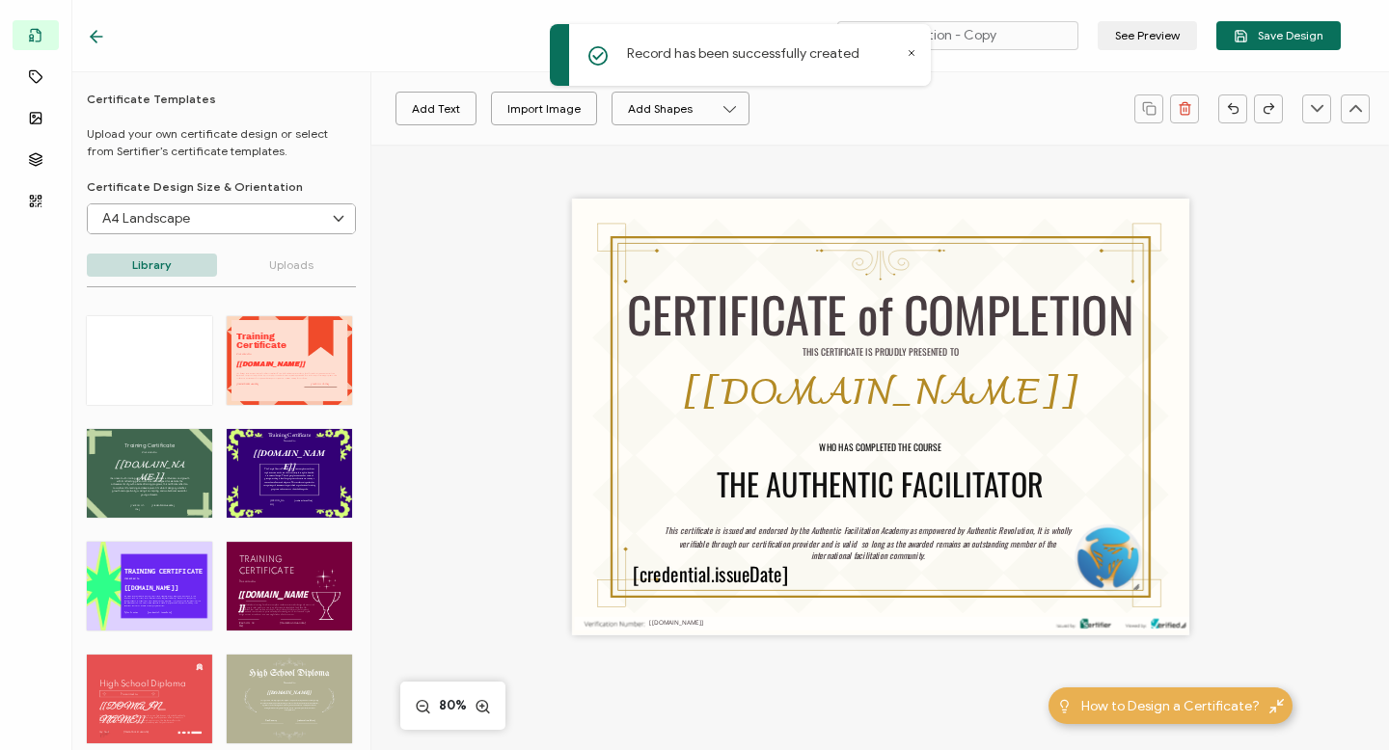
click at [914, 56] on icon at bounding box center [912, 53] width 10 height 10
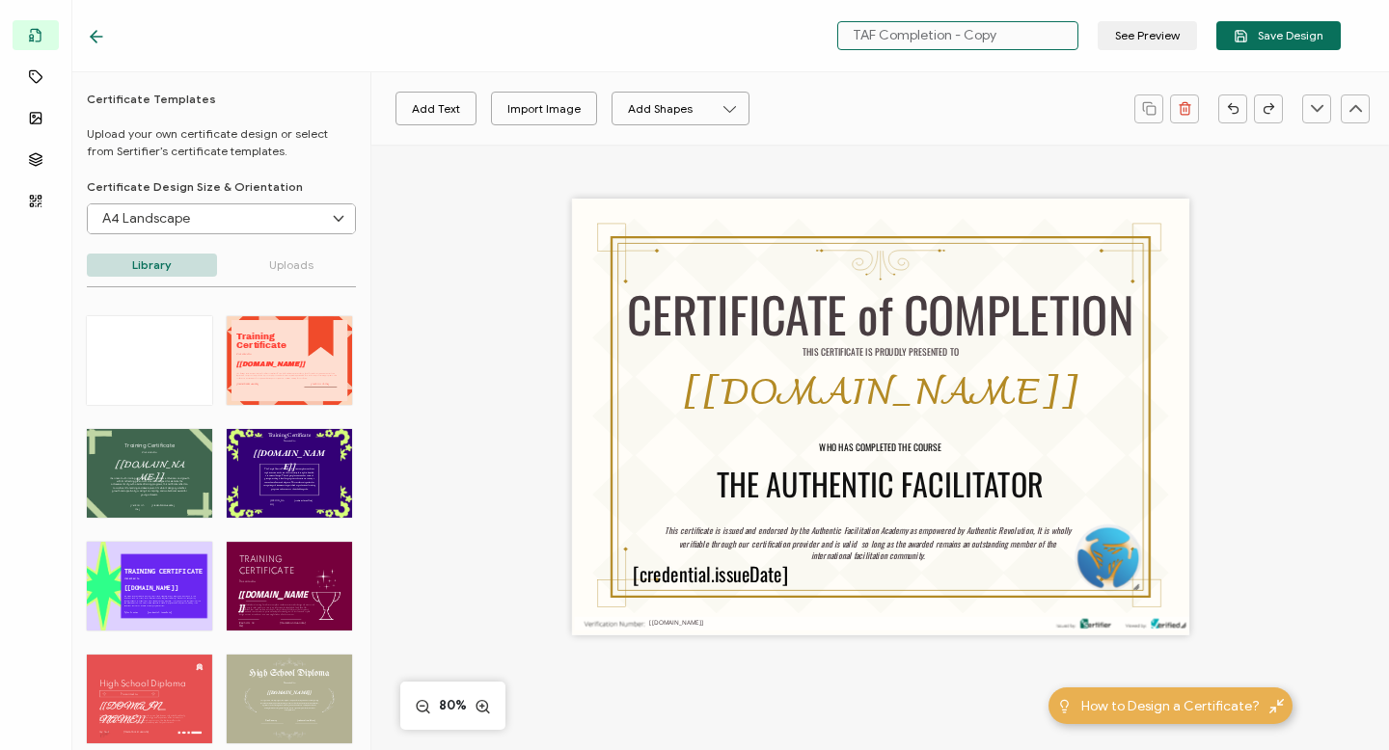
click at [1038, 28] on input "TAF Completion - Copy" at bounding box center [957, 35] width 241 height 29
type input "TAF Completion - 8/25 Update"
click at [1254, 226] on div "CERTIFICATE of COMPLETION THIS CERTIFICATE IS PROUDLY PRESENTED TO The recipien…" at bounding box center [881, 444] width 814 height 599
click at [1267, 36] on span "Save Design" at bounding box center [1278, 36] width 90 height 14
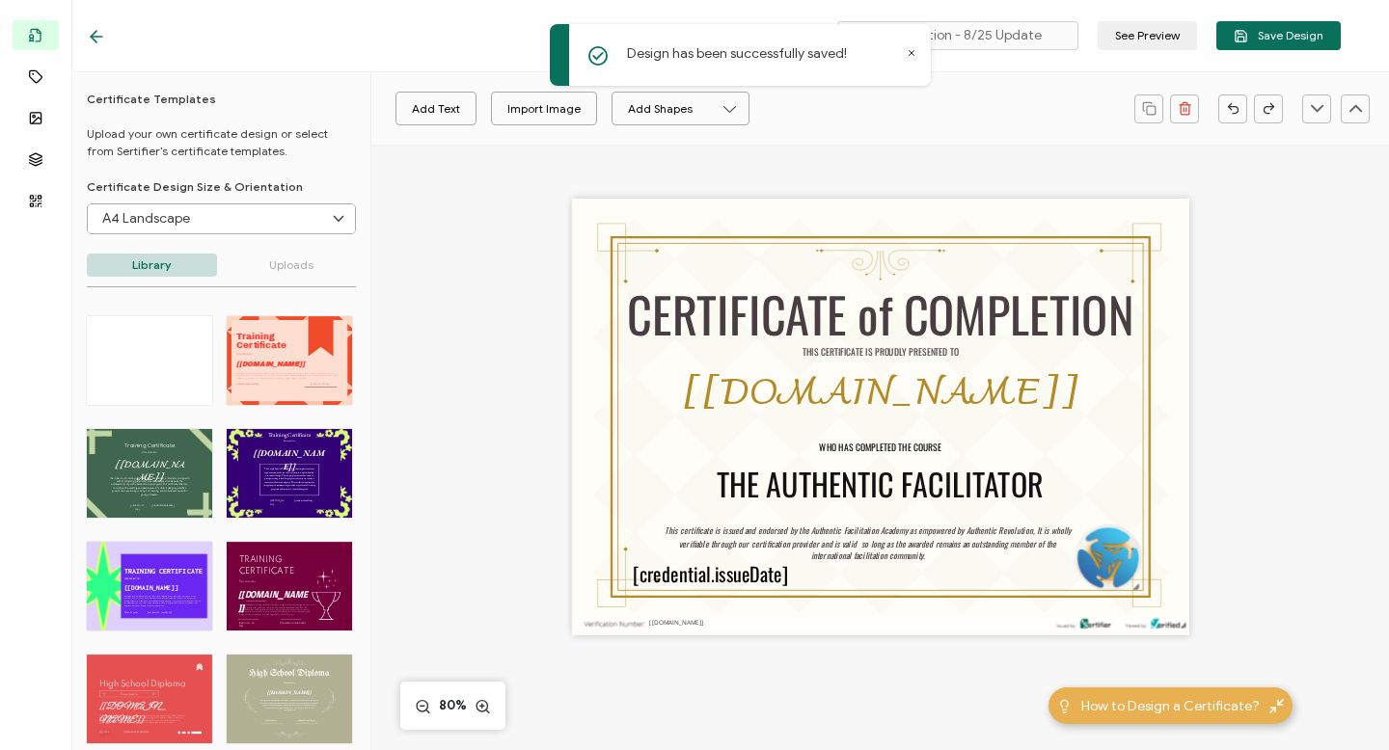
click at [89, 36] on icon at bounding box center [96, 36] width 19 height 19
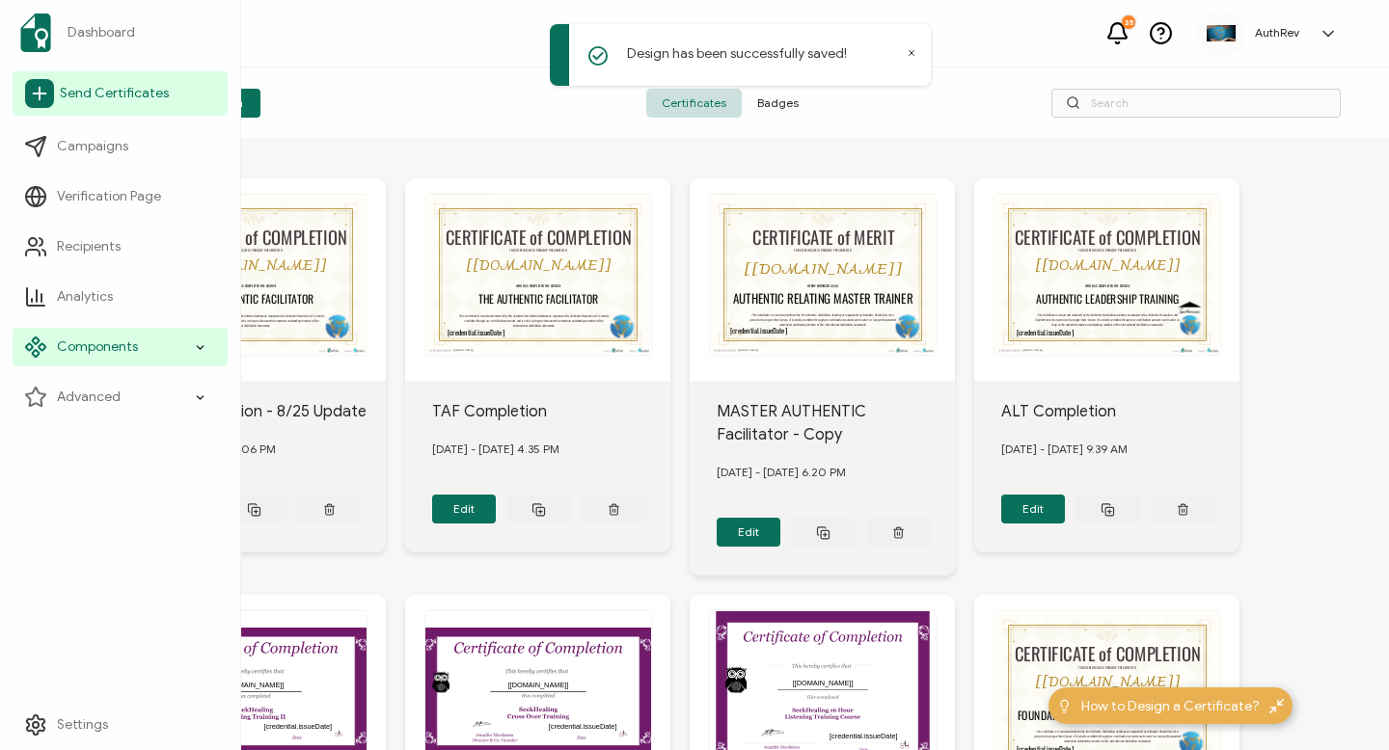
click at [35, 99] on icon at bounding box center [39, 93] width 29 height 29
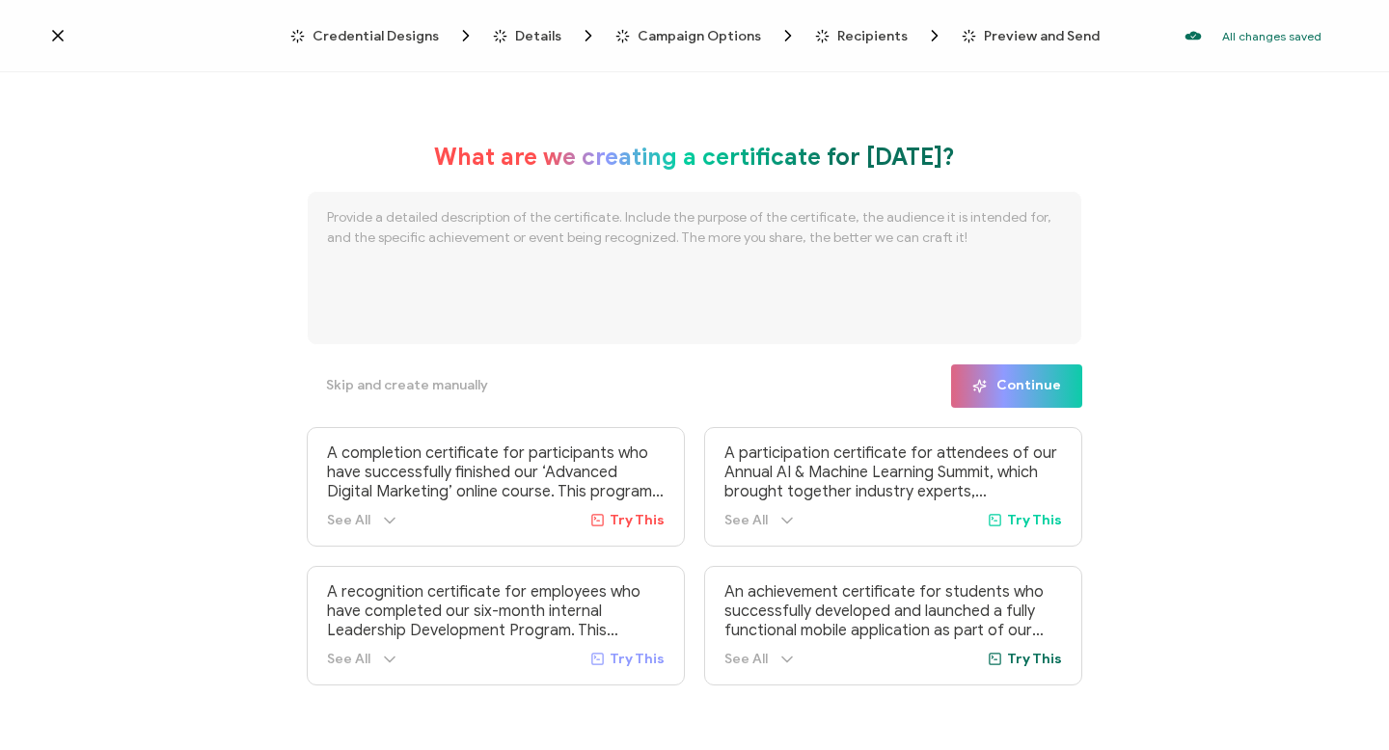
click at [404, 34] on span "Credential Designs" at bounding box center [375, 36] width 126 height 14
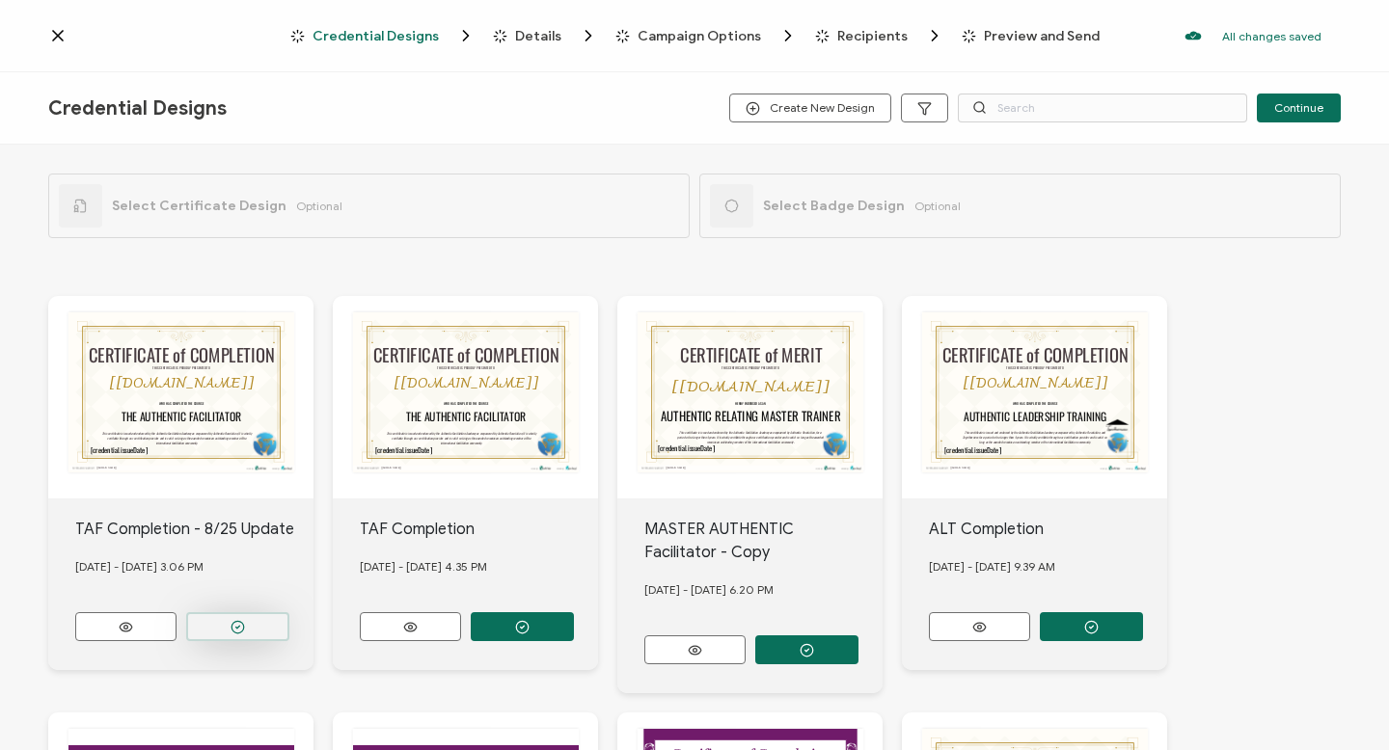
click at [241, 620] on icon "button" at bounding box center [237, 627] width 14 height 14
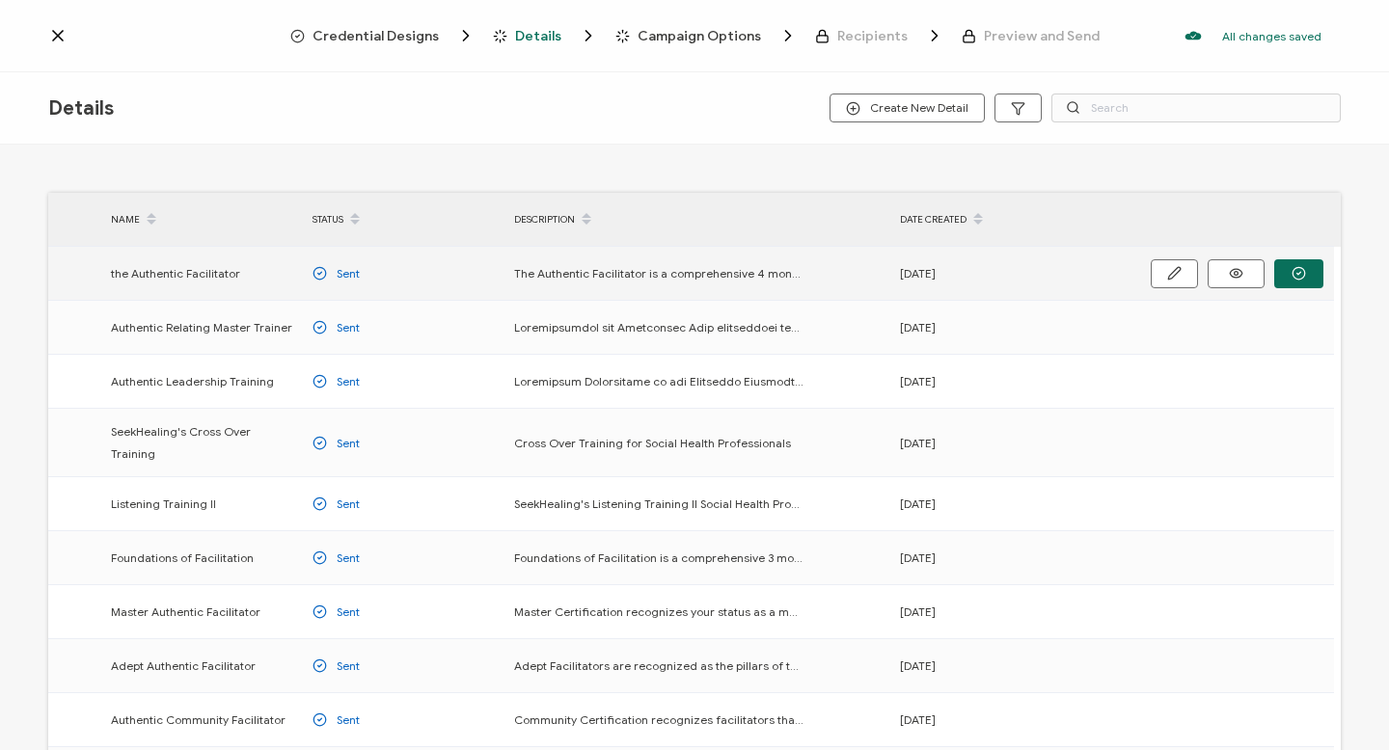
click at [196, 265] on span "the Authentic Facilitator" at bounding box center [175, 273] width 129 height 22
click at [1304, 263] on button "button" at bounding box center [1298, 273] width 49 height 29
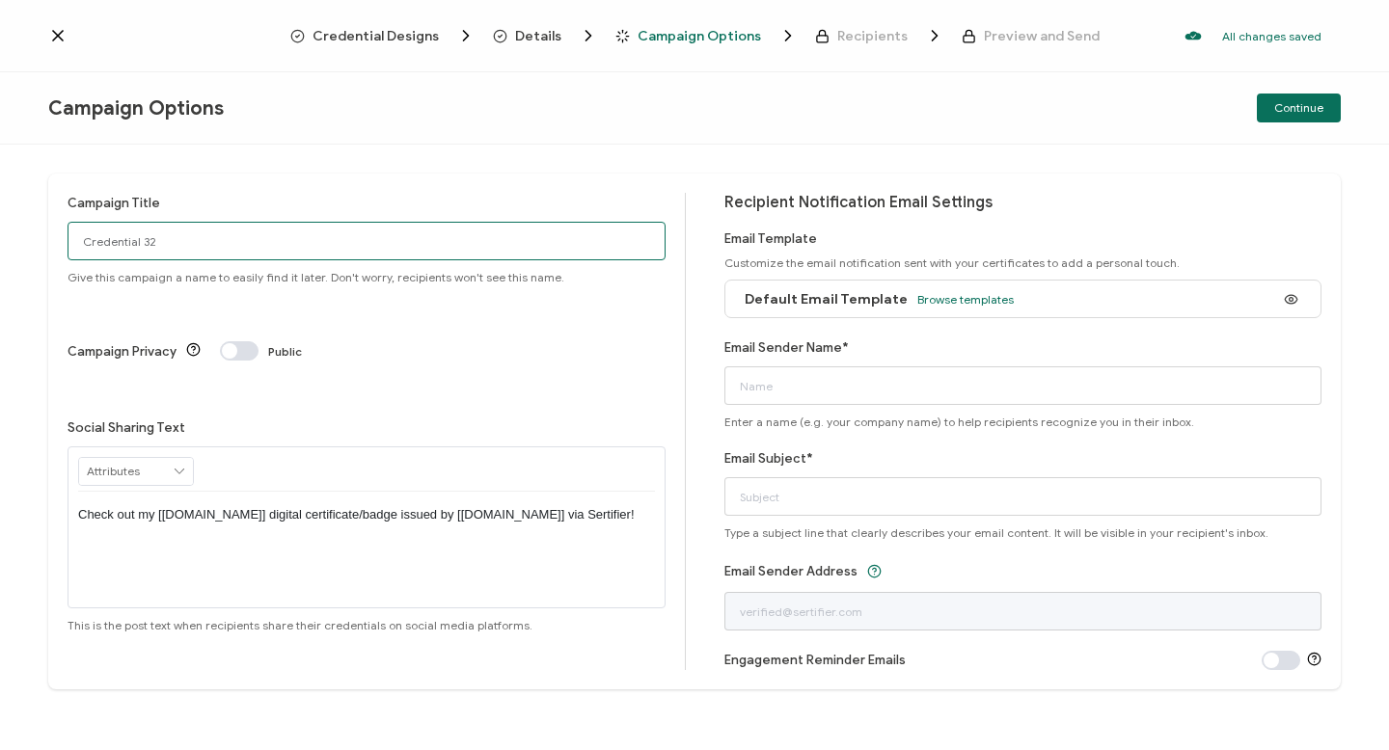
drag, startPoint x: 248, startPoint y: 249, endPoint x: 0, endPoint y: 257, distance: 248.0
click at [0, 257] on div "Campaign Title Credential 32 Give this campaign a name to easily find it later.…" at bounding box center [694, 448] width 1389 height 606
click at [0, 286] on div "Campaign Title Credential 32C Give this campaign a name to easily find it later…" at bounding box center [694, 448] width 1389 height 606
type input "C"
click at [232, 244] on input "[PERSON_NAME] Post - TAF 3 Completetion" at bounding box center [367, 241] width 598 height 39
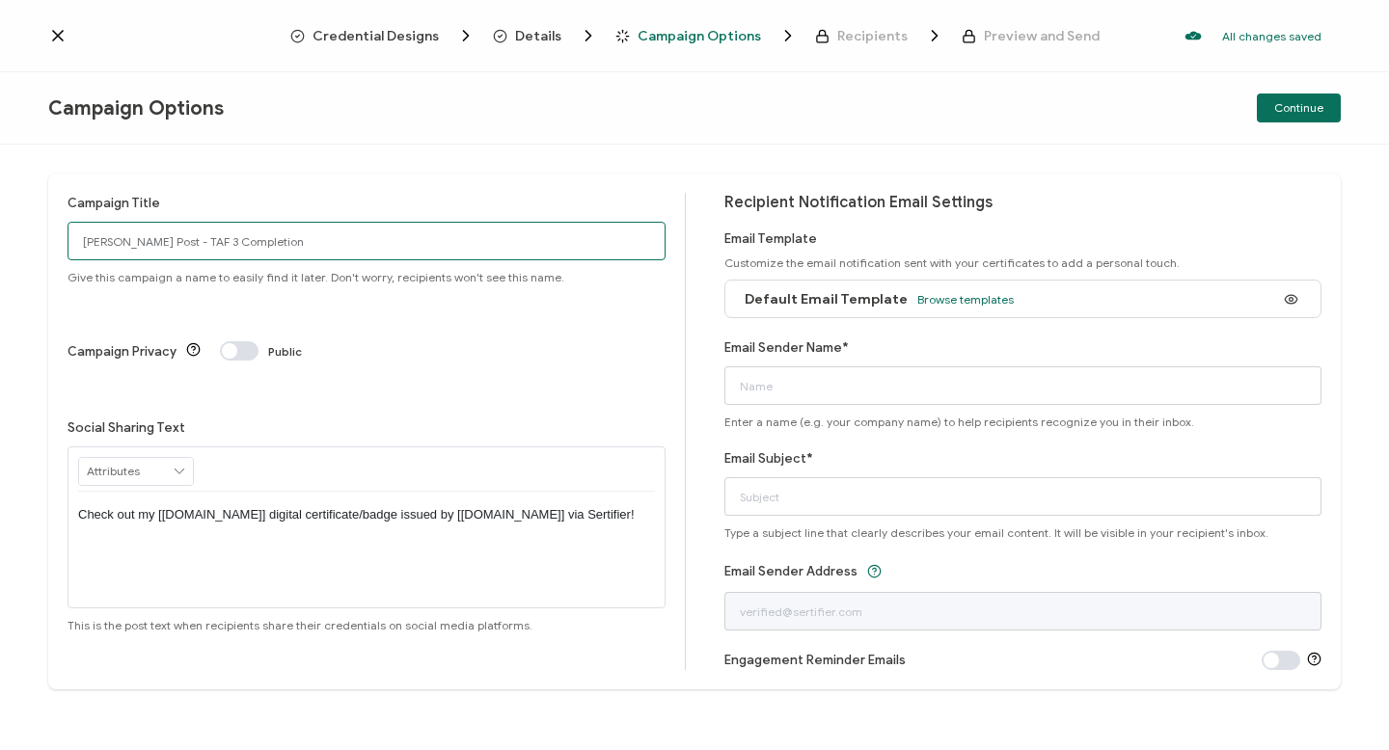
click at [311, 258] on input "[PERSON_NAME] Post - TAF 3 Completion" at bounding box center [367, 241] width 598 height 39
click at [396, 251] on input "[PERSON_NAME] Post - TAF 3 Completion" at bounding box center [367, 241] width 598 height 39
type input "[PERSON_NAME] Post - TAF 3 Completion"
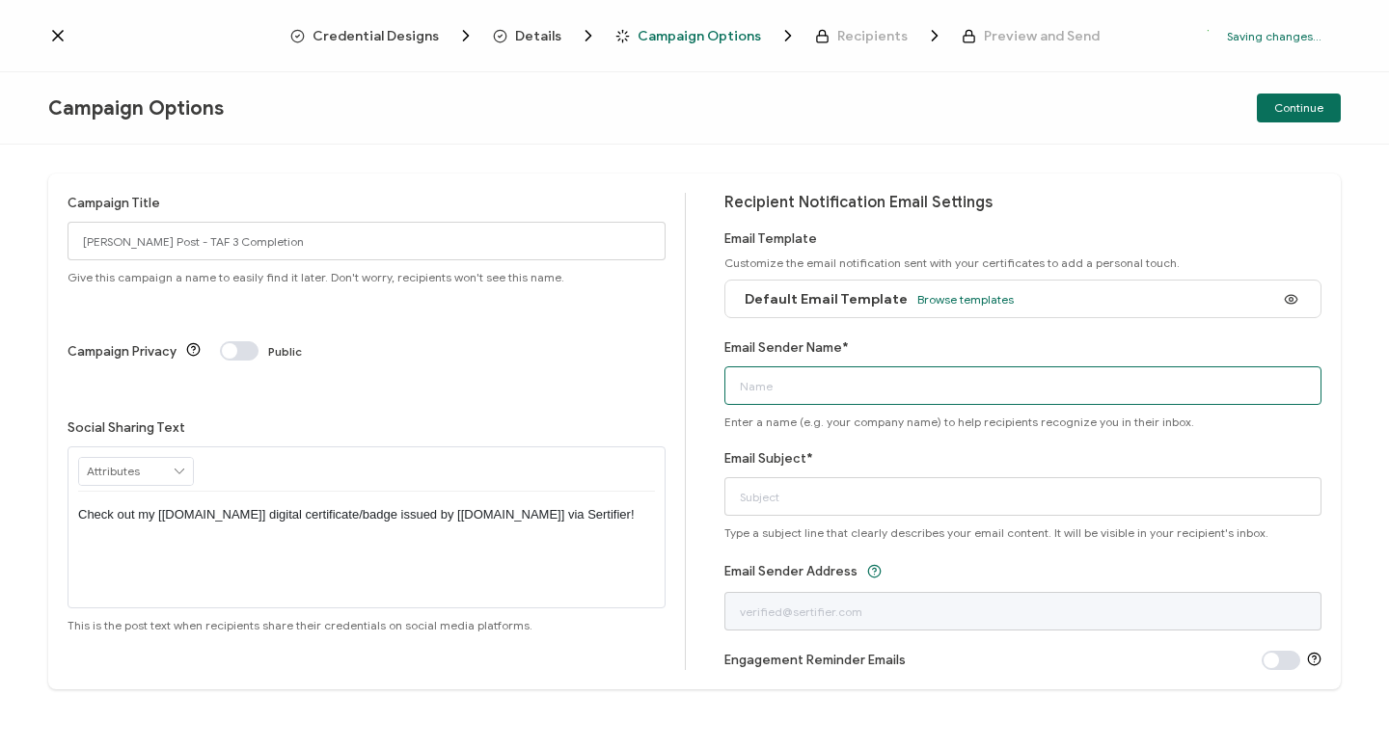
click at [934, 383] on input "Email Sender Name*" at bounding box center [1023, 385] width 598 height 39
click at [870, 379] on input "Email Sender Name*" at bounding box center [1023, 385] width 598 height 39
type input "Geof. [PERSON_NAME] - Authentic Revolution"
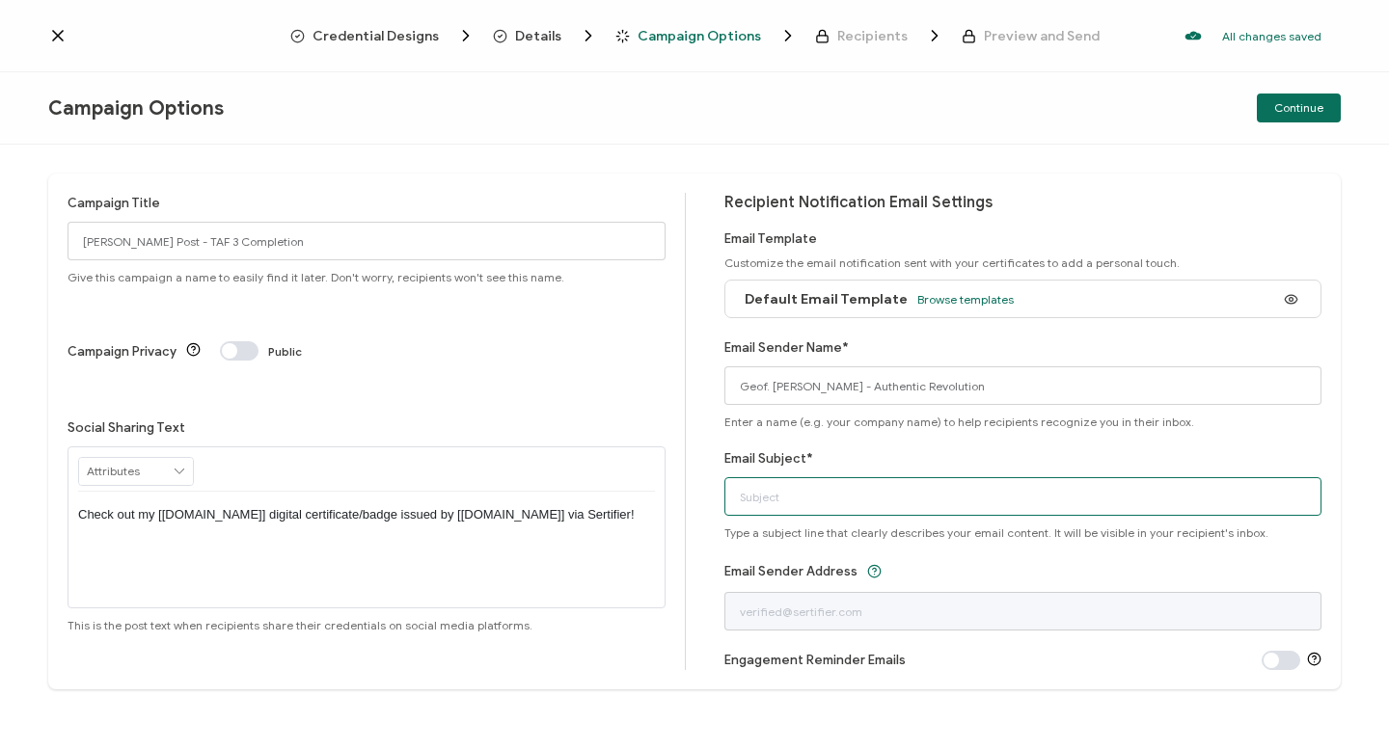
click at [840, 492] on input "Email Subject*" at bounding box center [1023, 496] width 598 height 39
type input "[PERSON_NAME] Post Certificate of Completion for TAF 3"
click at [1104, 465] on div "Email Subject* [PERSON_NAME] Post Certificate of Completion for TAF 3 Type a su…" at bounding box center [1023, 494] width 598 height 92
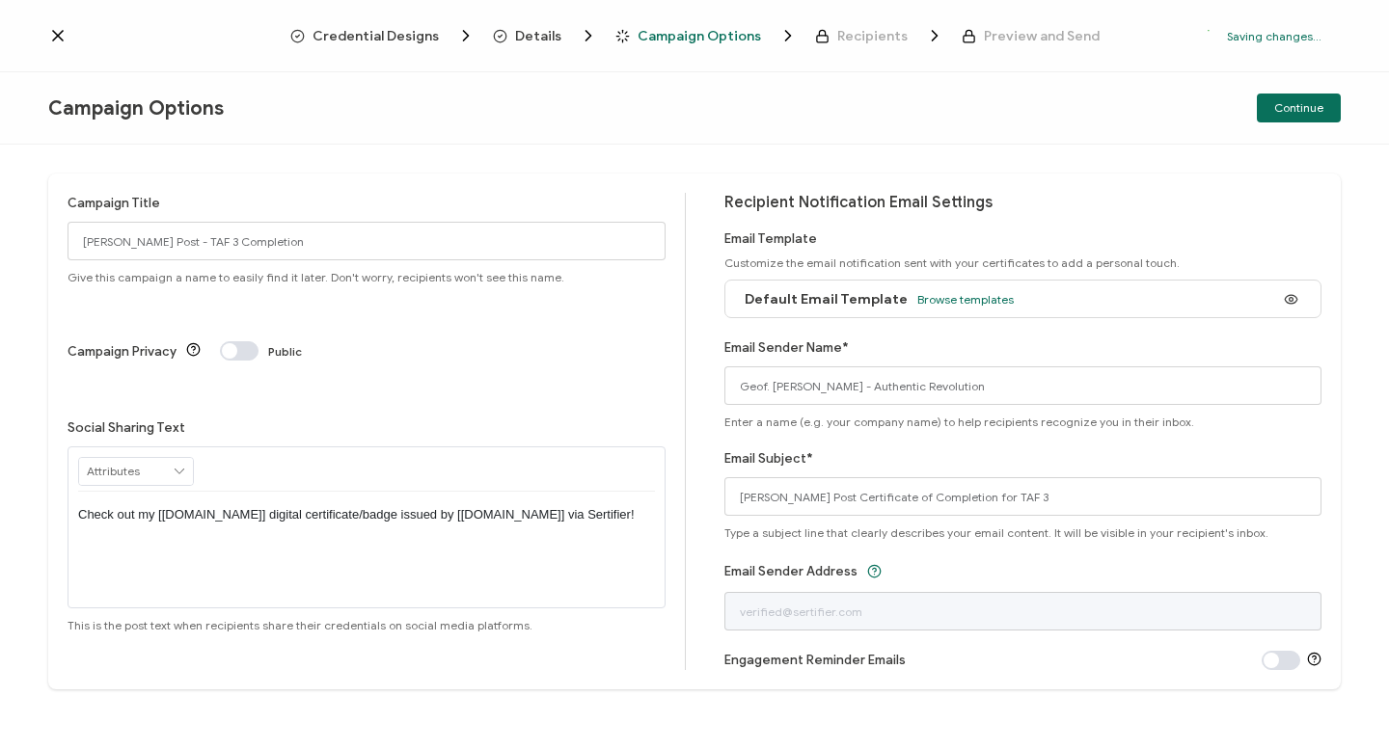
scroll to position [7, 0]
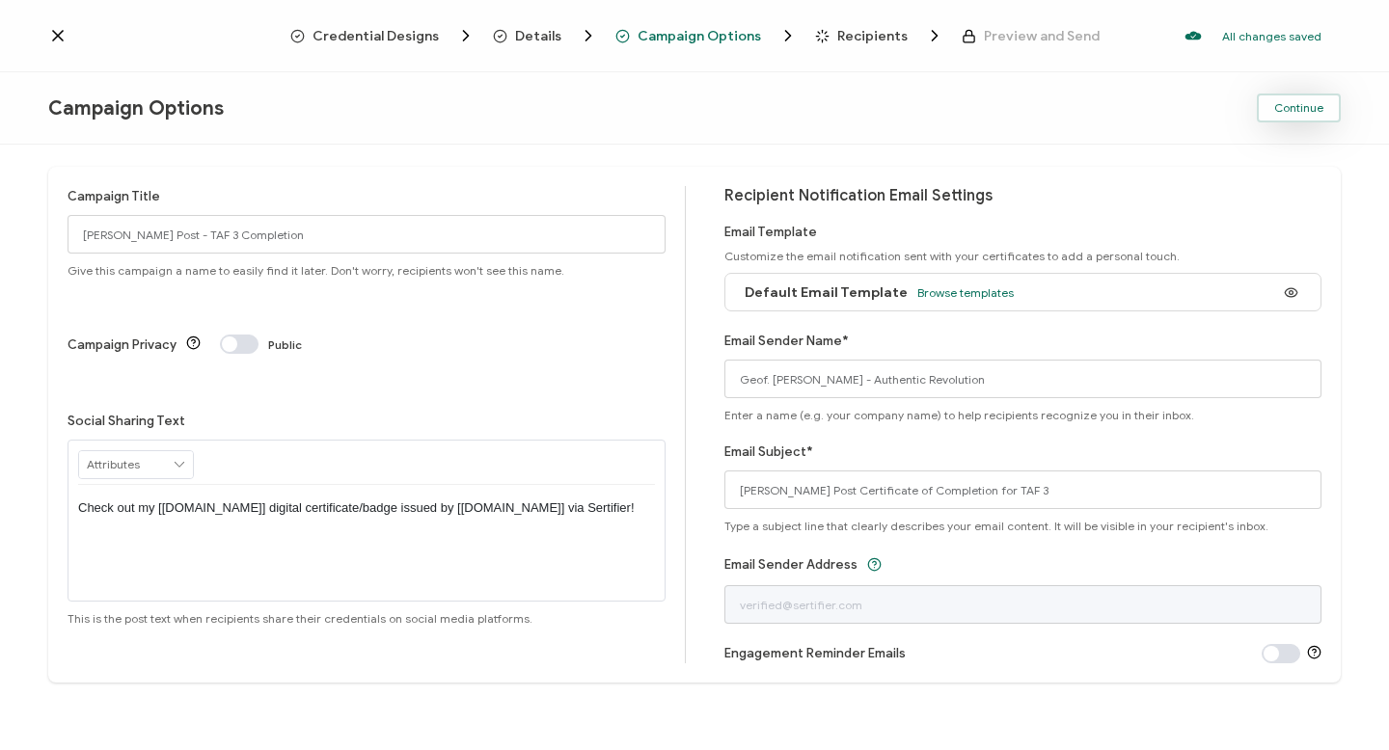
click at [1276, 108] on span "Continue" at bounding box center [1298, 108] width 49 height 12
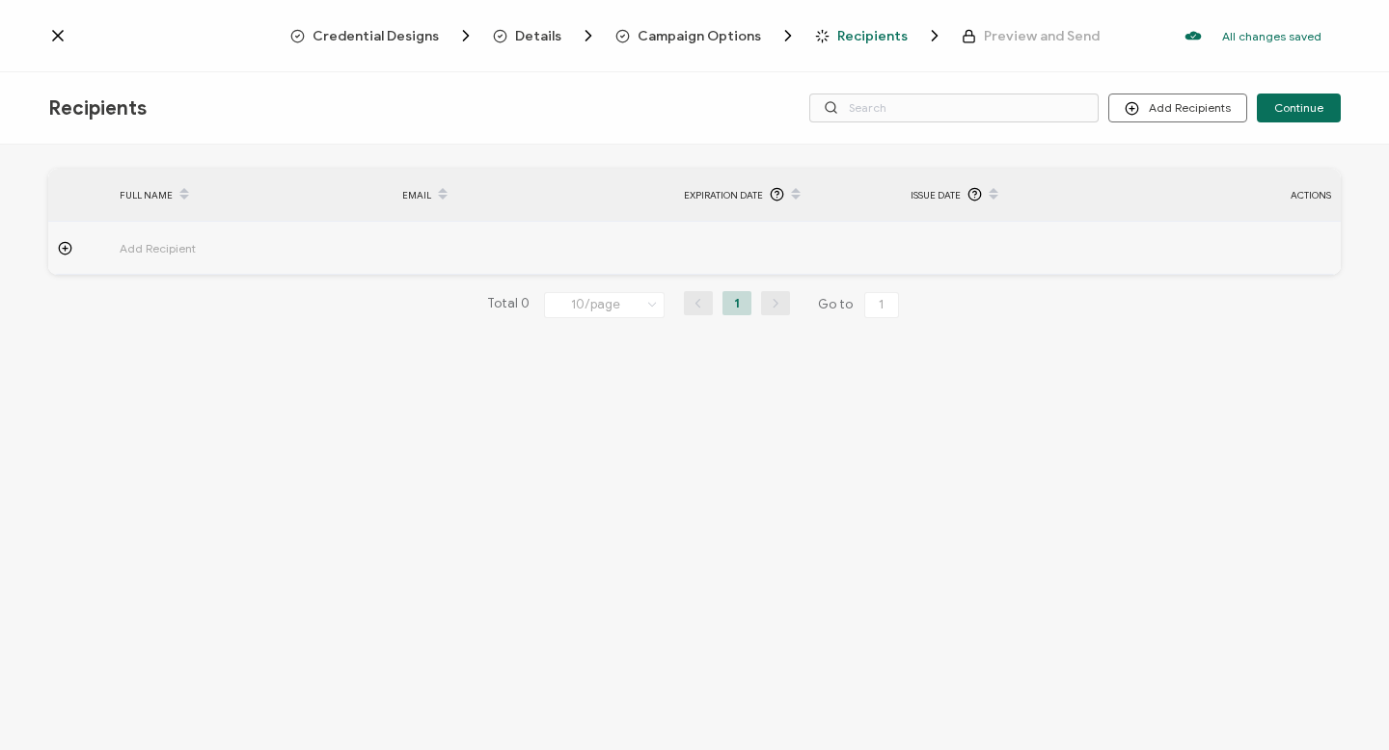
click at [71, 242] on icon at bounding box center [65, 248] width 14 height 14
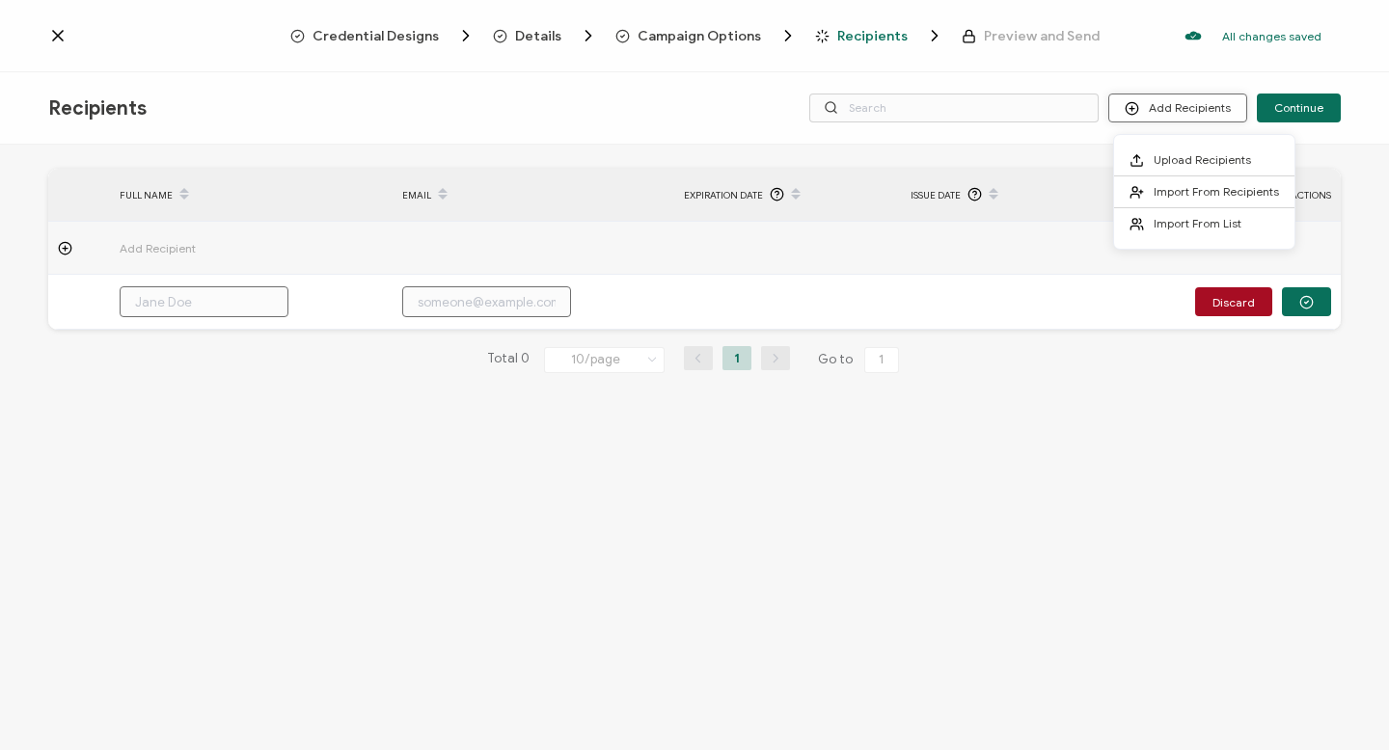
click at [1206, 106] on button "Add Recipients" at bounding box center [1177, 108] width 139 height 29
click at [1180, 203] on li "Import From Recipients" at bounding box center [1204, 192] width 180 height 32
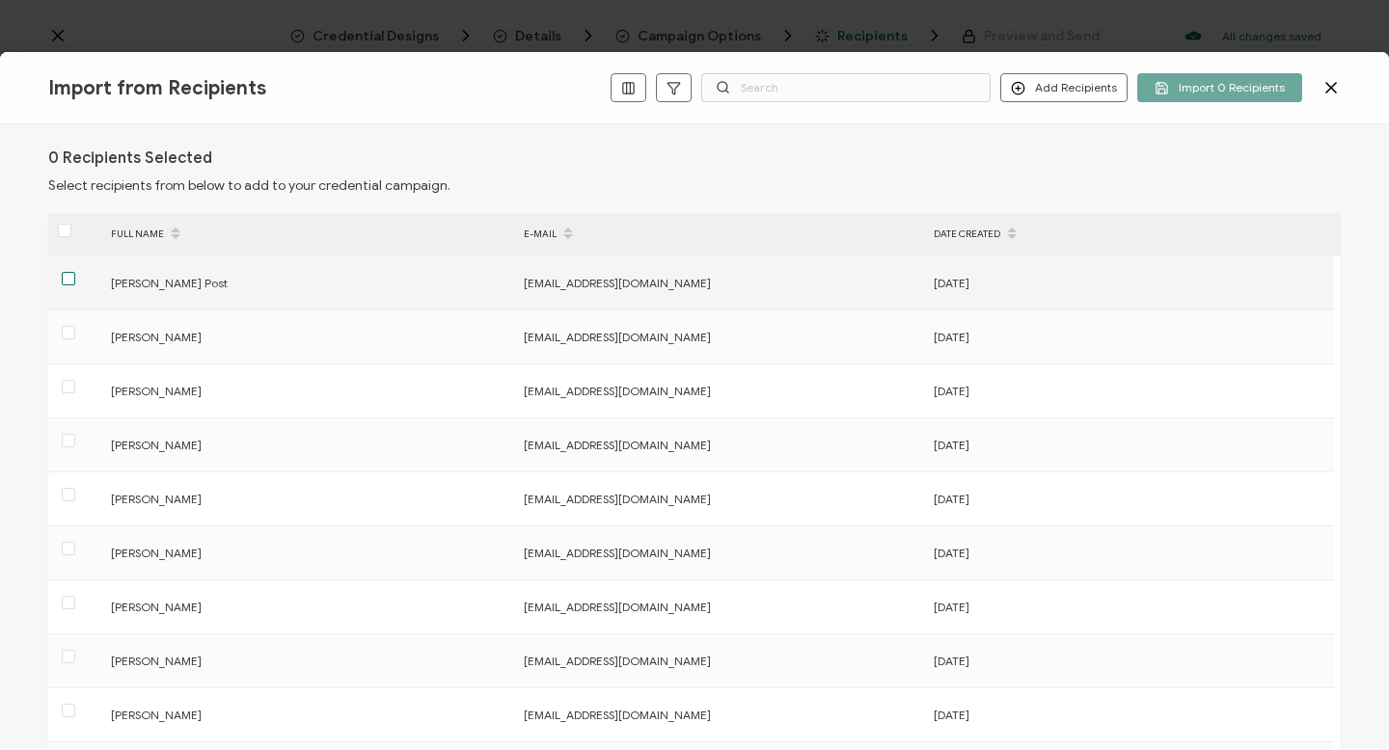
click at [69, 279] on span at bounding box center [69, 279] width 14 height 14
click at [75, 272] on input "checkbox" at bounding box center [75, 272] width 0 height 0
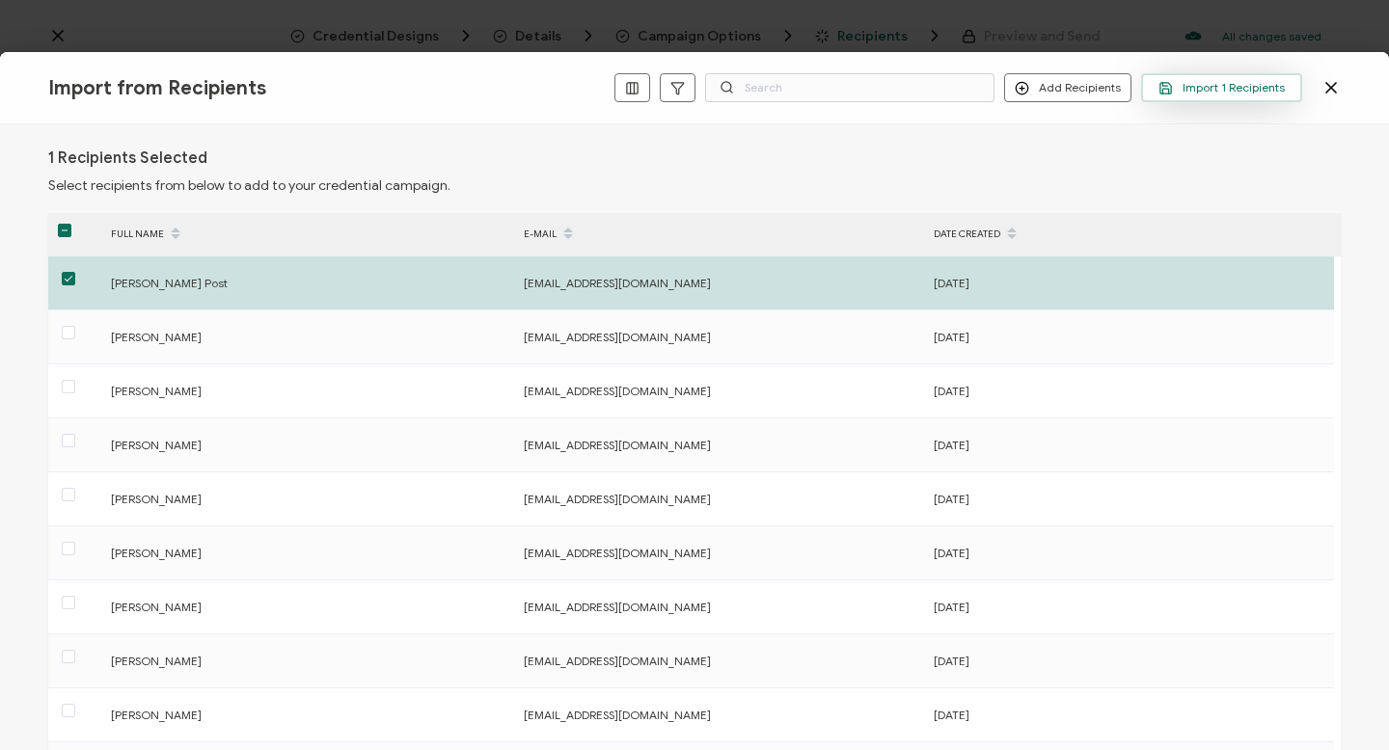
click at [1193, 83] on span "Import 1 Recipients" at bounding box center [1221, 88] width 126 height 14
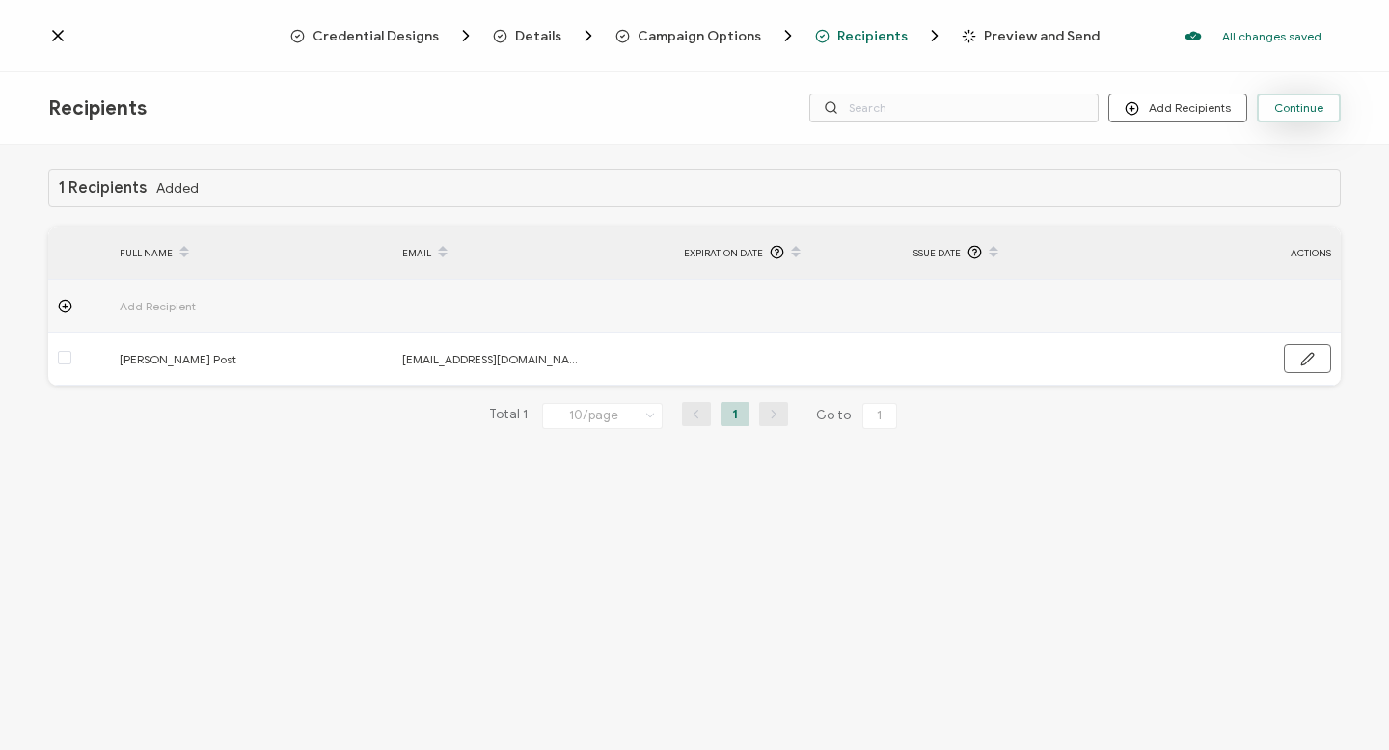
click at [1297, 121] on button "Continue" at bounding box center [1299, 108] width 84 height 29
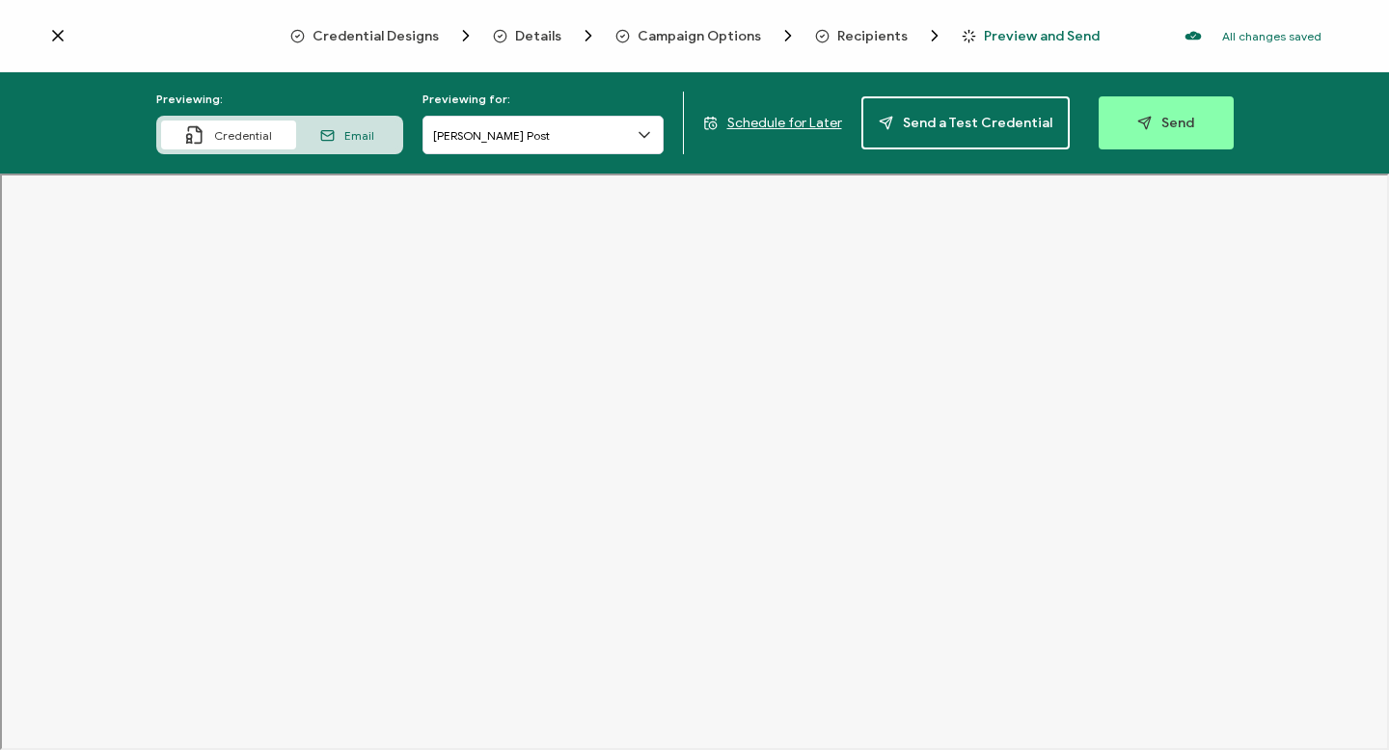
click at [359, 137] on span "Email" at bounding box center [359, 135] width 30 height 14
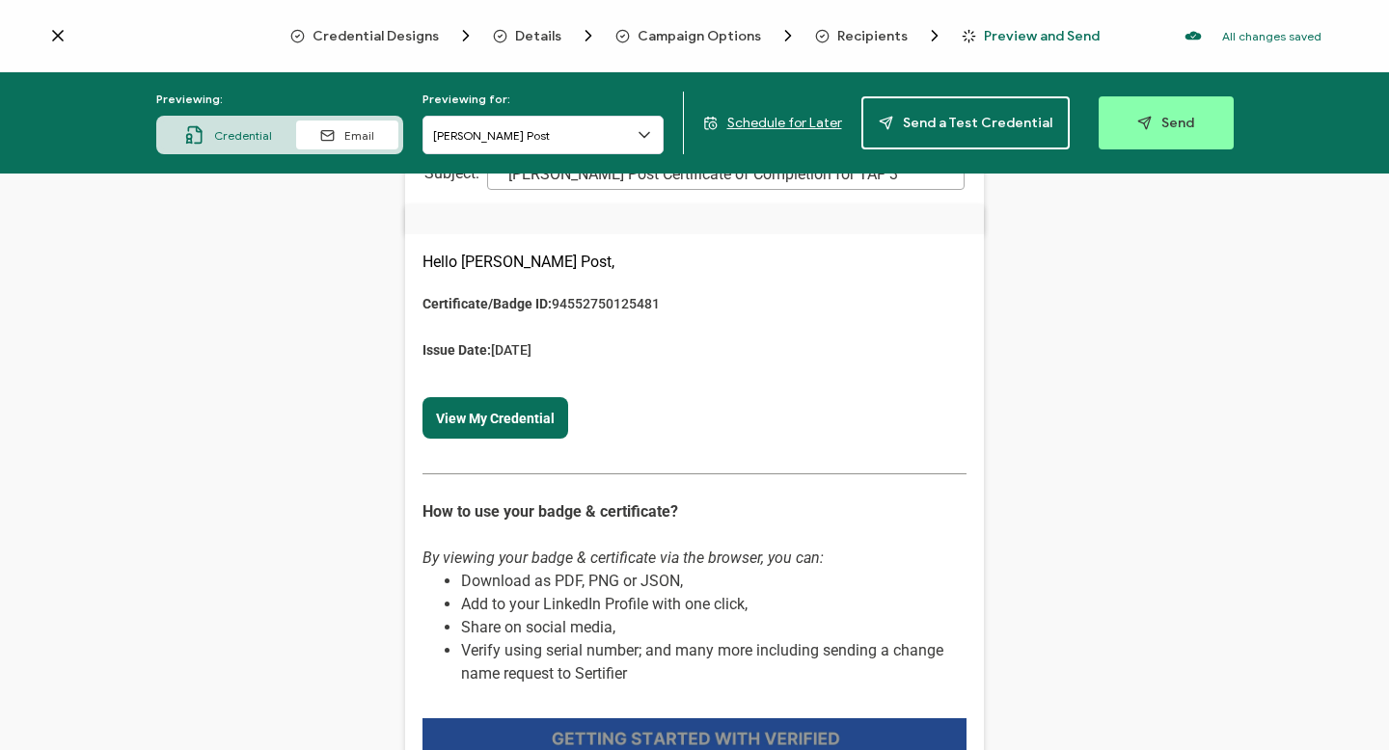
scroll to position [136, 0]
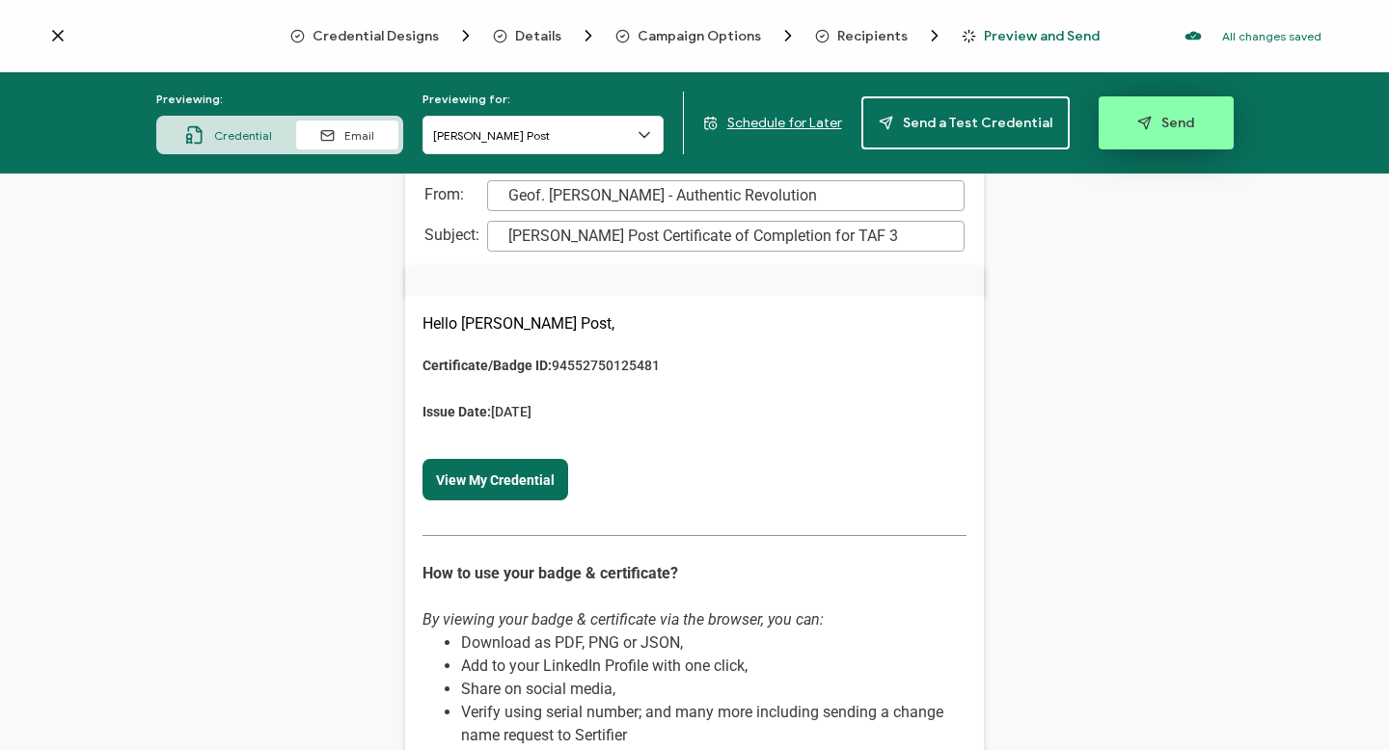
click at [1149, 99] on button "Send" at bounding box center [1165, 122] width 135 height 53
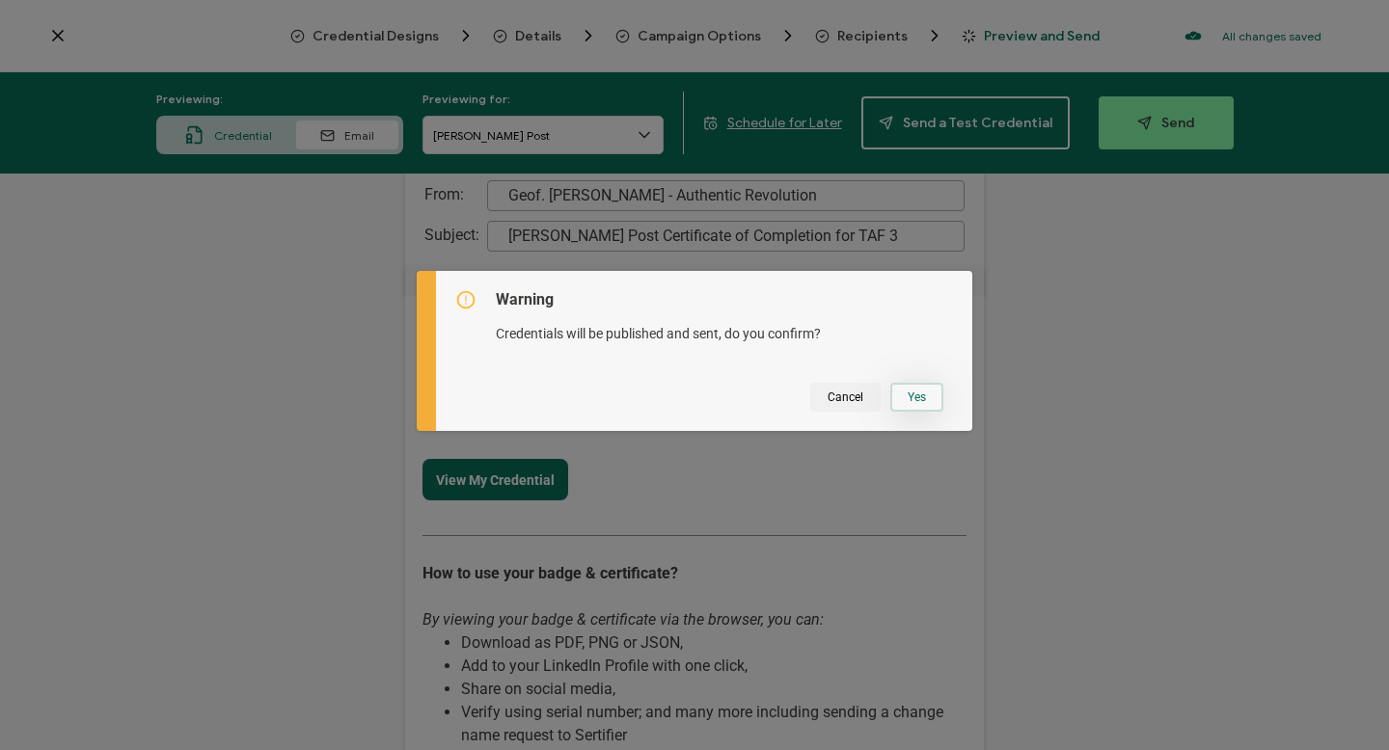
click at [895, 405] on button "Yes" at bounding box center [916, 397] width 53 height 29
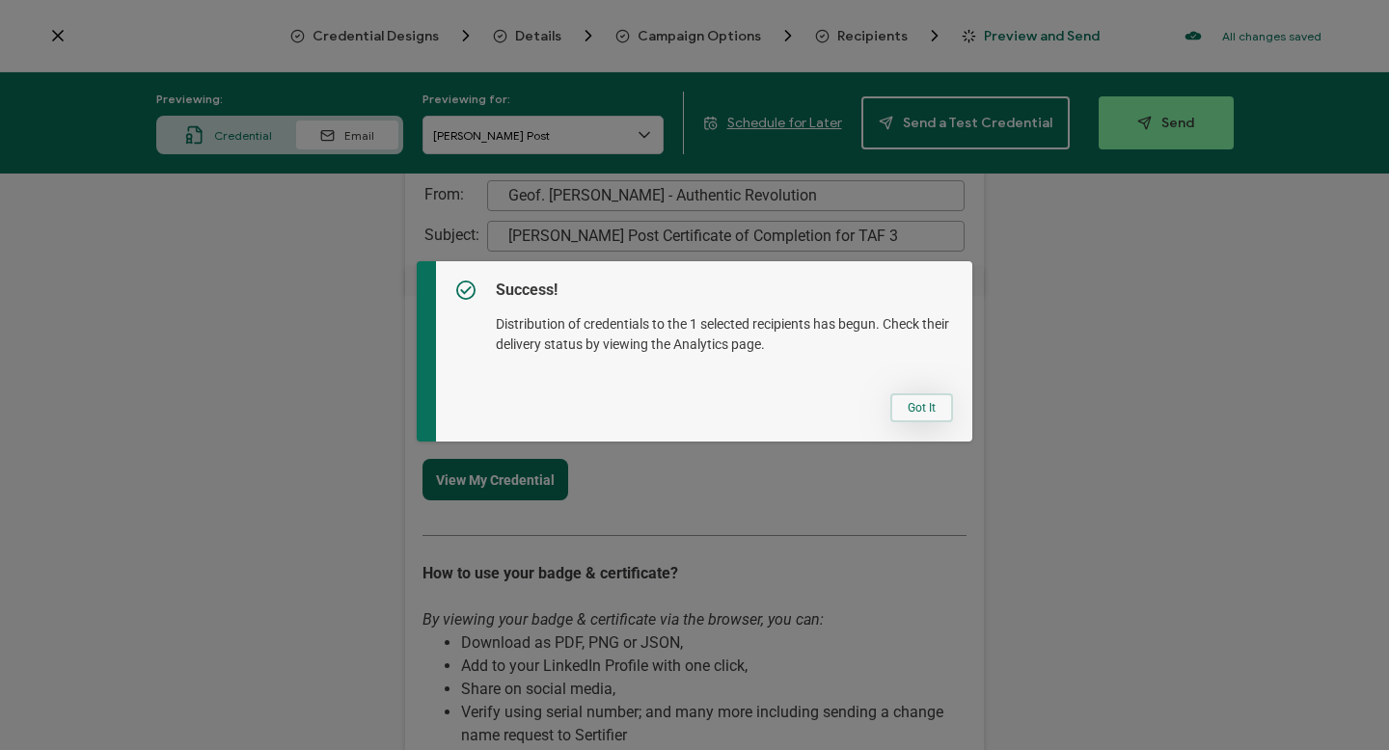
click at [932, 418] on button "Got It" at bounding box center [921, 407] width 63 height 29
